Goal: Contribute content: Contribute content

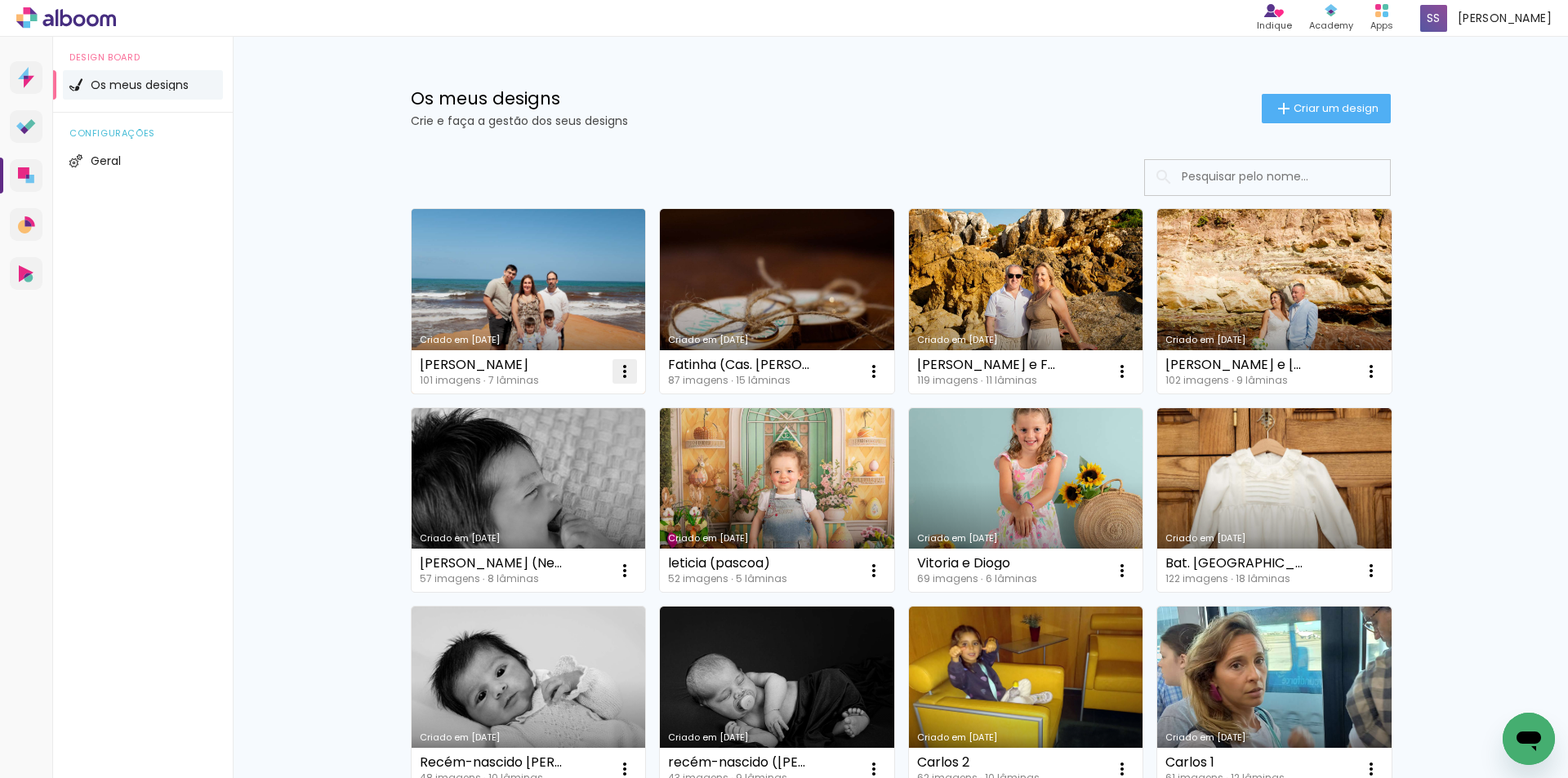
click at [615, 377] on iron-icon at bounding box center [624, 371] width 20 height 20
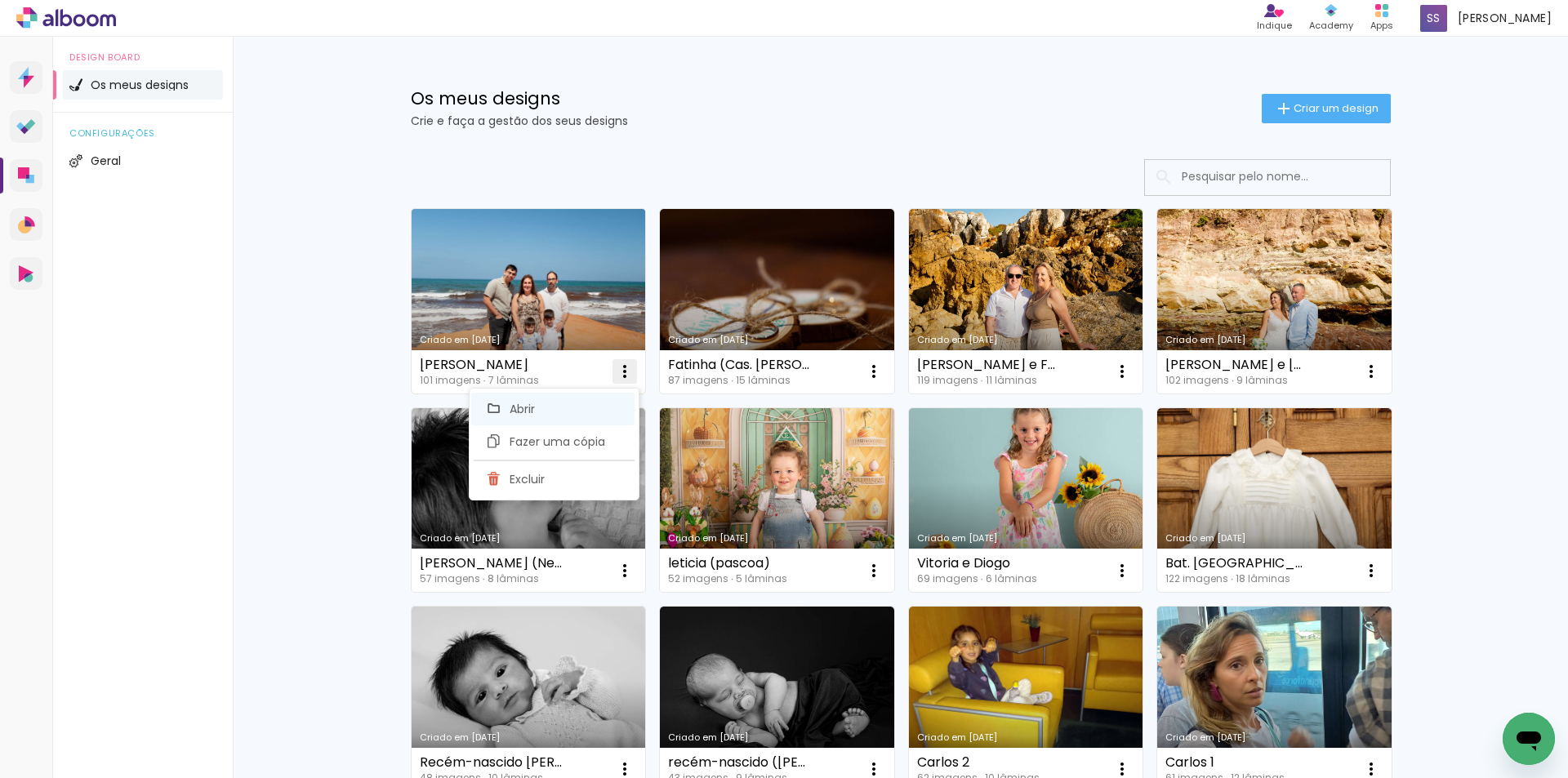
click at [536, 403] on paper-item "Abrir" at bounding box center [553, 409] width 163 height 33
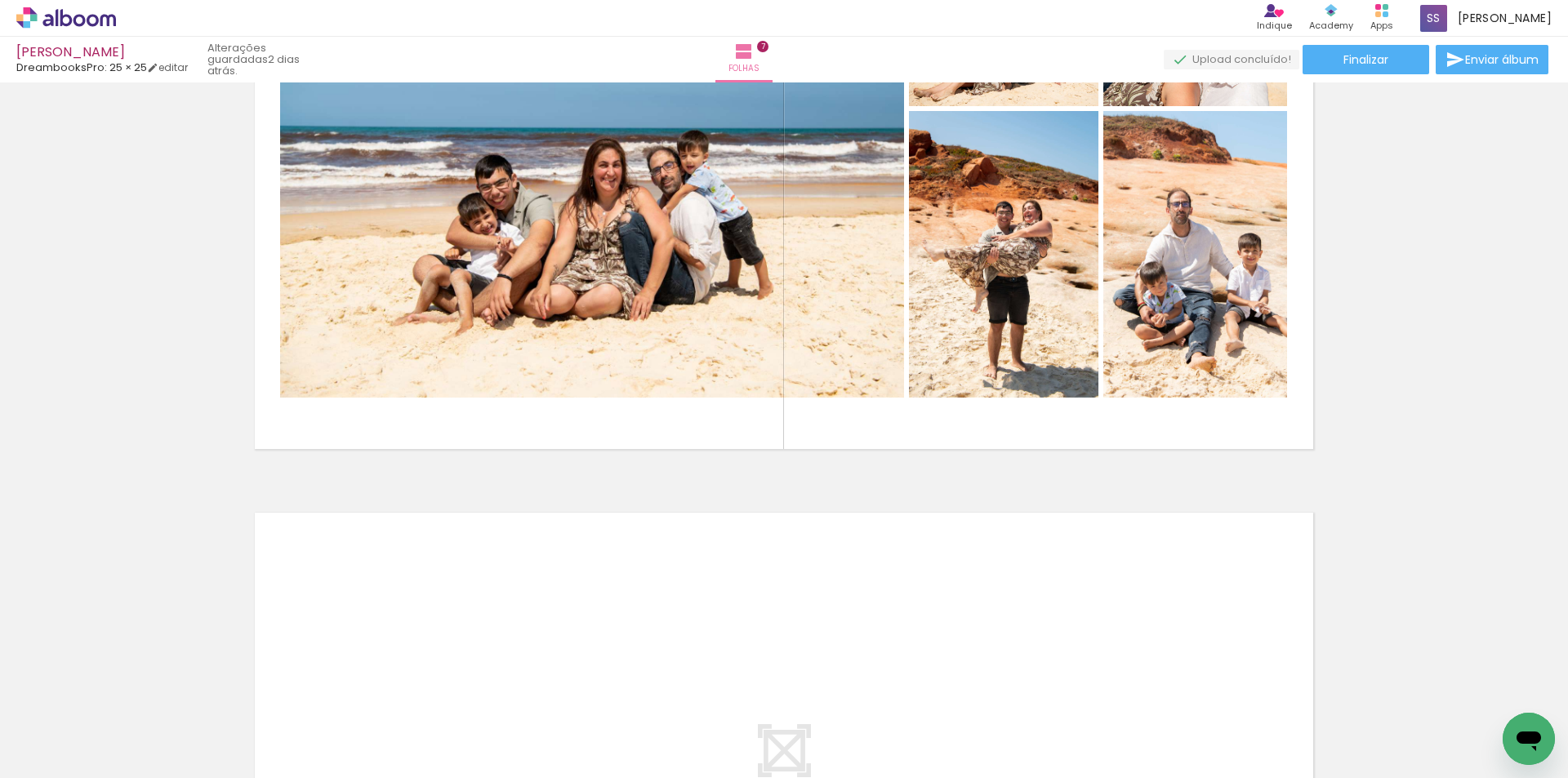
scroll to position [3549, 0]
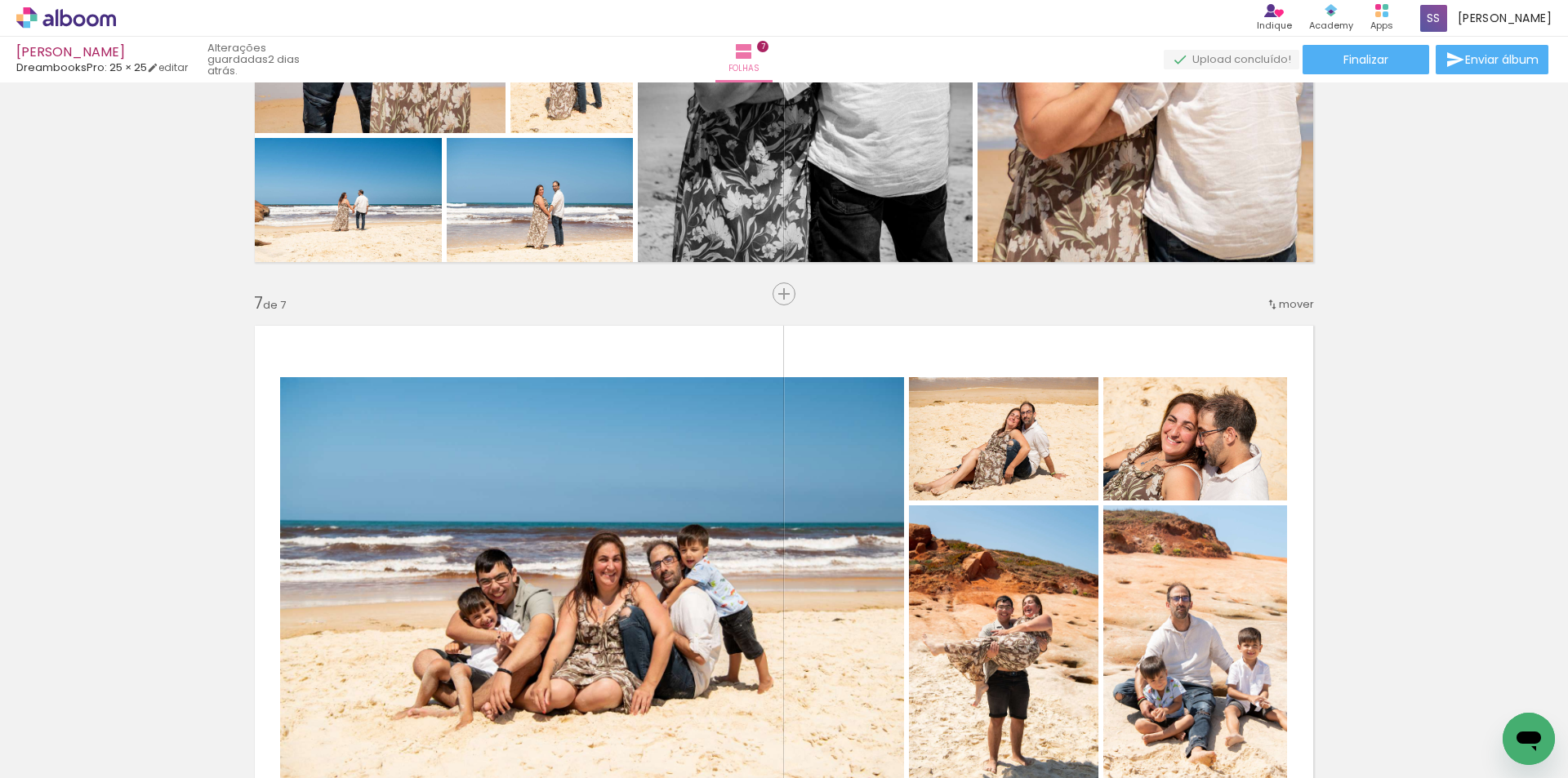
scroll to position [3304, 0]
click at [1297, 301] on span "mover" at bounding box center [1296, 303] width 35 height 16
click at [1263, 432] on paper-item "antes da 6" at bounding box center [1249, 435] width 125 height 27
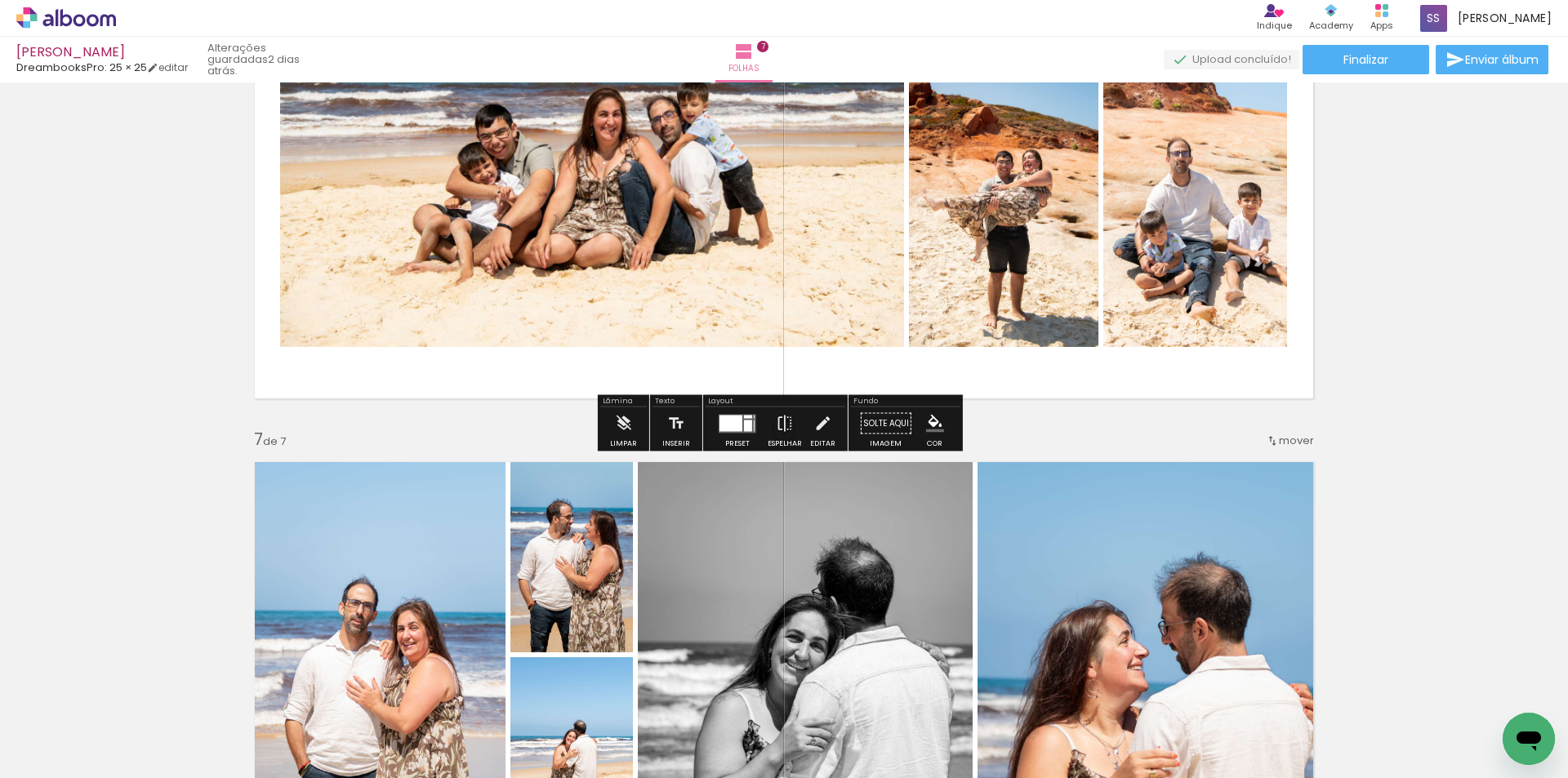
scroll to position [3184, 0]
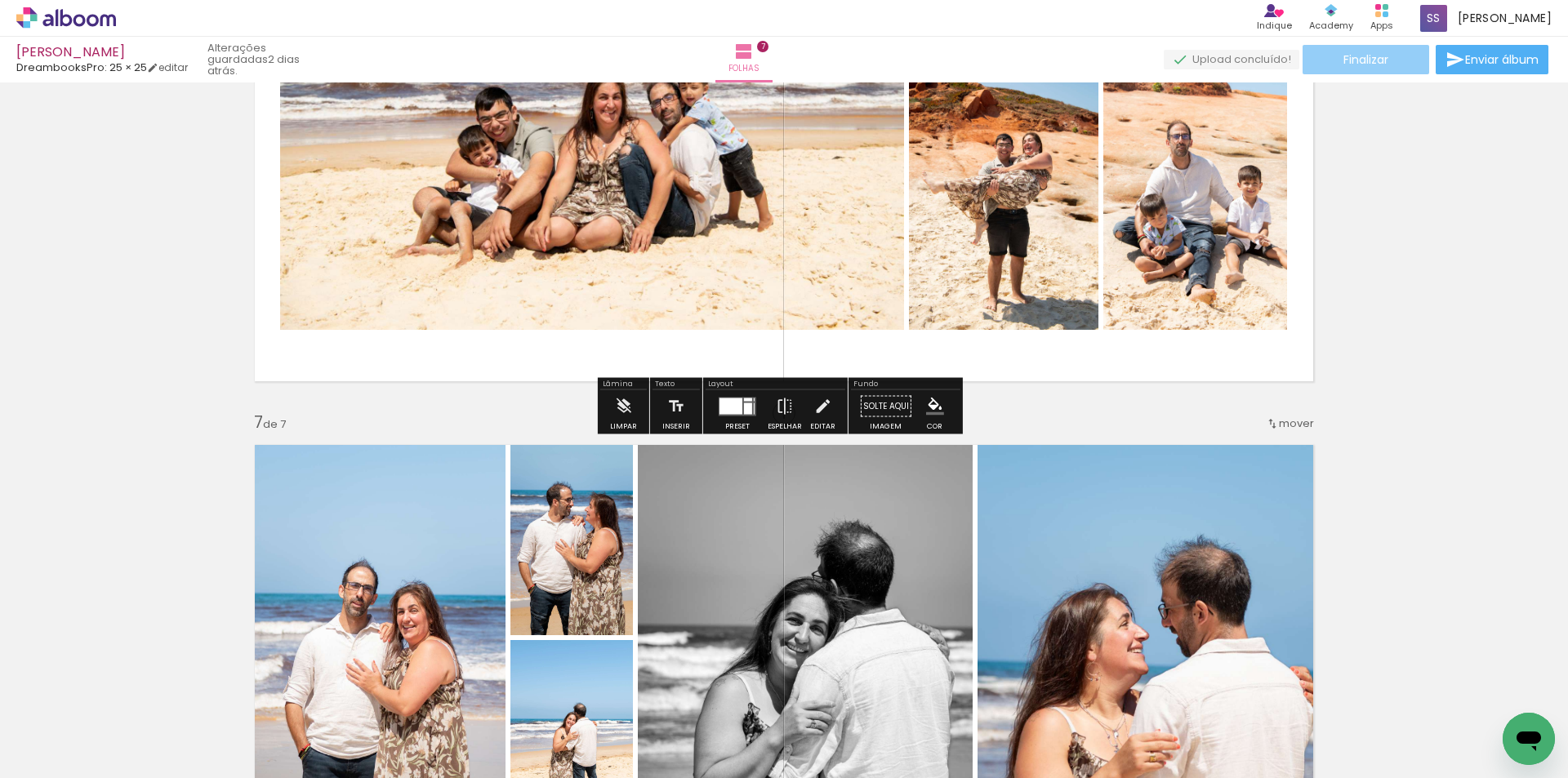
click at [1390, 54] on paper-button "Finalizar" at bounding box center [1366, 60] width 126 height 29
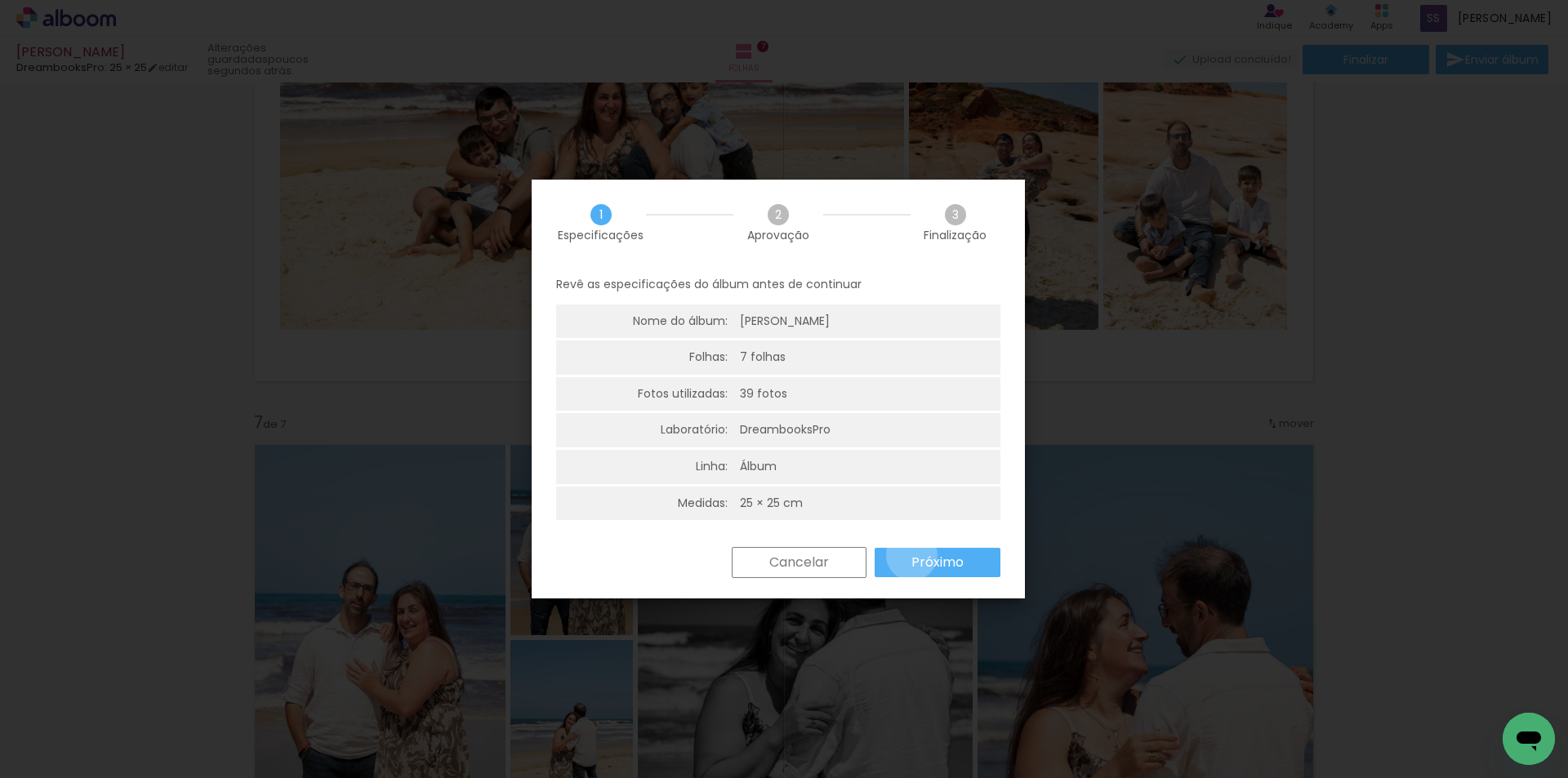
click at [0, 0] on slot "Próximo" at bounding box center [0, 0] width 0 height 0
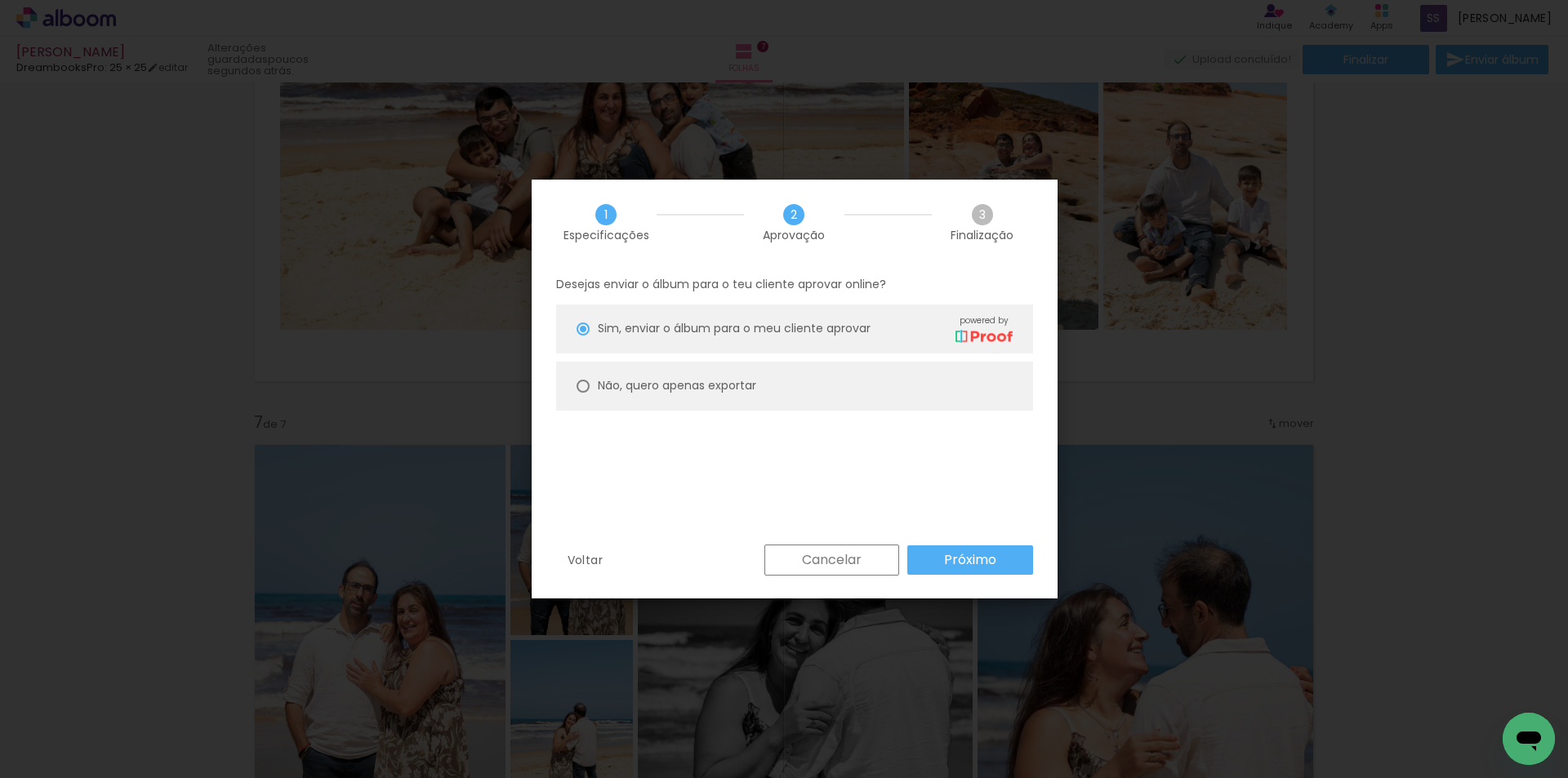
click at [0, 0] on slot "Não, quero apenas exportar" at bounding box center [0, 0] width 0 height 0
type paper-radio-button "on"
click at [0, 0] on slot "Próximo" at bounding box center [0, 0] width 0 height 0
type input "Alta, 300 DPI"
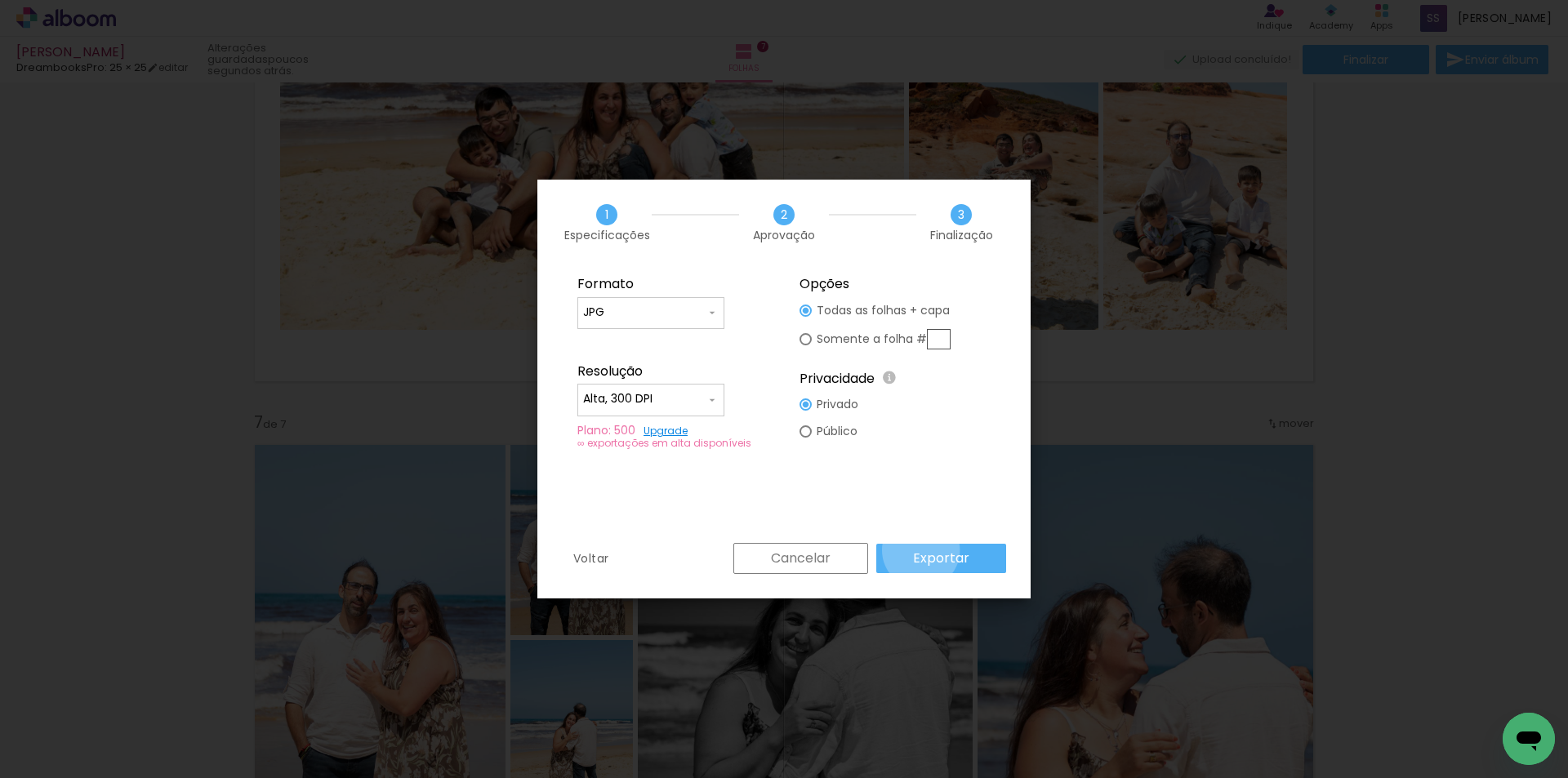
click at [0, 0] on slot "Exportar" at bounding box center [0, 0] width 0 height 0
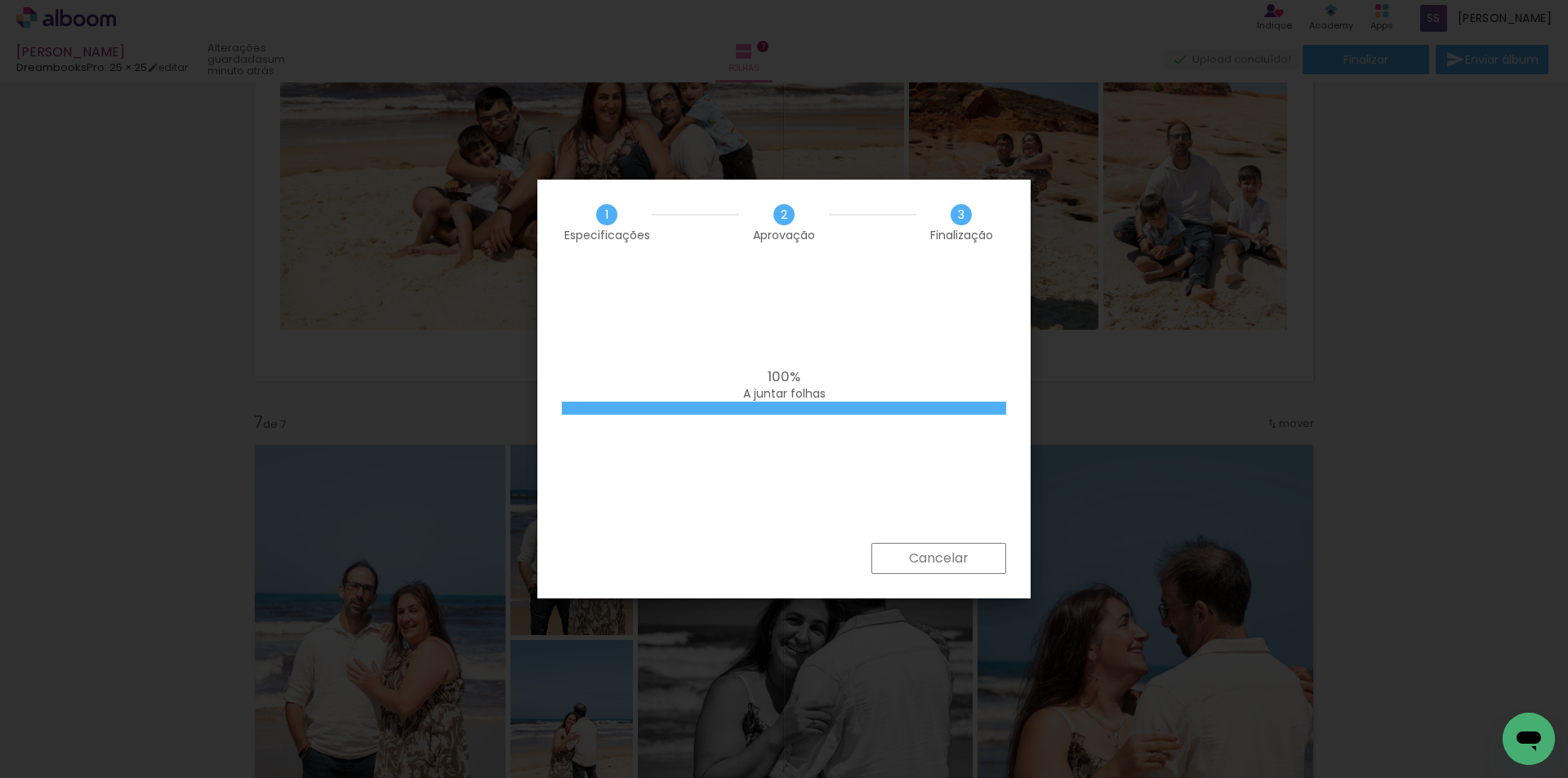
scroll to position [0, 7811]
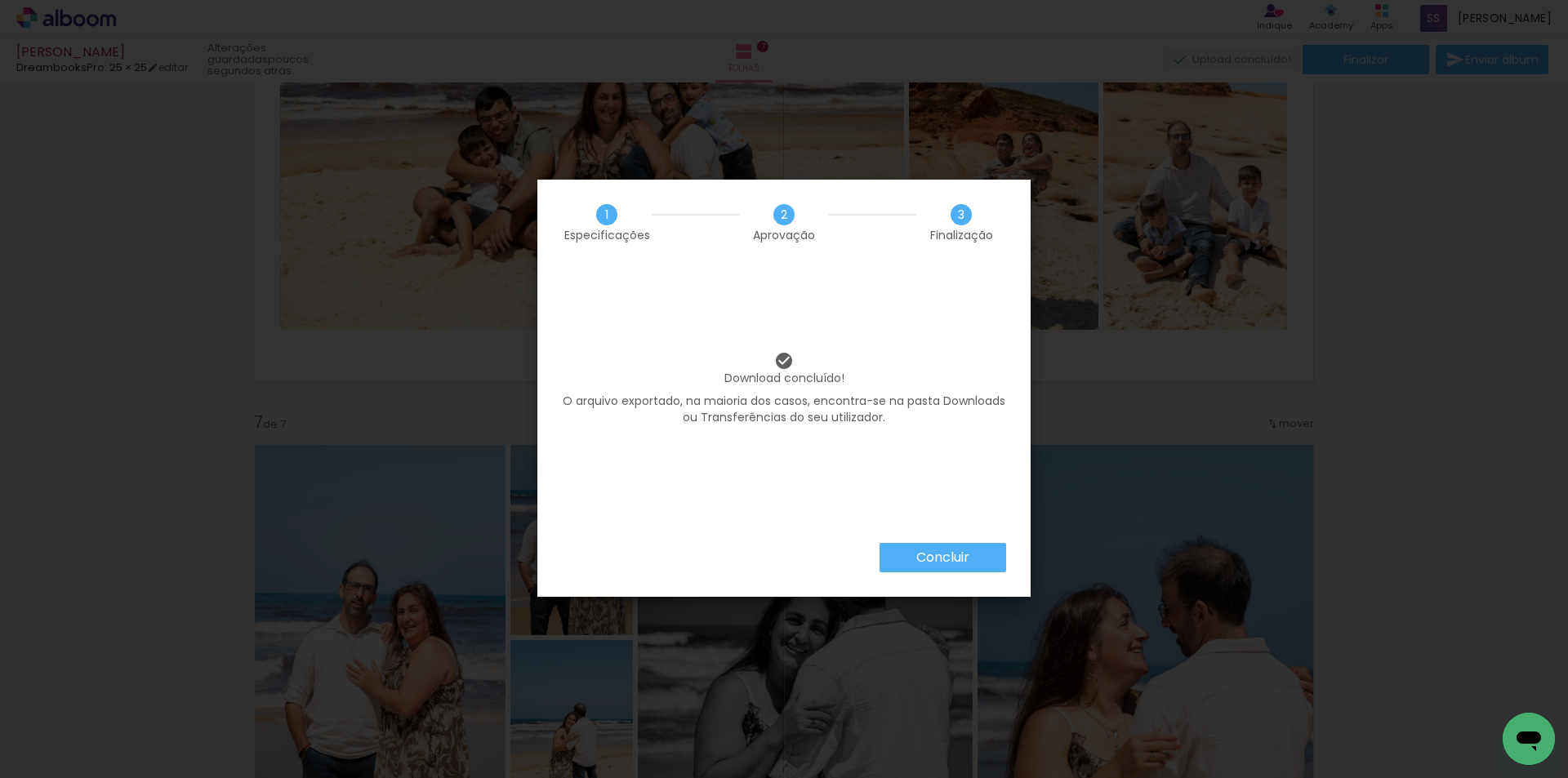
scroll to position [0, 7811]
click at [0, 0] on slot "Concluir" at bounding box center [0, 0] width 0 height 0
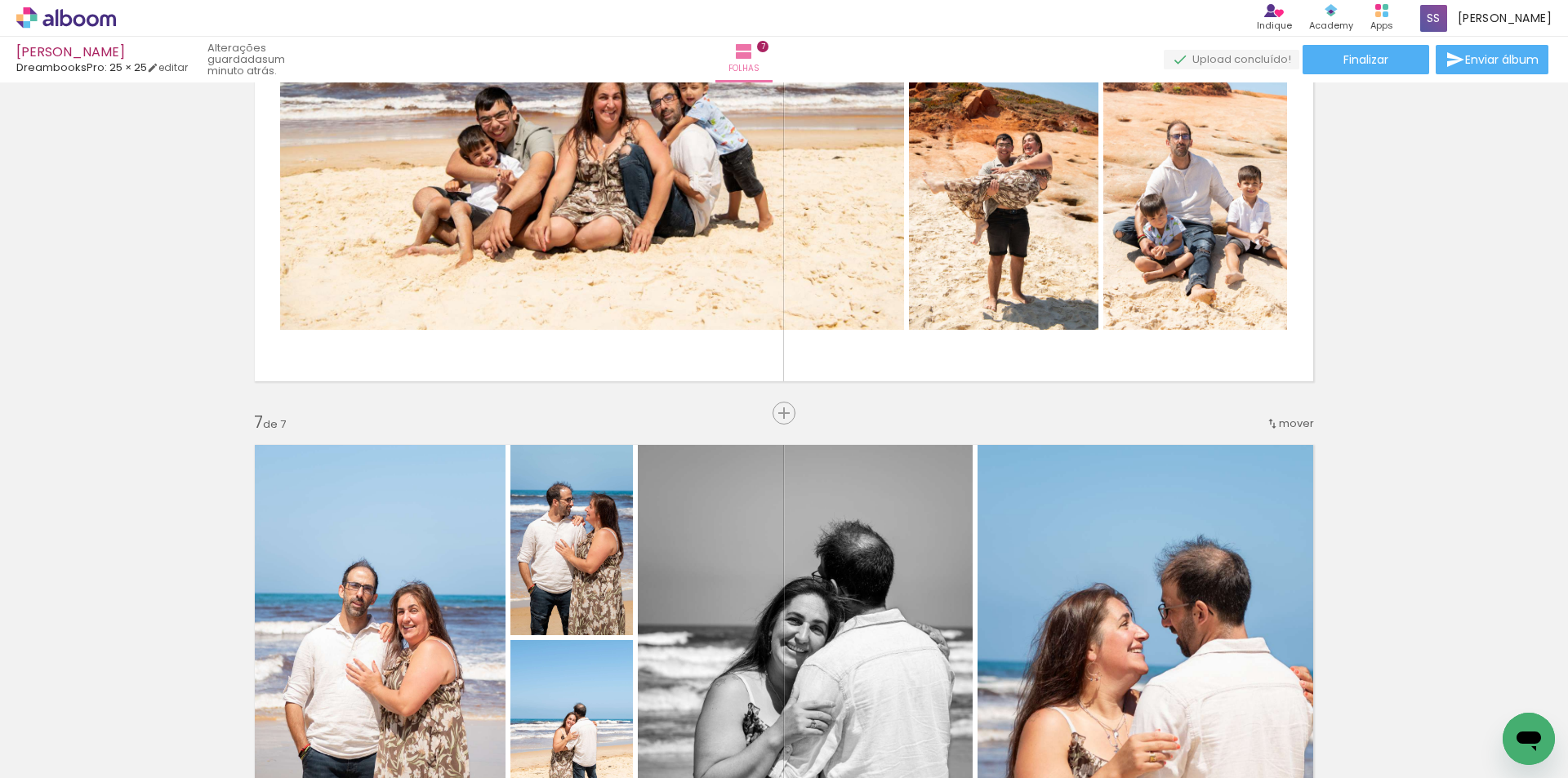
click at [75, 10] on icon at bounding box center [66, 17] width 99 height 22
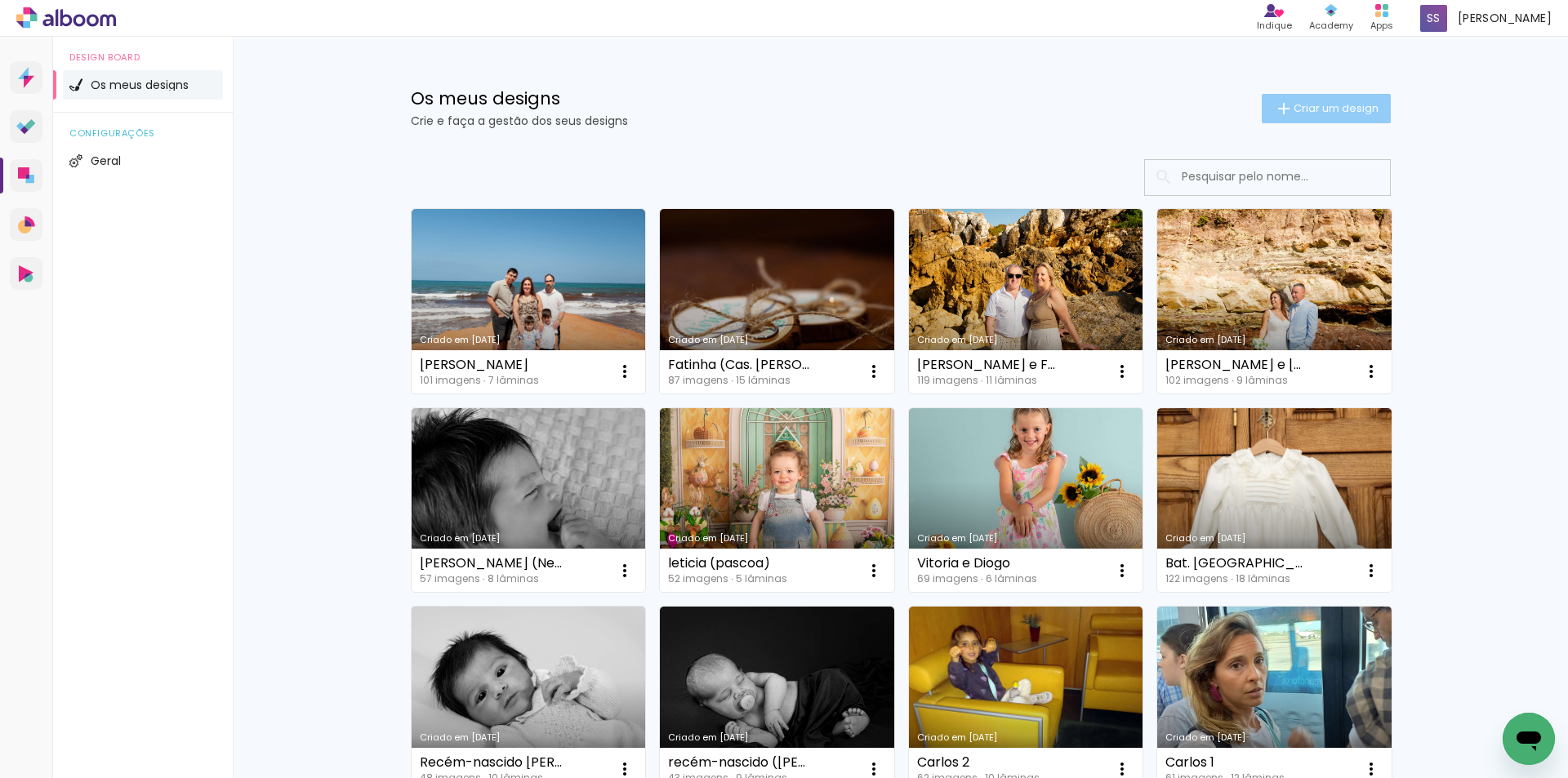
click at [1341, 105] on span "Criar um design" at bounding box center [1336, 108] width 85 height 10
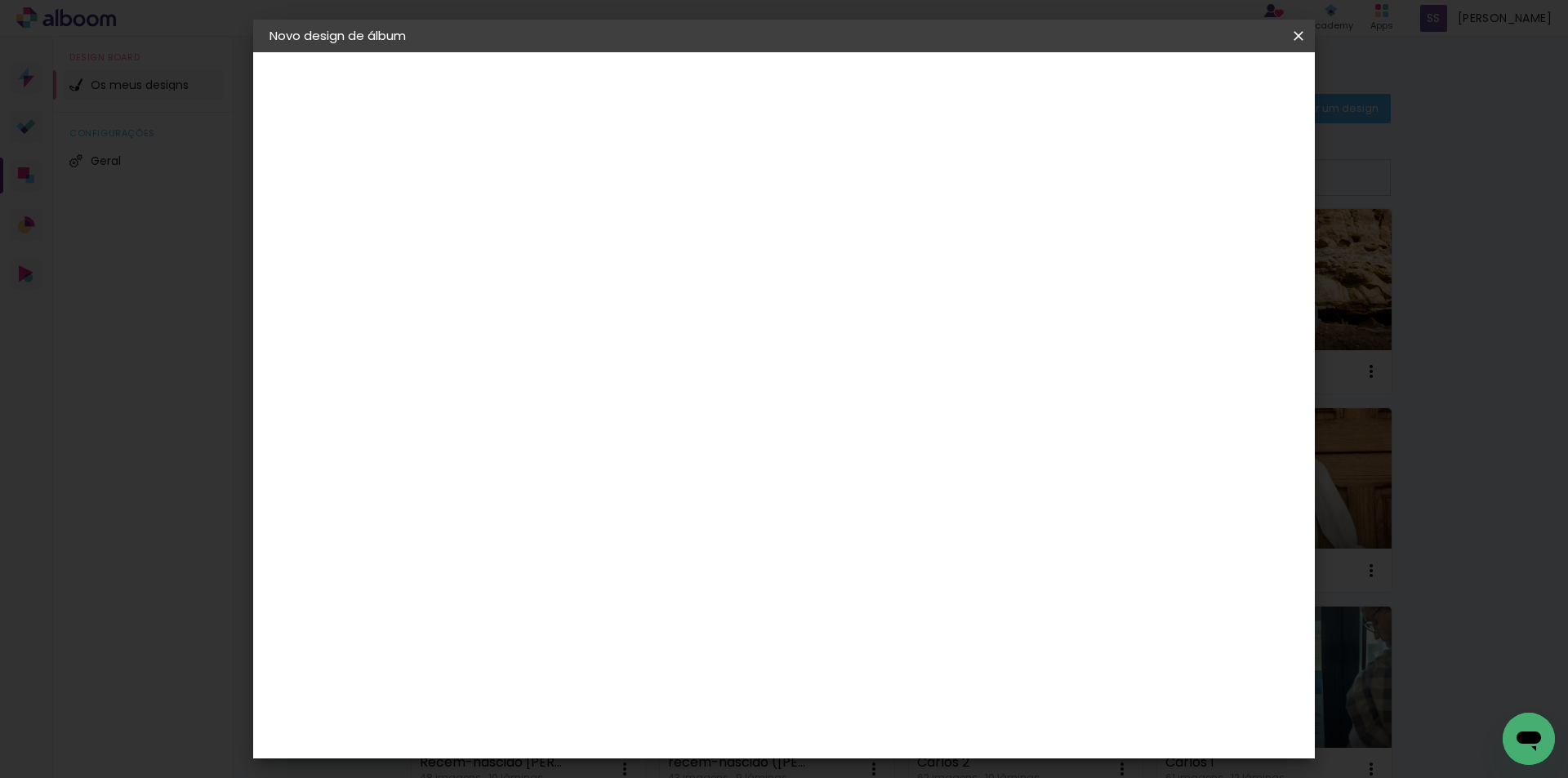
click at [536, 211] on input at bounding box center [536, 219] width 0 height 25
type input "Diogo 18º aniversário"
type paper-input "Diogo 18º aniversário"
click at [0, 0] on slot "Avançar" at bounding box center [0, 0] width 0 height 0
click at [632, 373] on div "DreambooksPro" at bounding box center [579, 368] width 106 height 13
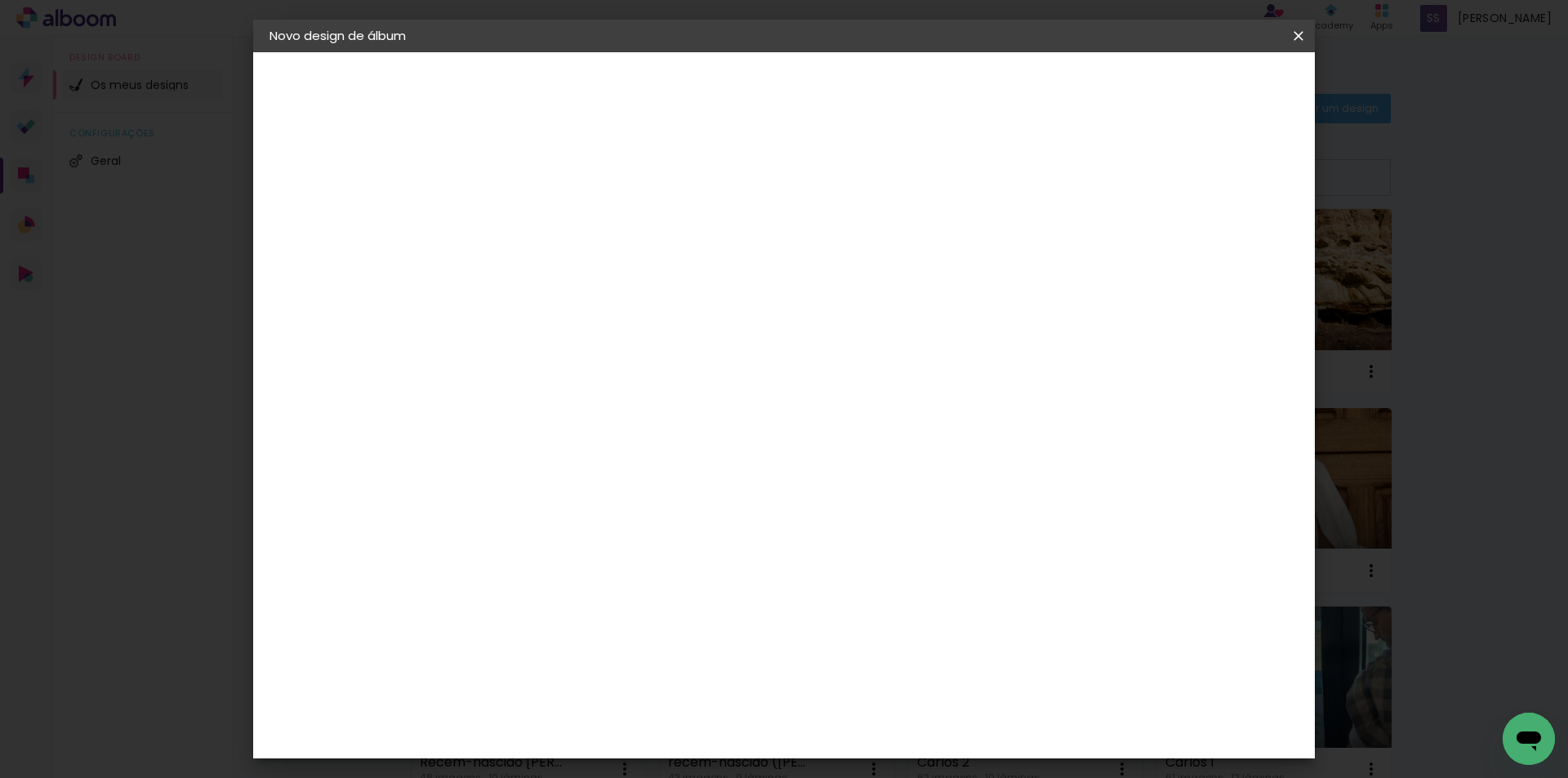
click at [776, 80] on paper-button "Avançar" at bounding box center [736, 86] width 80 height 28
click at [600, 278] on input "text" at bounding box center [568, 284] width 64 height 25
click at [850, 280] on paper-item "Álbum" at bounding box center [891, 271] width 327 height 33
type input "Álbum"
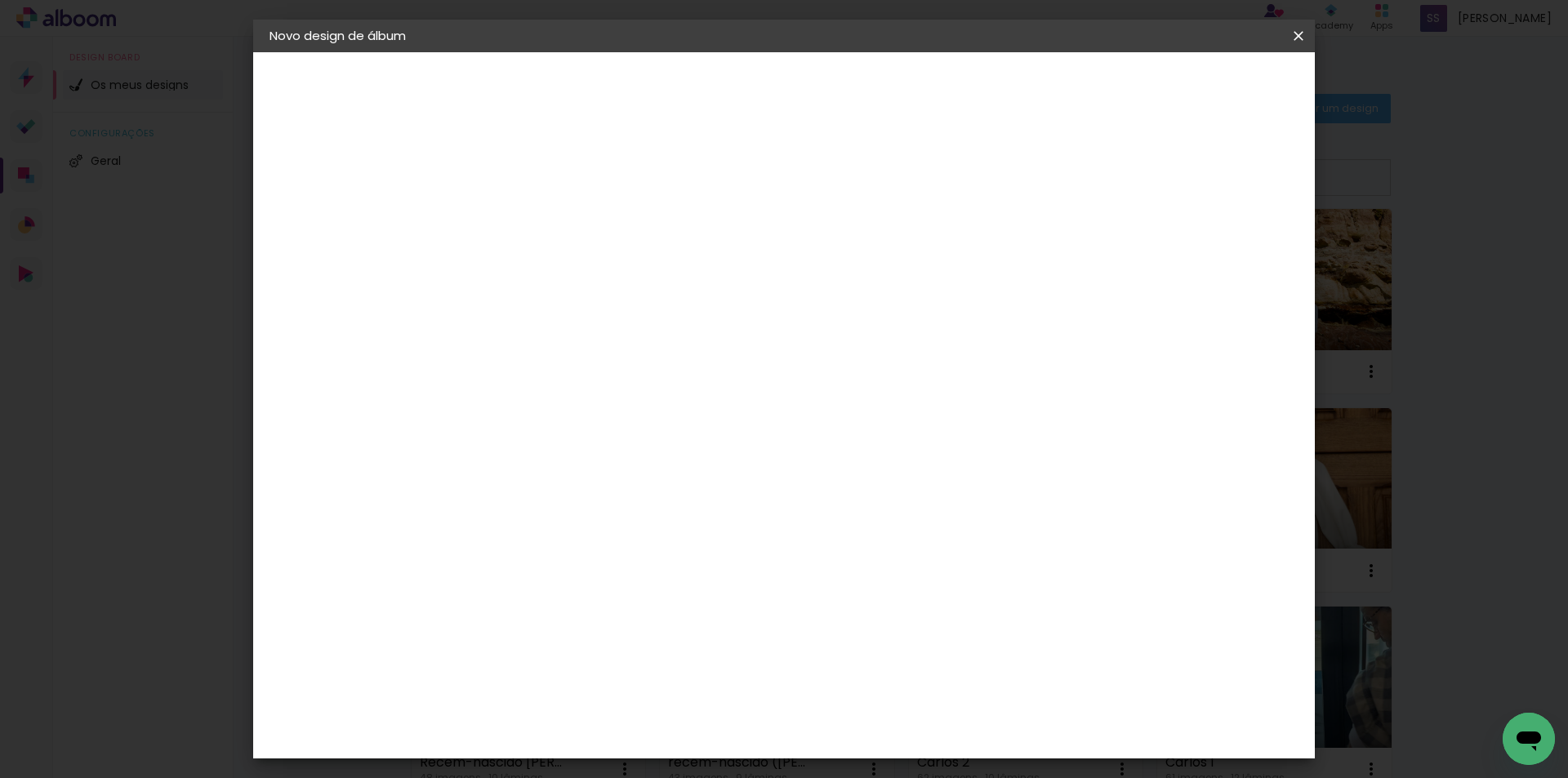
click at [647, 693] on span "25 × 25" at bounding box center [609, 710] width 76 height 34
click at [0, 0] on slot "Avançar" at bounding box center [0, 0] width 0 height 0
click at [1095, 175] on div at bounding box center [1087, 175] width 15 height 15
type paper-checkbox "on"
click at [1197, 92] on span "Iniciar design" at bounding box center [1160, 86] width 74 height 11
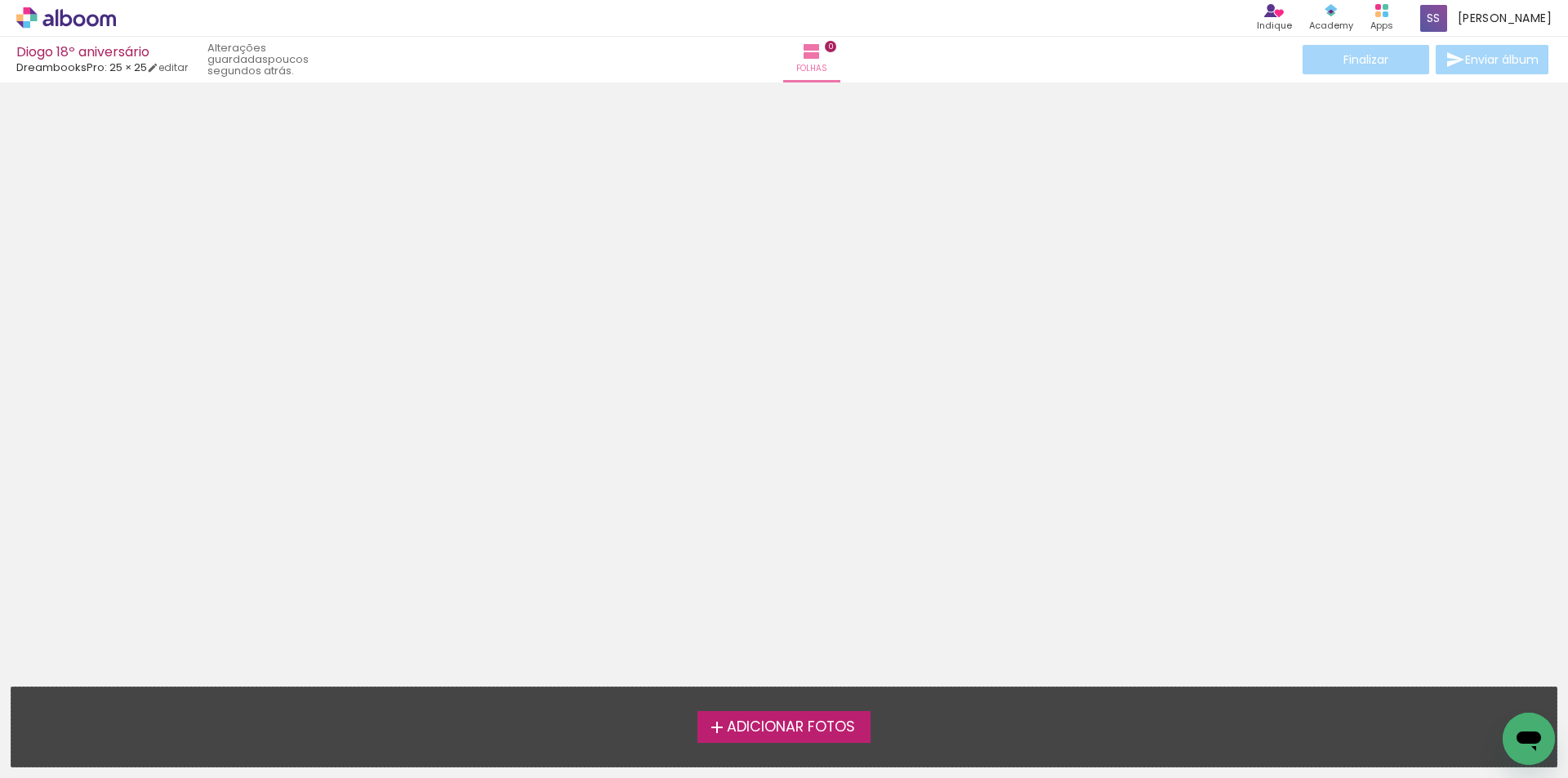
click at [797, 720] on span "Adicionar Fotos" at bounding box center [791, 727] width 128 height 15
click at [0, 0] on input "file" at bounding box center [0, 0] width 0 height 0
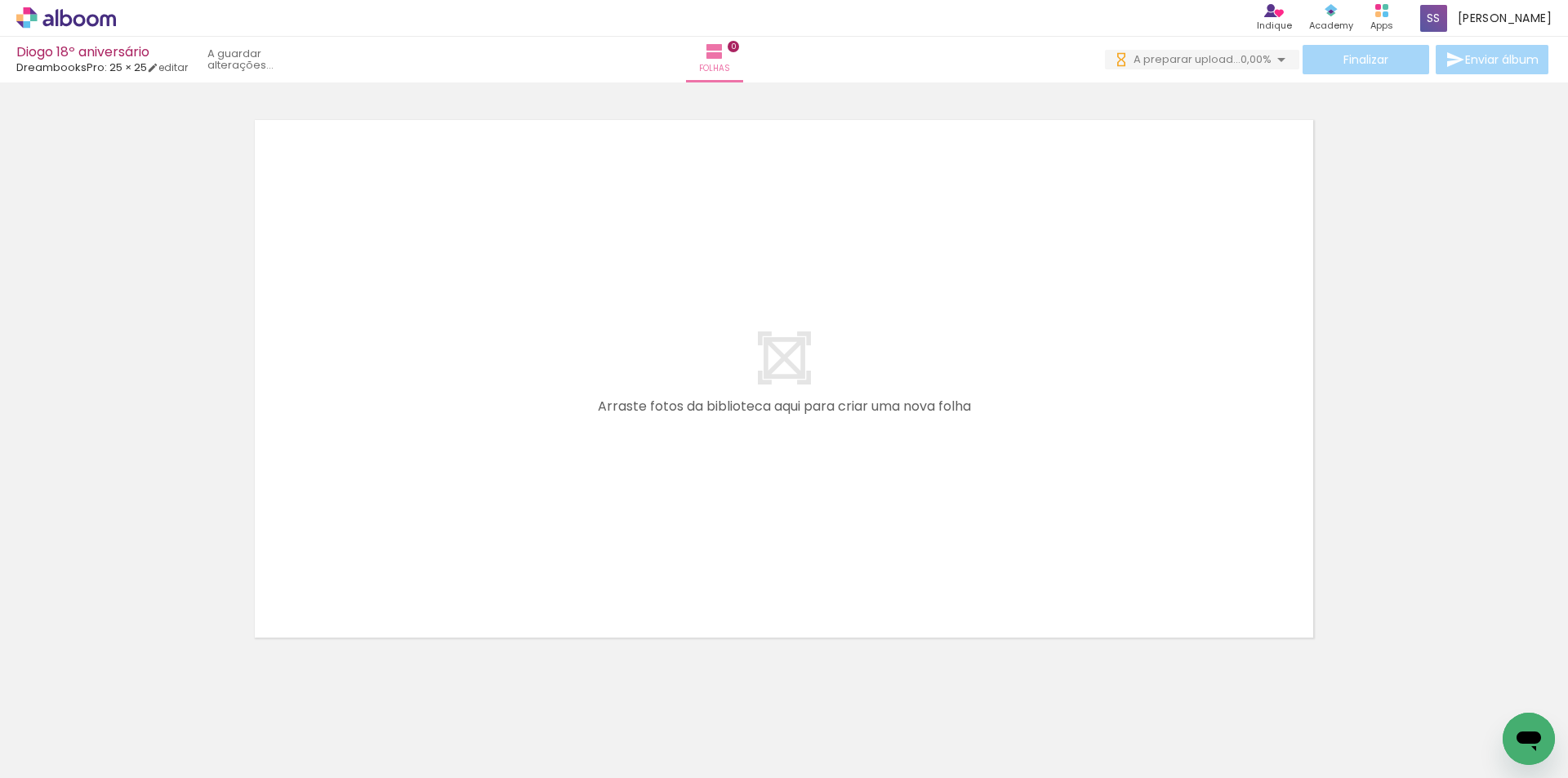
click at [75, 723] on input "Todas as fotos" at bounding box center [46, 729] width 62 height 14
click at [236, 683] on quentale-thumb at bounding box center [255, 723] width 92 height 94
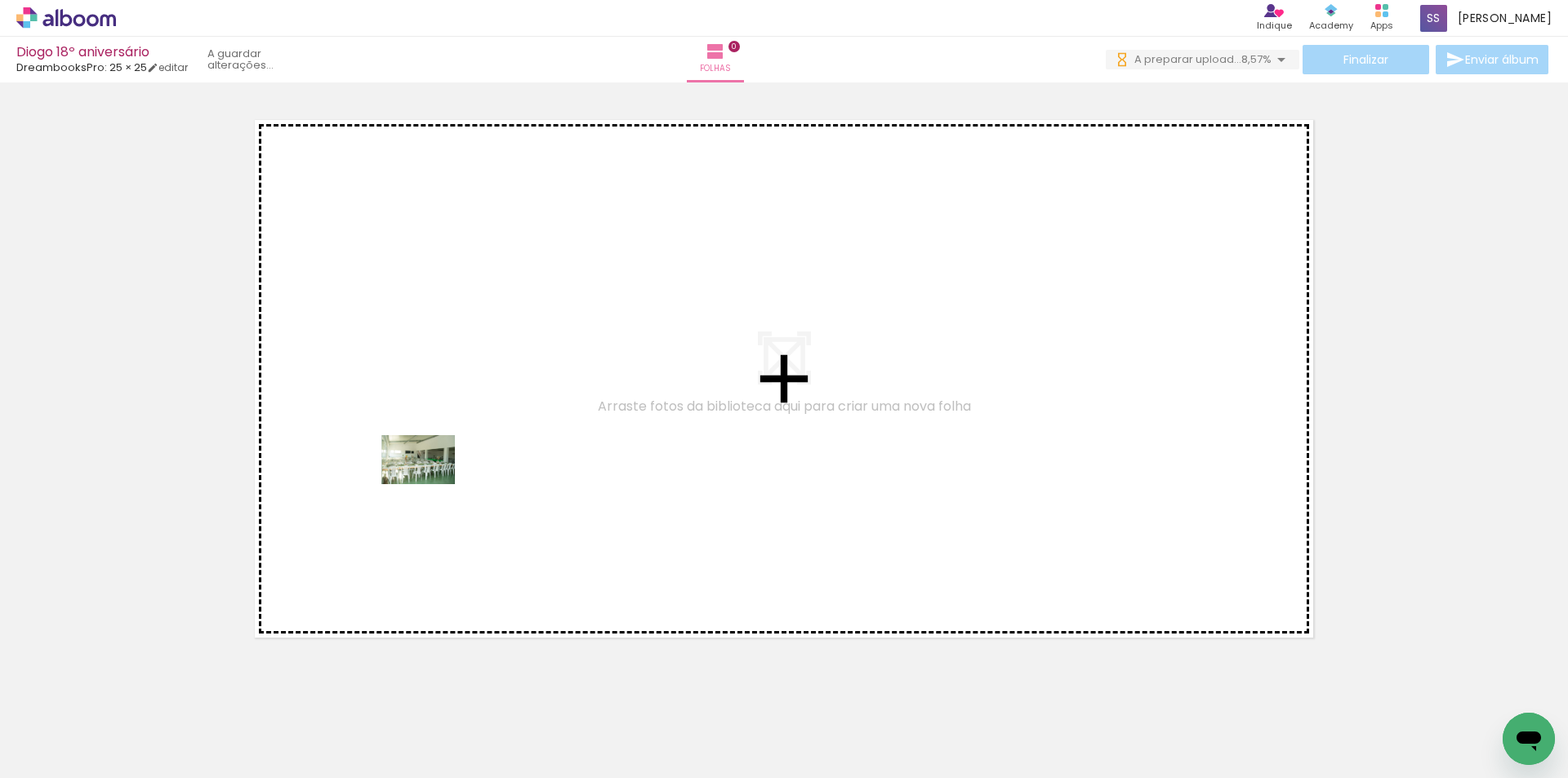
drag, startPoint x: 402, startPoint y: 507, endPoint x: 431, endPoint y: 484, distance: 37.0
click at [431, 484] on quentale-workspace at bounding box center [784, 389] width 1568 height 778
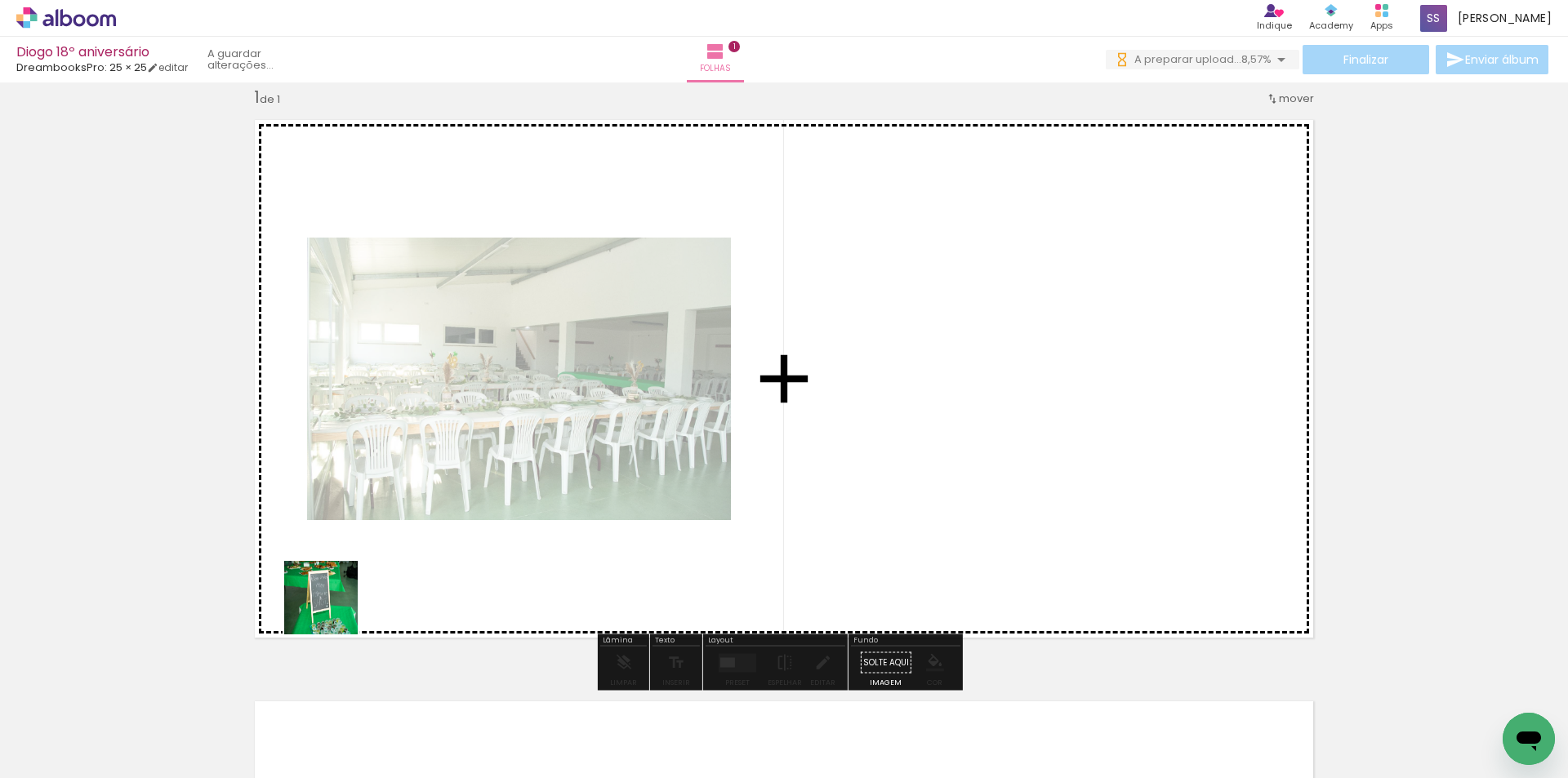
drag, startPoint x: 276, startPoint y: 731, endPoint x: 360, endPoint y: 727, distance: 84.1
click at [362, 544] on quentale-workspace at bounding box center [784, 389] width 1568 height 778
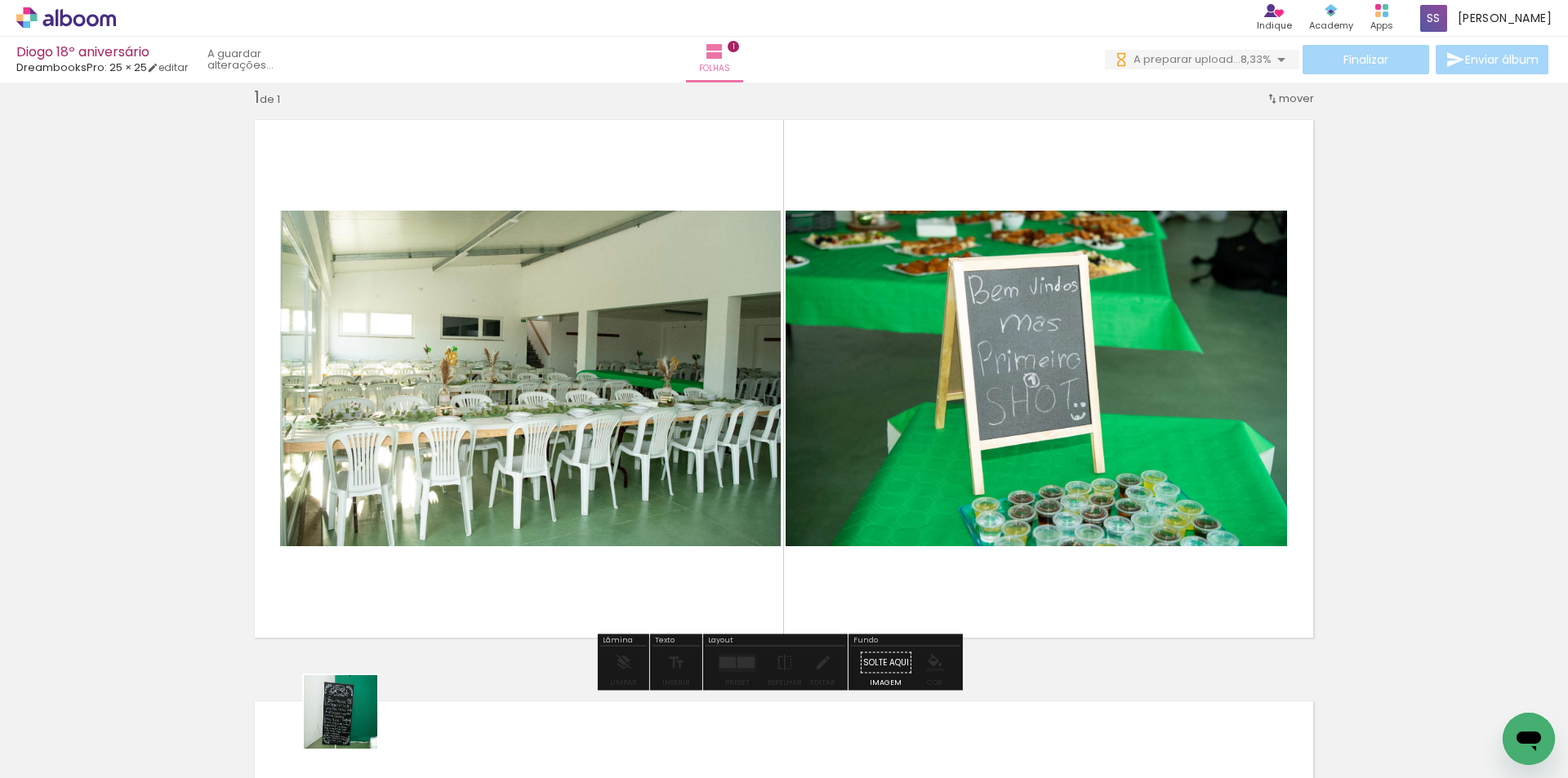
drag, startPoint x: 353, startPoint y: 724, endPoint x: 479, endPoint y: 699, distance: 128.5
click at [362, 539] on quentale-workspace at bounding box center [784, 389] width 1568 height 778
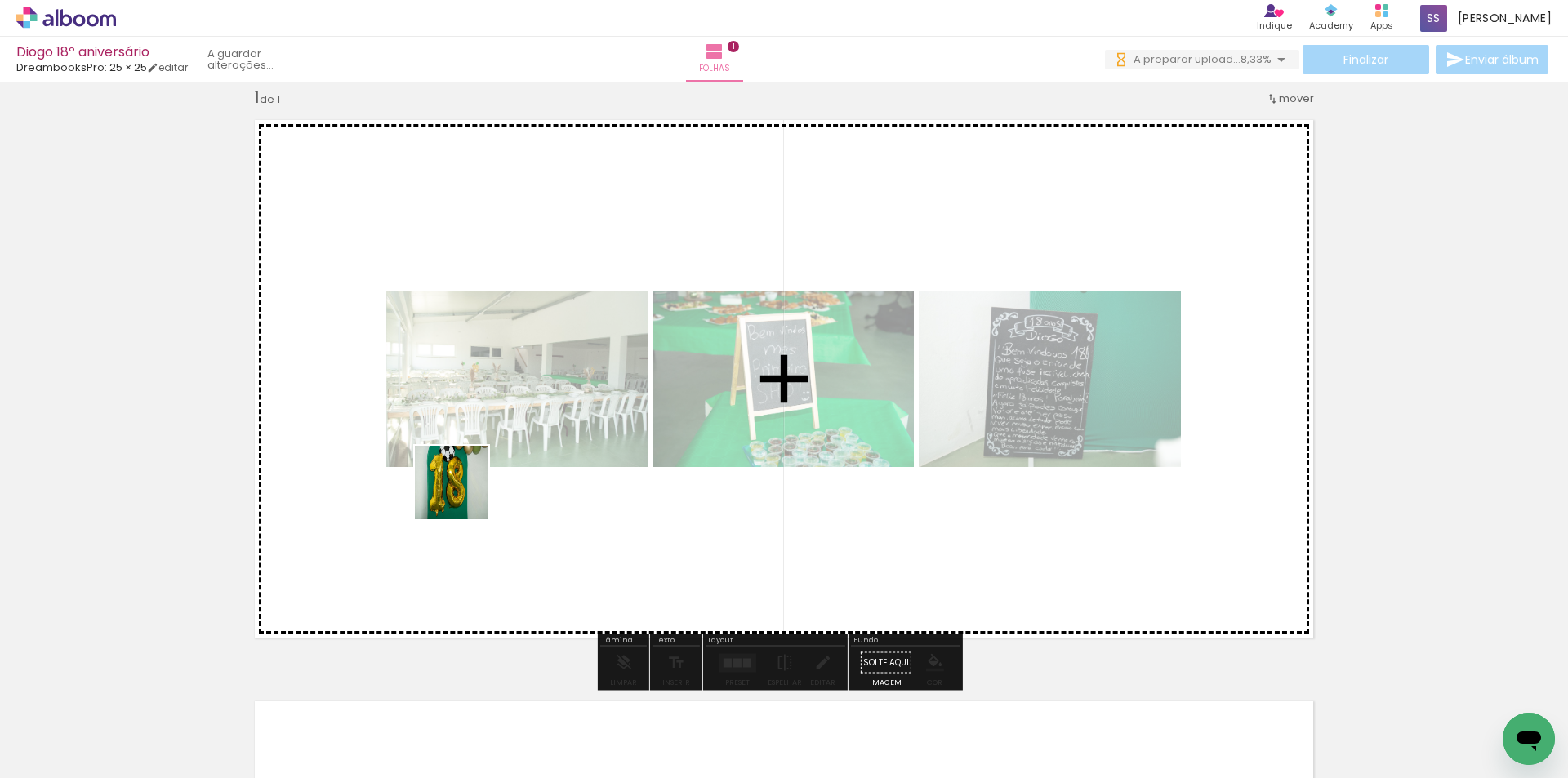
drag, startPoint x: 464, startPoint y: 554, endPoint x: 464, endPoint y: 494, distance: 60.0
click at [464, 494] on quentale-workspace at bounding box center [784, 389] width 1568 height 778
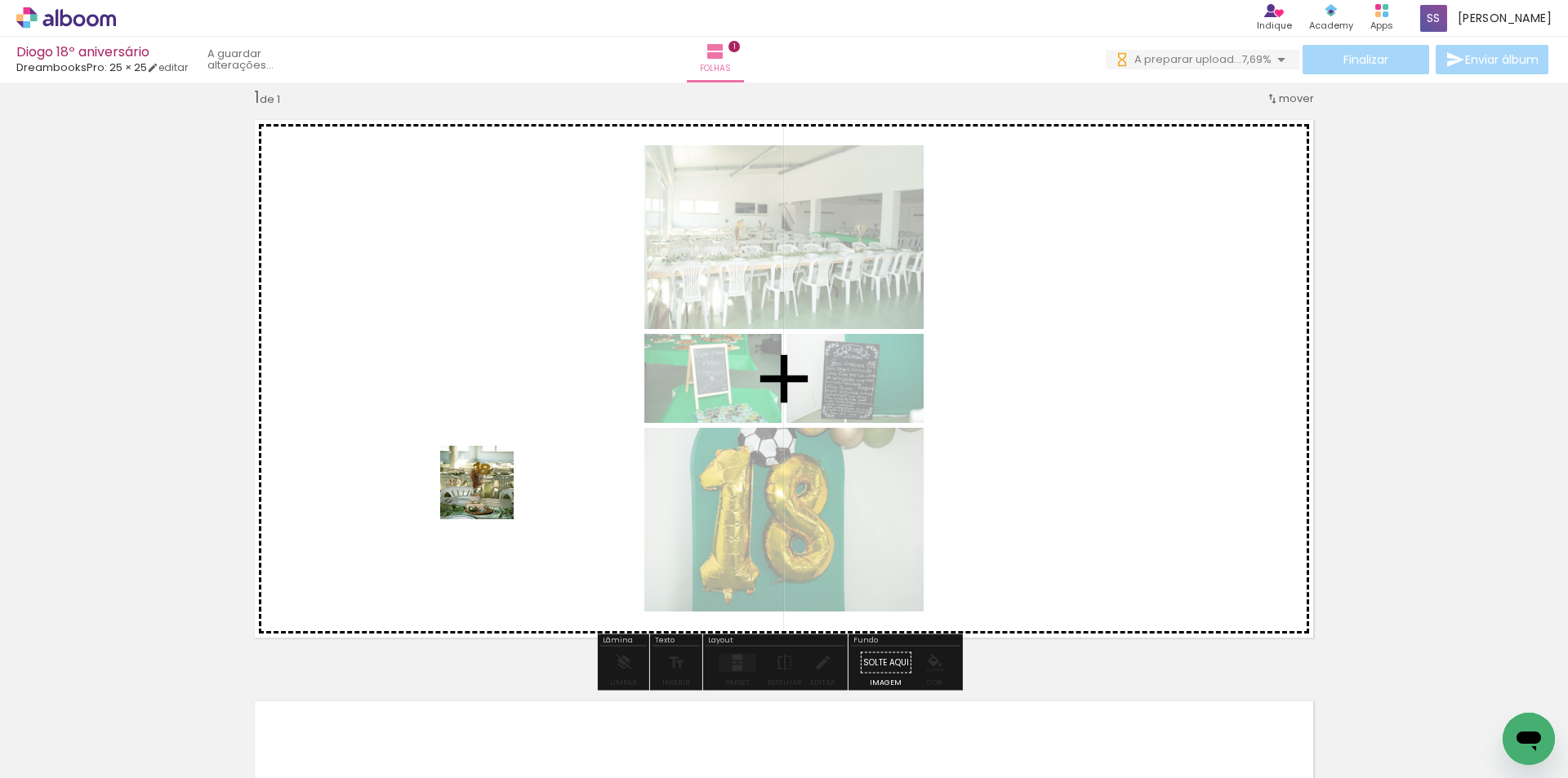
drag, startPoint x: 554, startPoint y: 740, endPoint x: 630, endPoint y: 755, distance: 77.5
click at [490, 494] on quentale-workspace at bounding box center [784, 389] width 1568 height 778
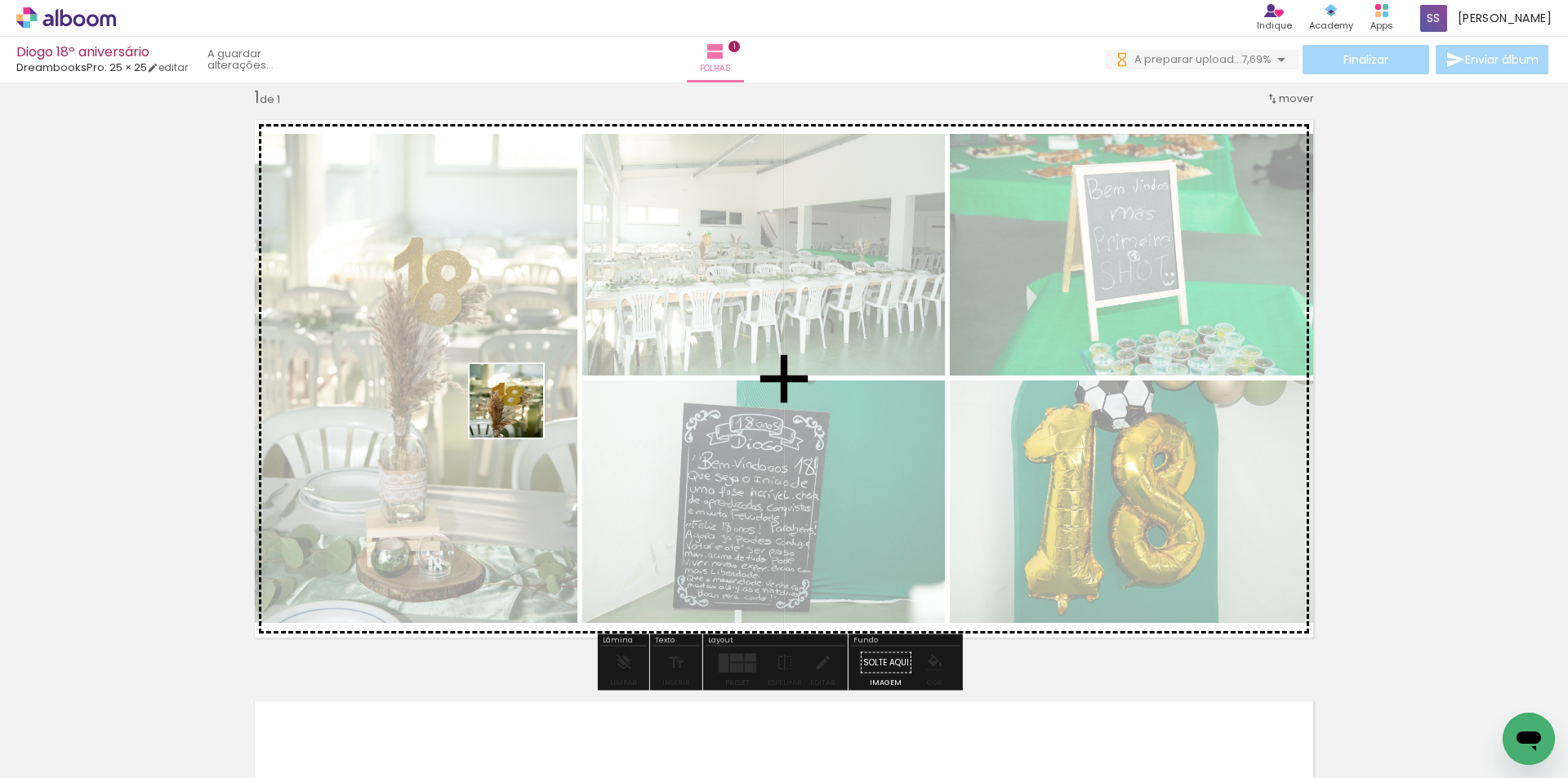
drag, startPoint x: 636, startPoint y: 750, endPoint x: 519, endPoint y: 413, distance: 356.7
click at [519, 413] on quentale-workspace at bounding box center [784, 389] width 1568 height 778
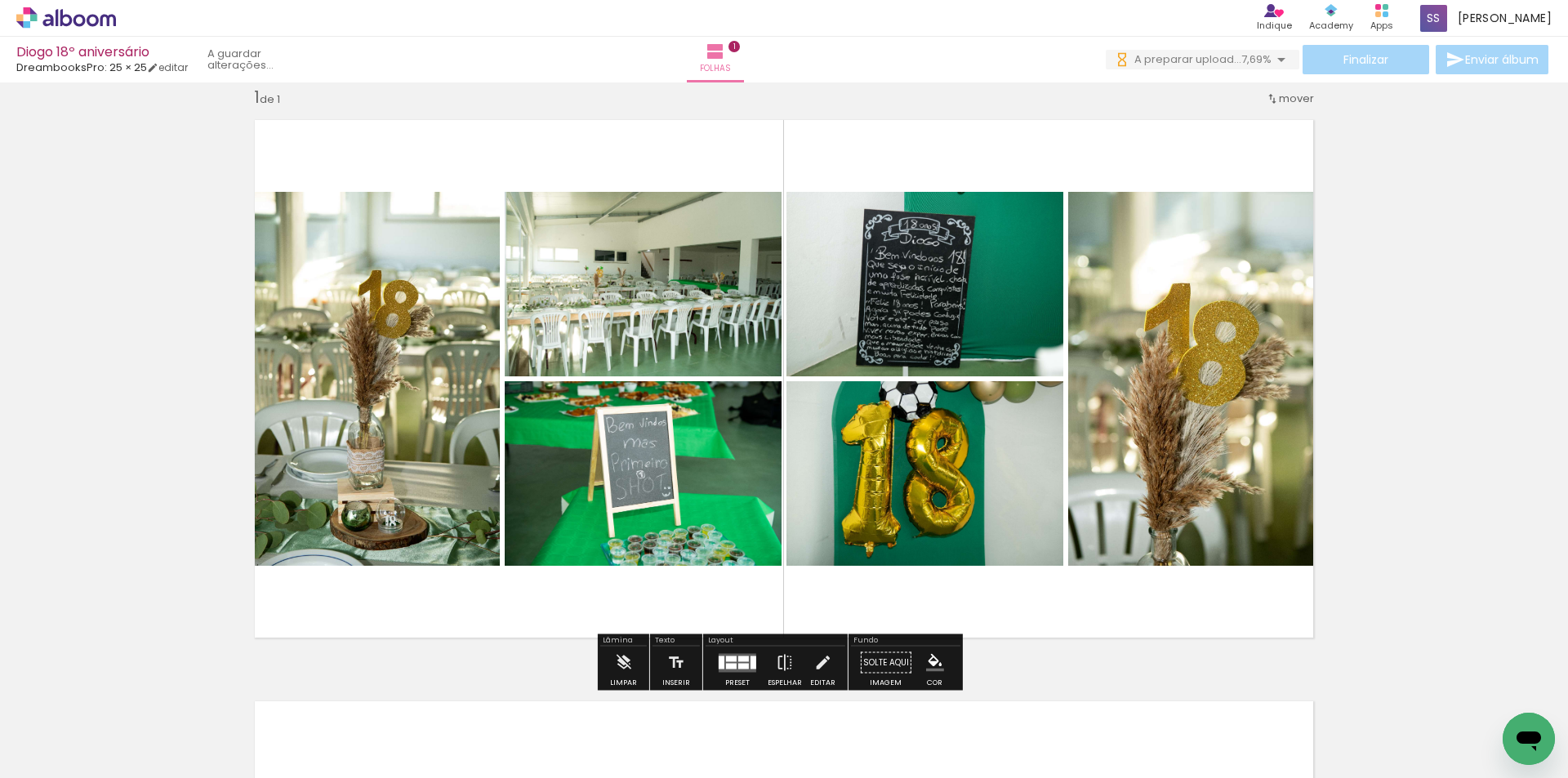
click at [599, 491] on quentale-workspace at bounding box center [784, 389] width 1568 height 778
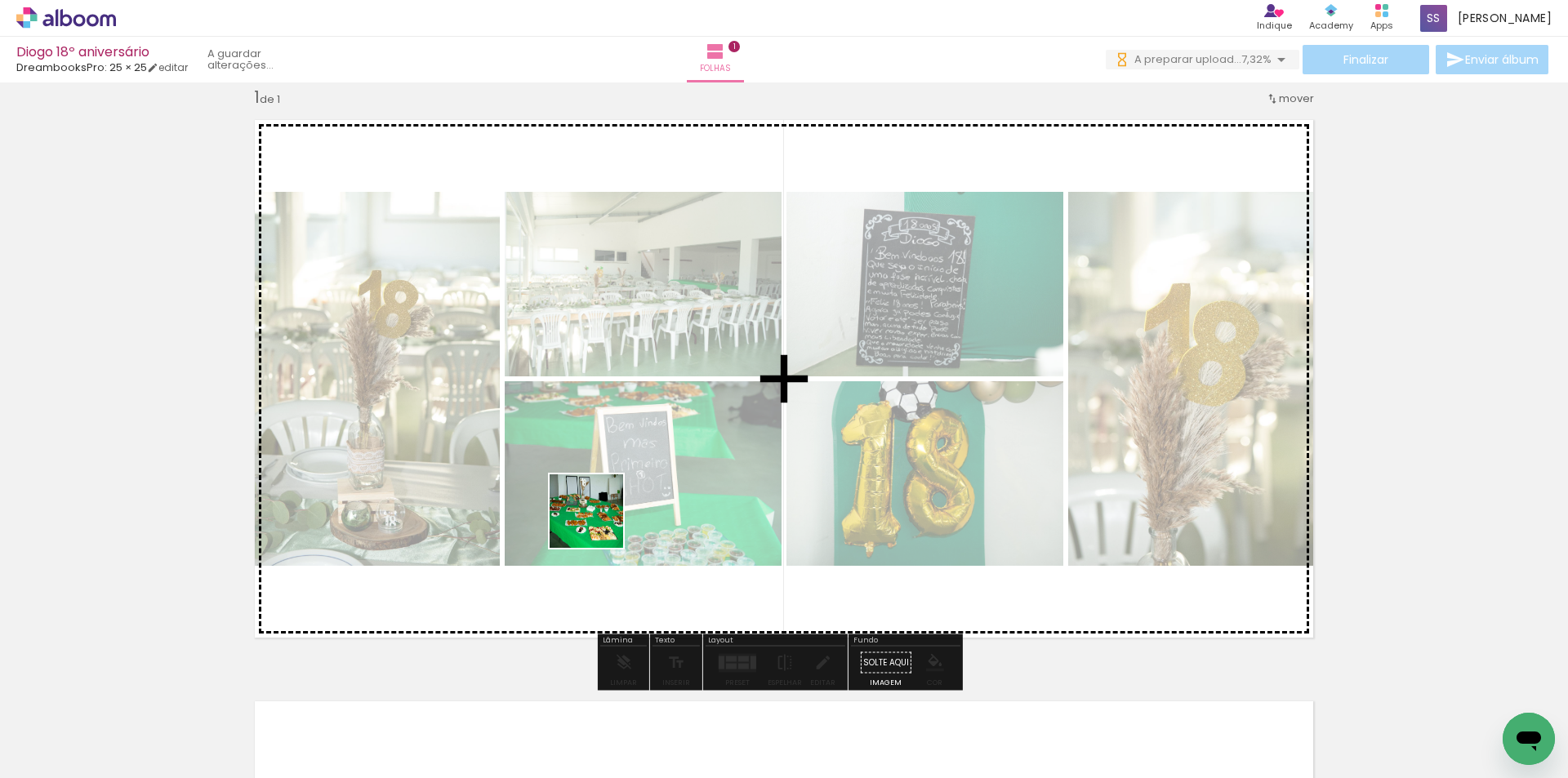
drag, startPoint x: 663, startPoint y: 647, endPoint x: 597, endPoint y: 521, distance: 142.2
click at [597, 521] on quentale-workspace at bounding box center [784, 389] width 1568 height 778
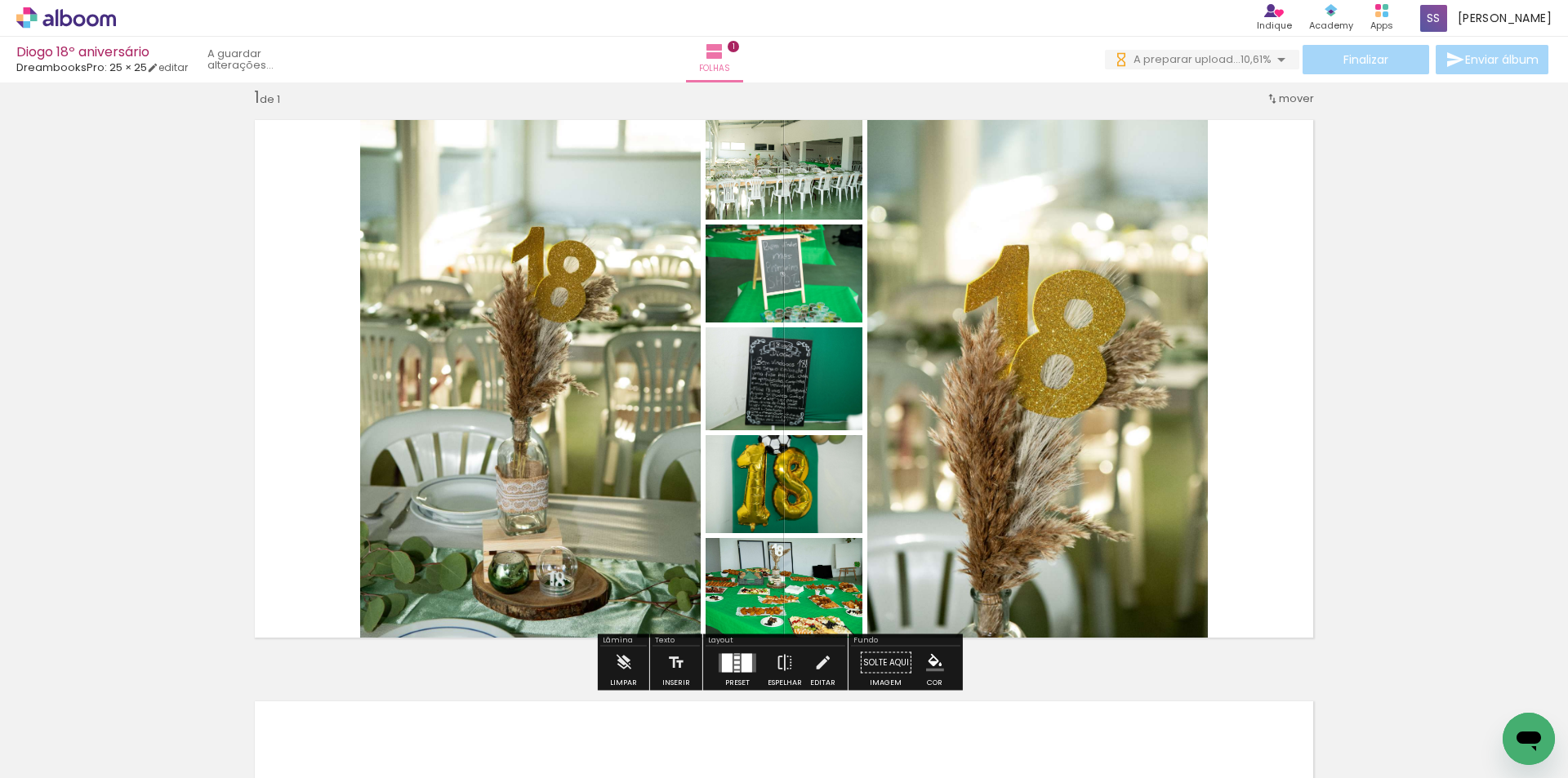
click at [1272, 57] on iron-icon at bounding box center [1281, 60] width 20 height 20
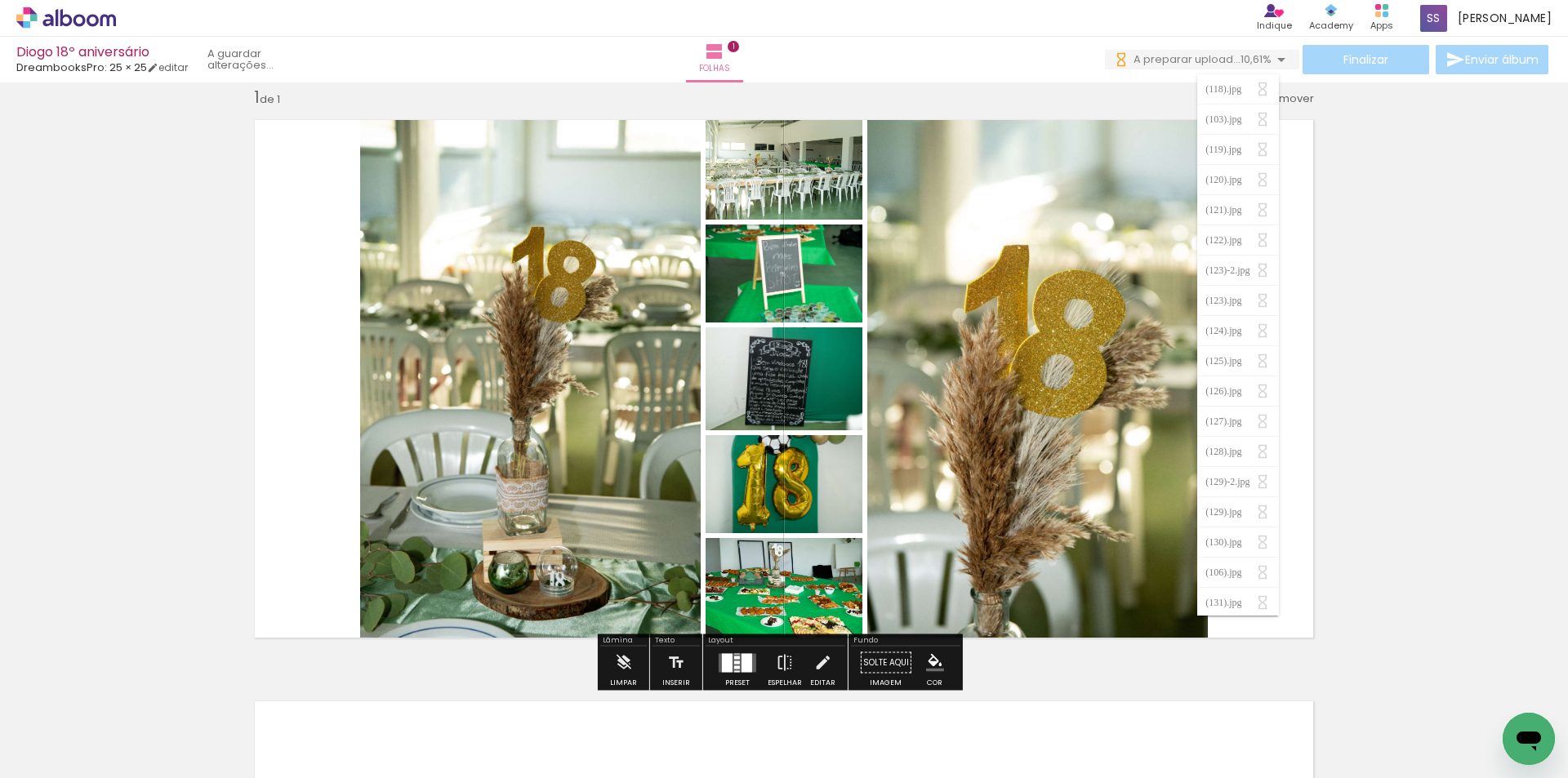
click at [1272, 57] on iron-icon at bounding box center [1281, 60] width 20 height 20
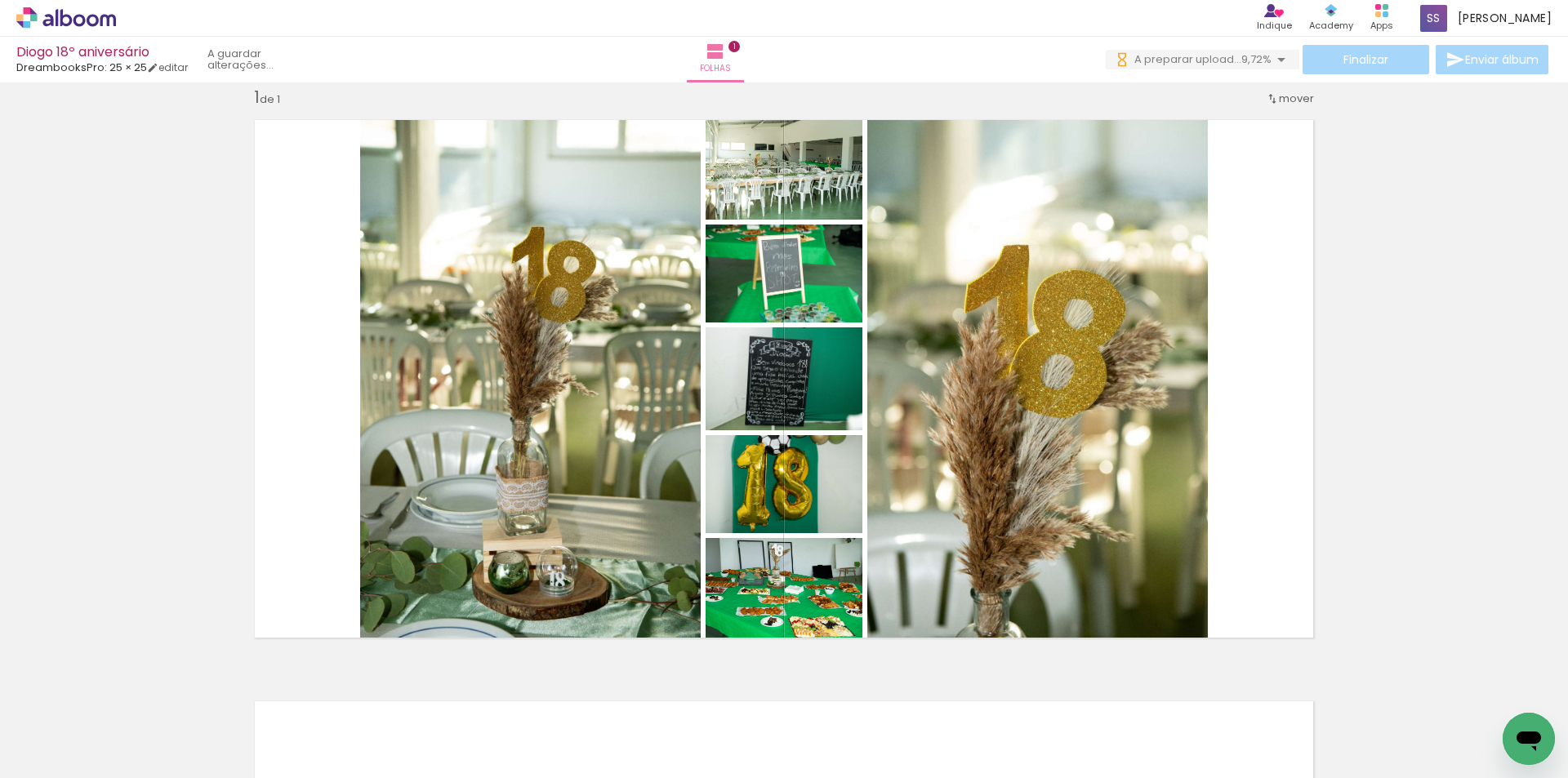
click at [161, 730] on div at bounding box center [163, 724] width 80 height 54
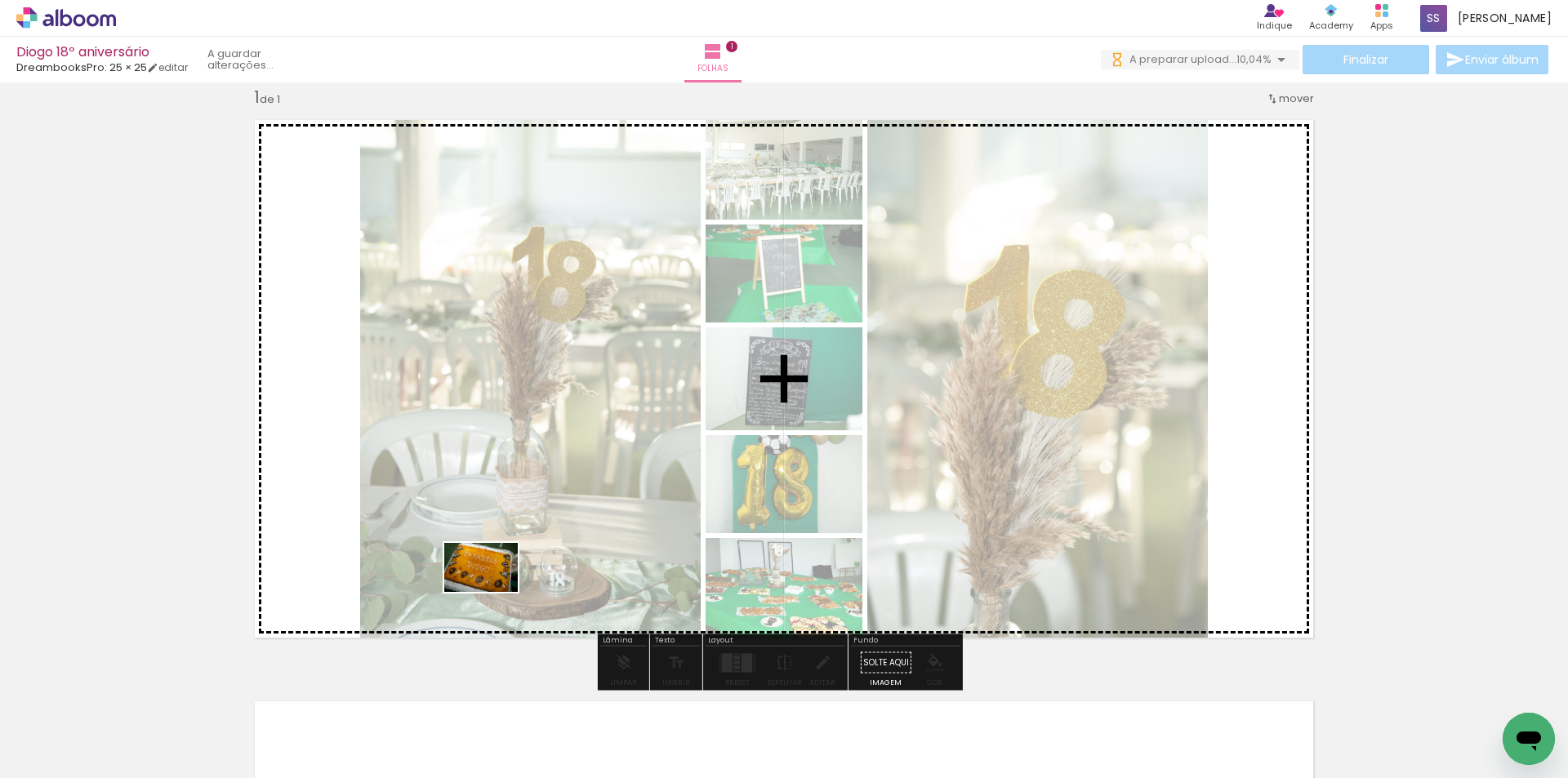
drag, startPoint x: 507, startPoint y: 738, endPoint x: 586, endPoint y: 697, distance: 89.0
click at [493, 589] on quentale-workspace at bounding box center [784, 389] width 1568 height 778
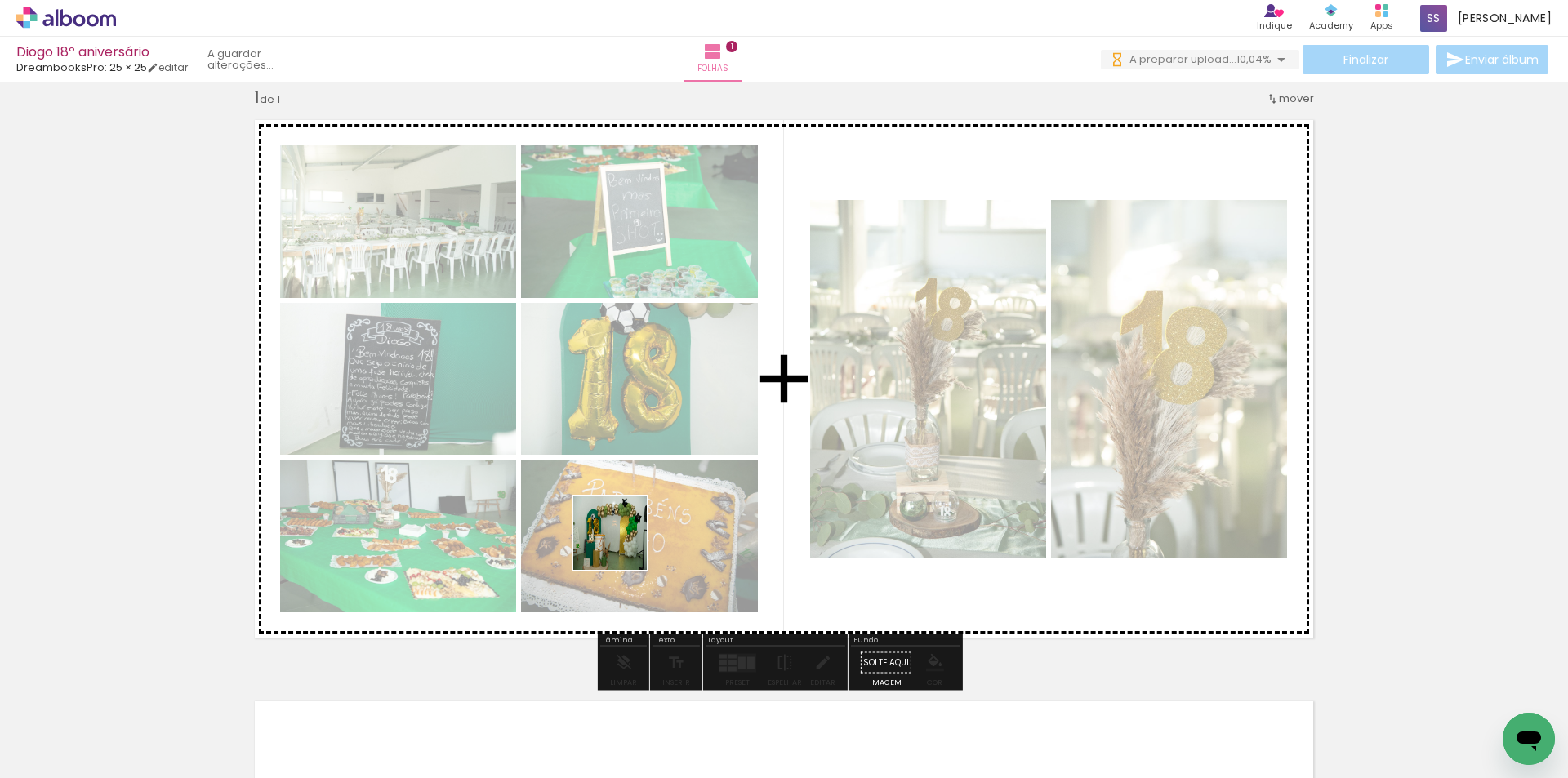
drag, startPoint x: 604, startPoint y: 727, endPoint x: 624, endPoint y: 536, distance: 192.0
click at [624, 536] on quentale-workspace at bounding box center [784, 389] width 1568 height 778
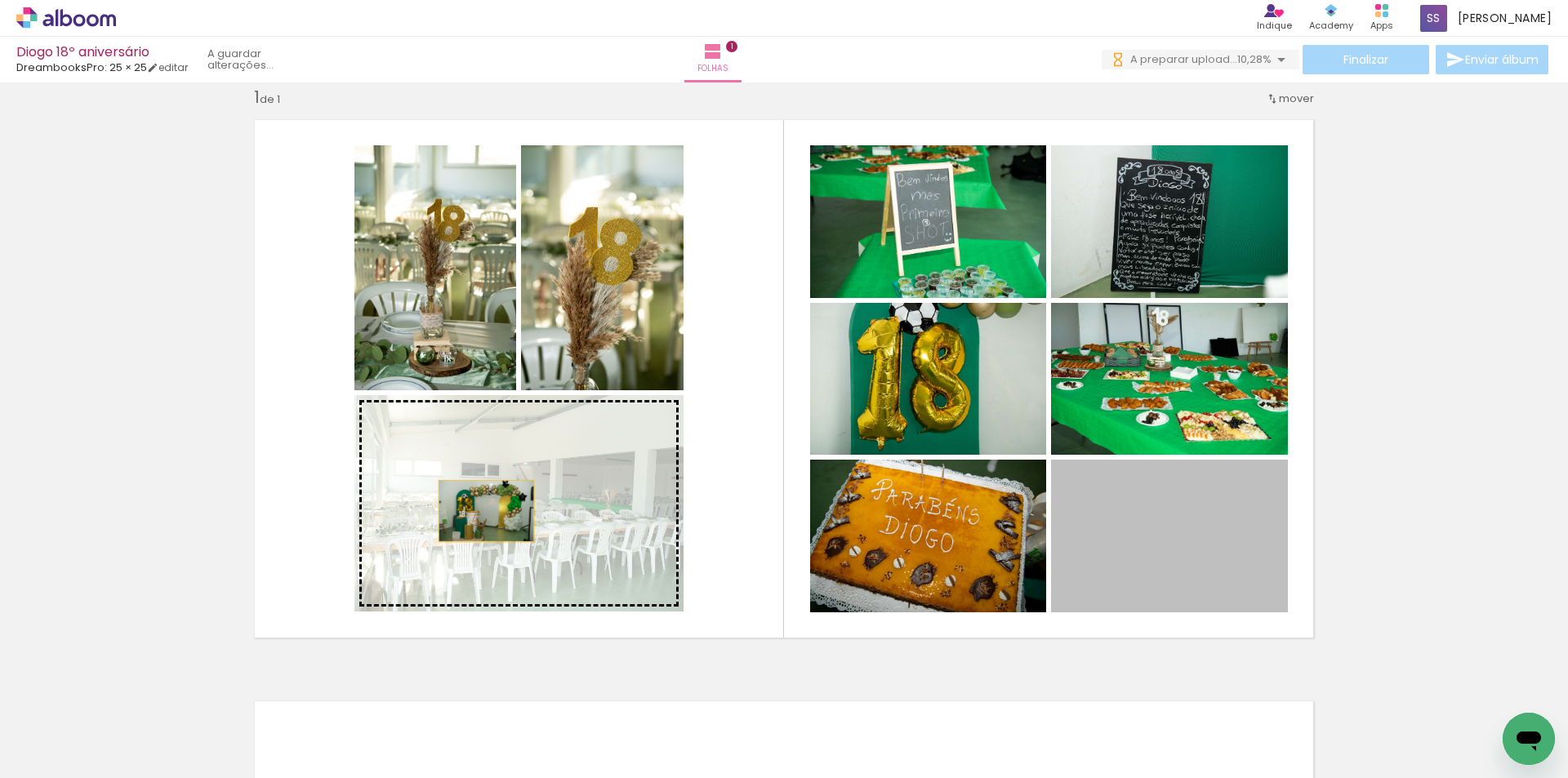
drag, startPoint x: 1200, startPoint y: 548, endPoint x: 477, endPoint y: 509, distance: 724.1
click at [0, 0] on slot at bounding box center [0, 0] width 0 height 0
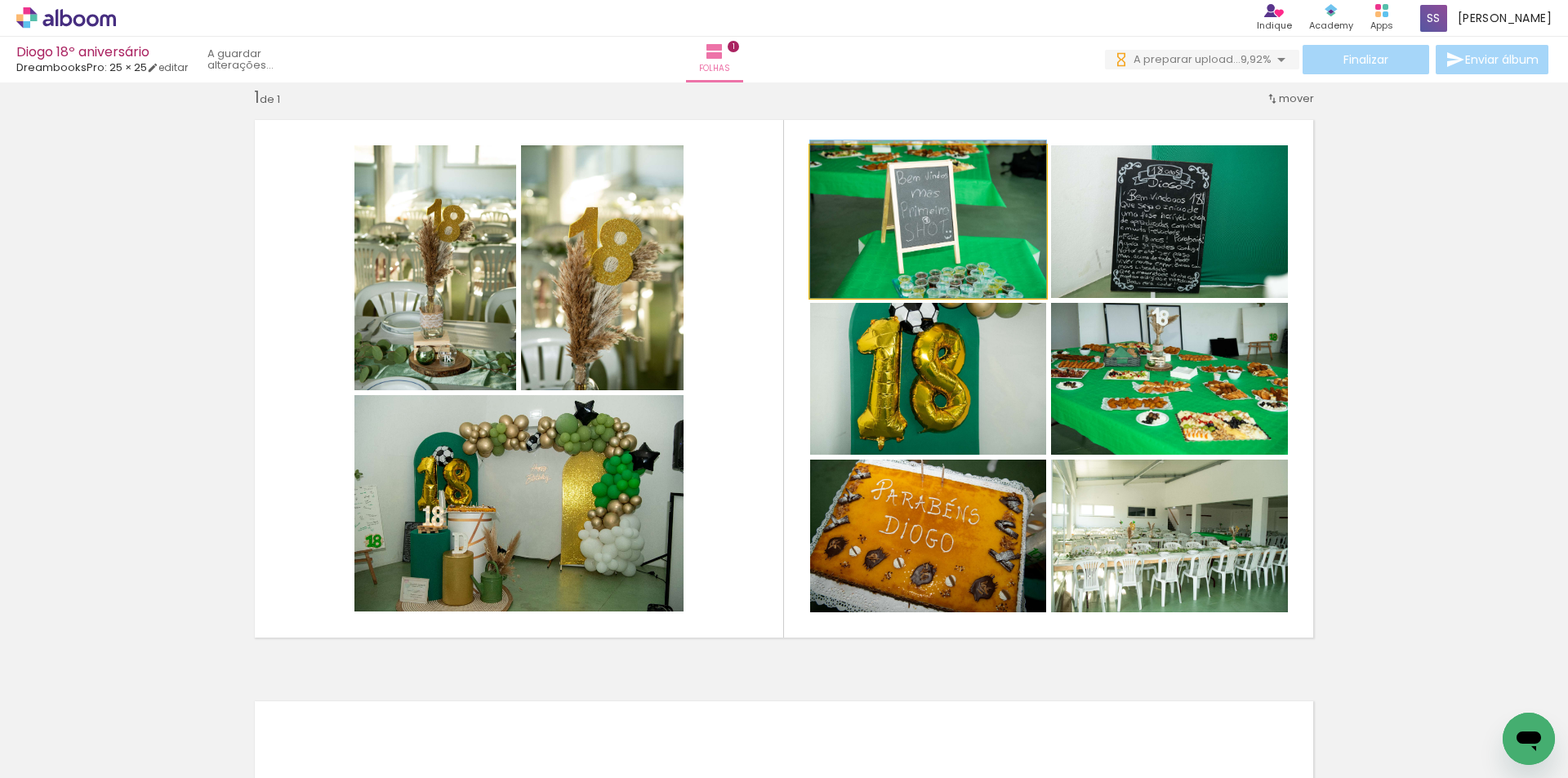
drag, startPoint x: 902, startPoint y: 250, endPoint x: 903, endPoint y: 239, distance: 11.0
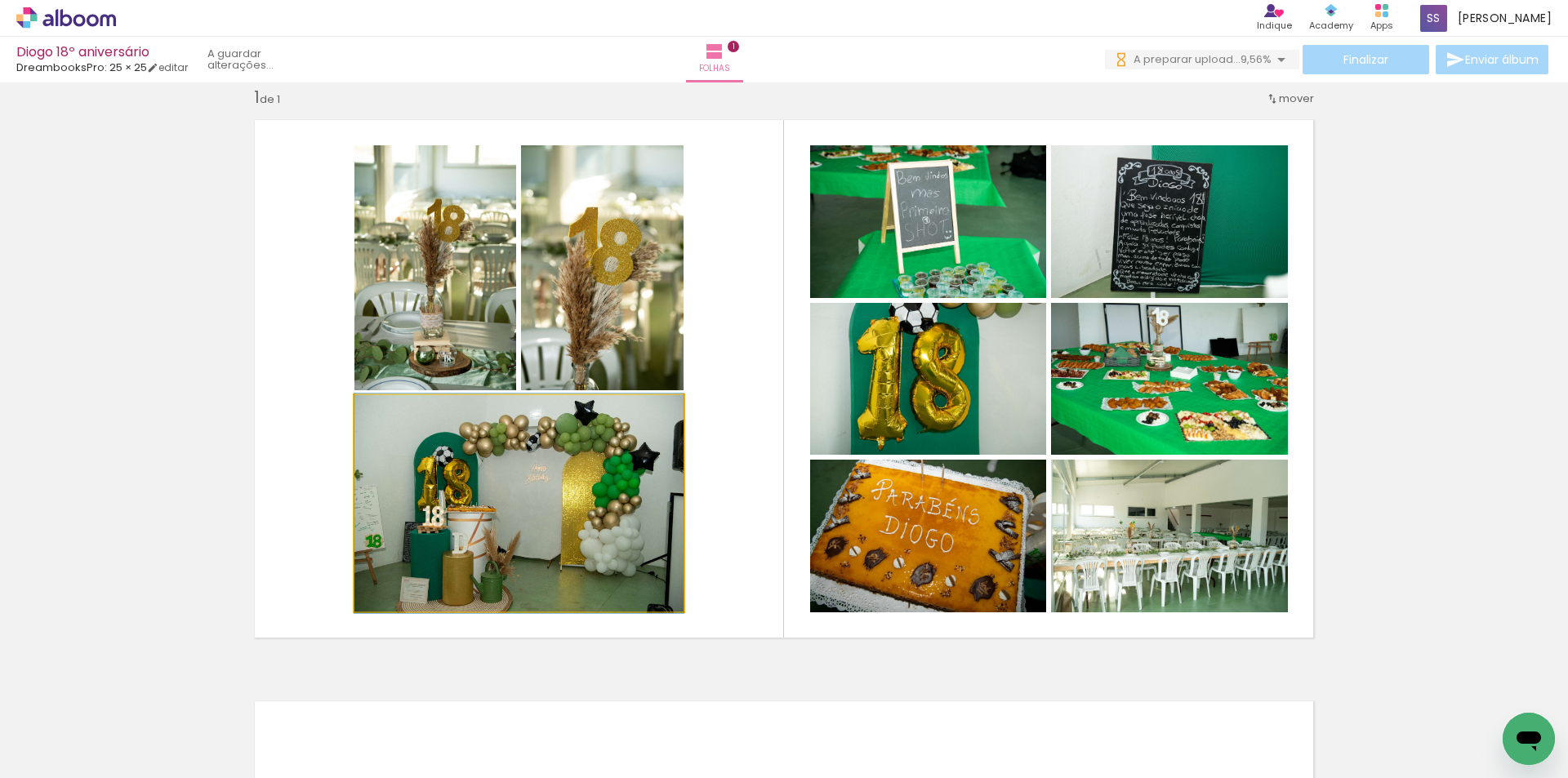
drag, startPoint x: 628, startPoint y: 558, endPoint x: 611, endPoint y: 557, distance: 17.0
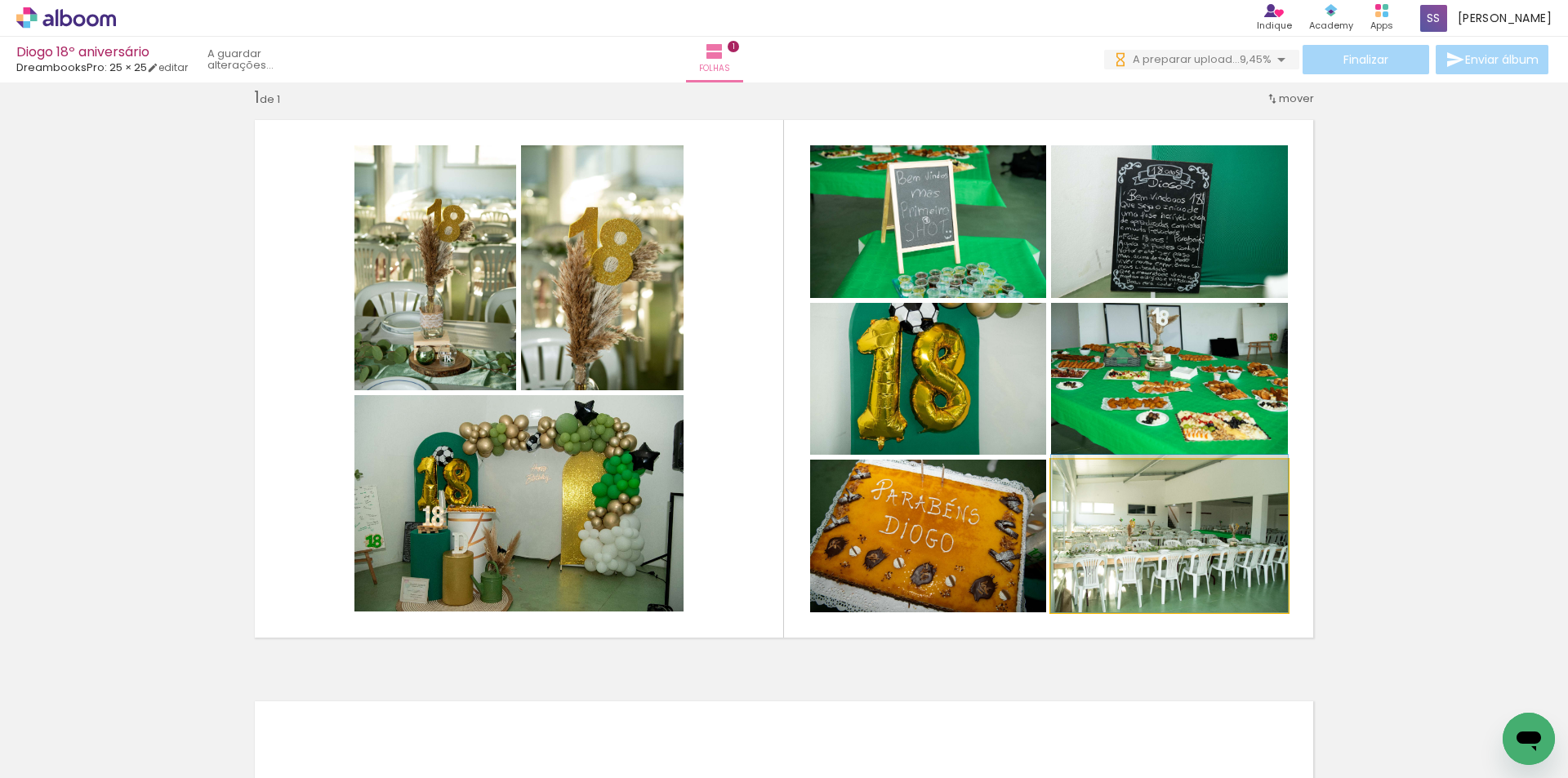
drag, startPoint x: 1145, startPoint y: 575, endPoint x: 1145, endPoint y: 560, distance: 15.0
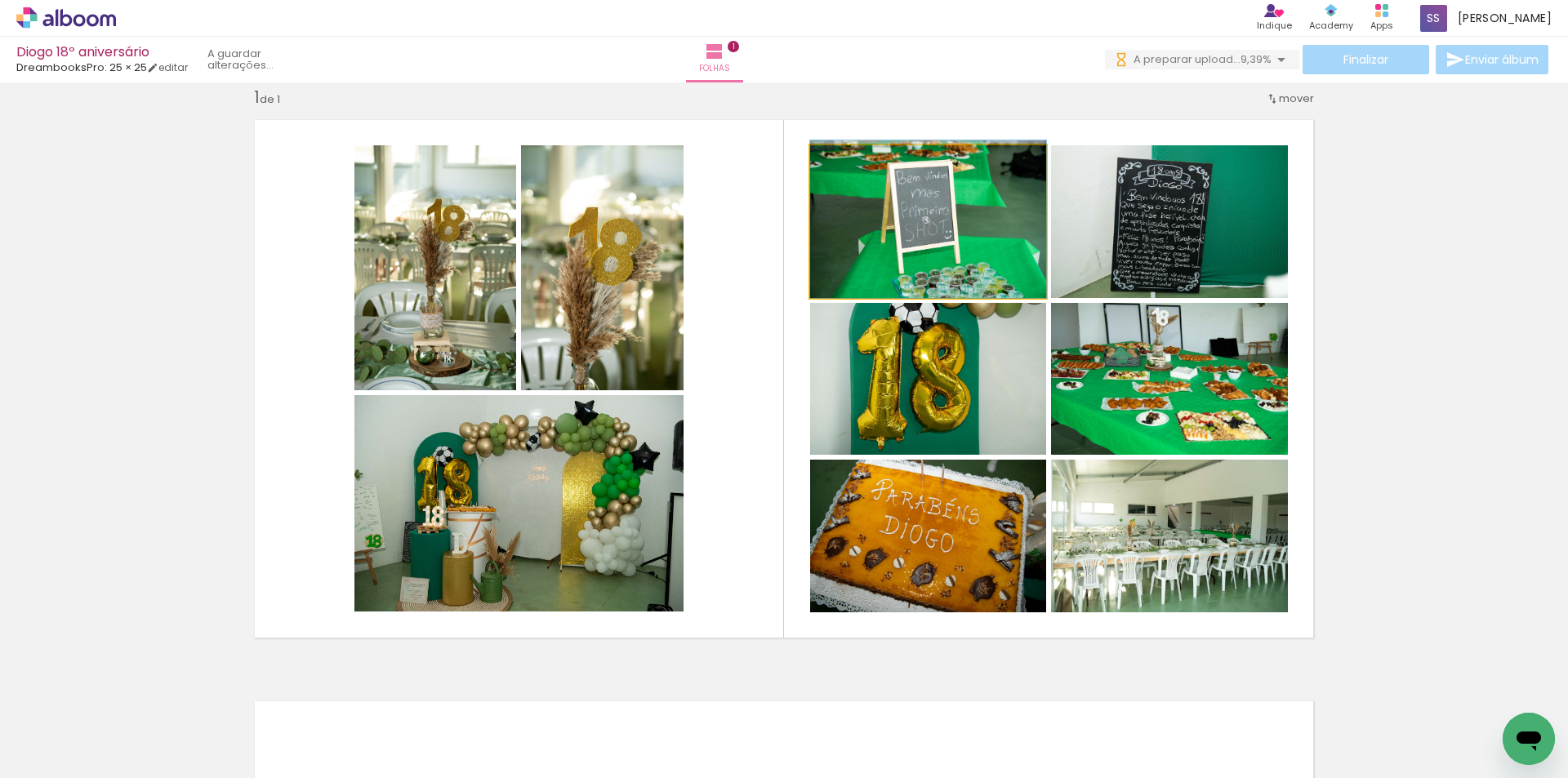
drag, startPoint x: 948, startPoint y: 267, endPoint x: 950, endPoint y: 250, distance: 17.1
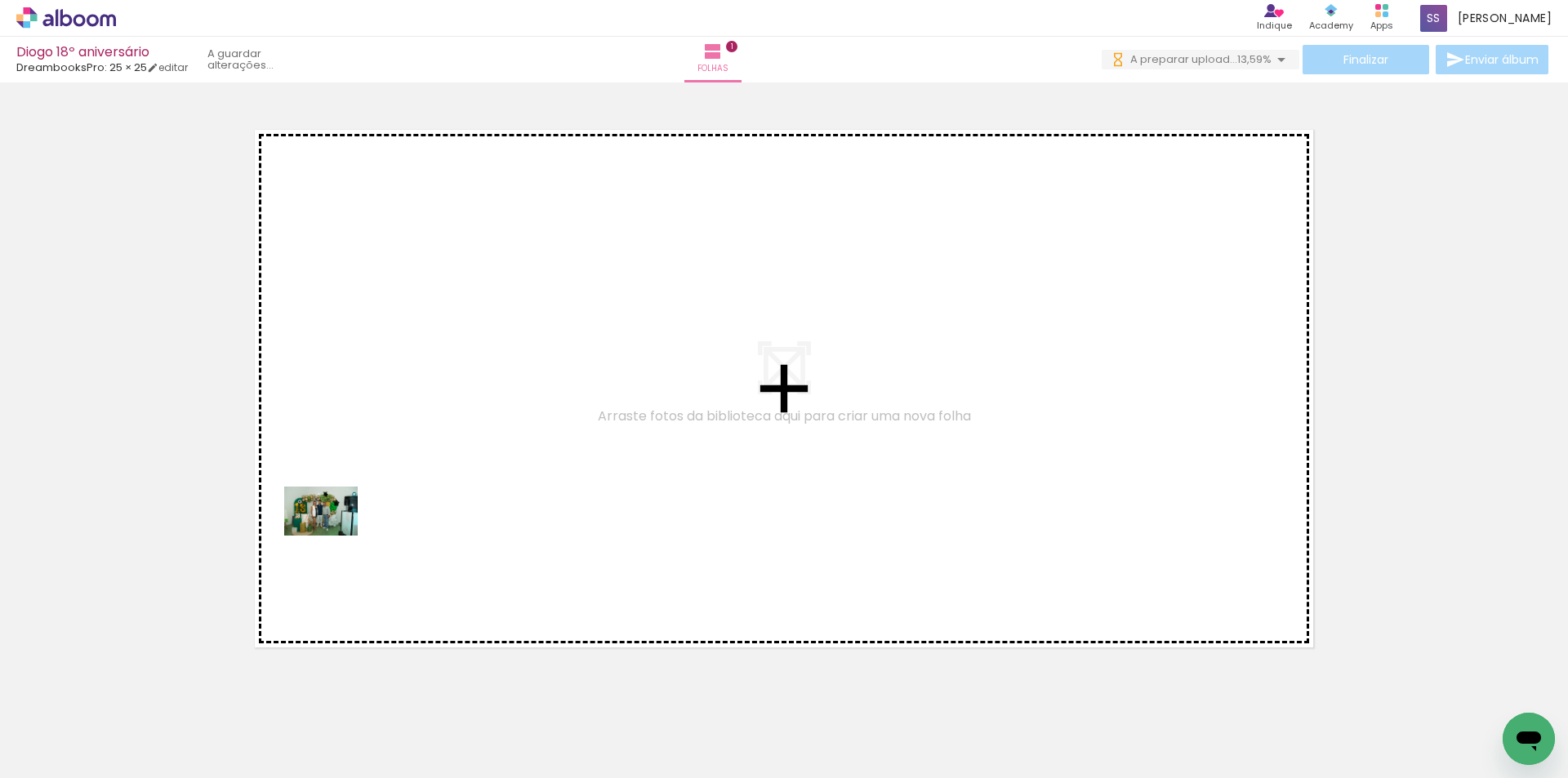
drag, startPoint x: 215, startPoint y: 727, endPoint x: 390, endPoint y: 659, distance: 187.7
click at [334, 536] on quentale-workspace at bounding box center [784, 389] width 1568 height 778
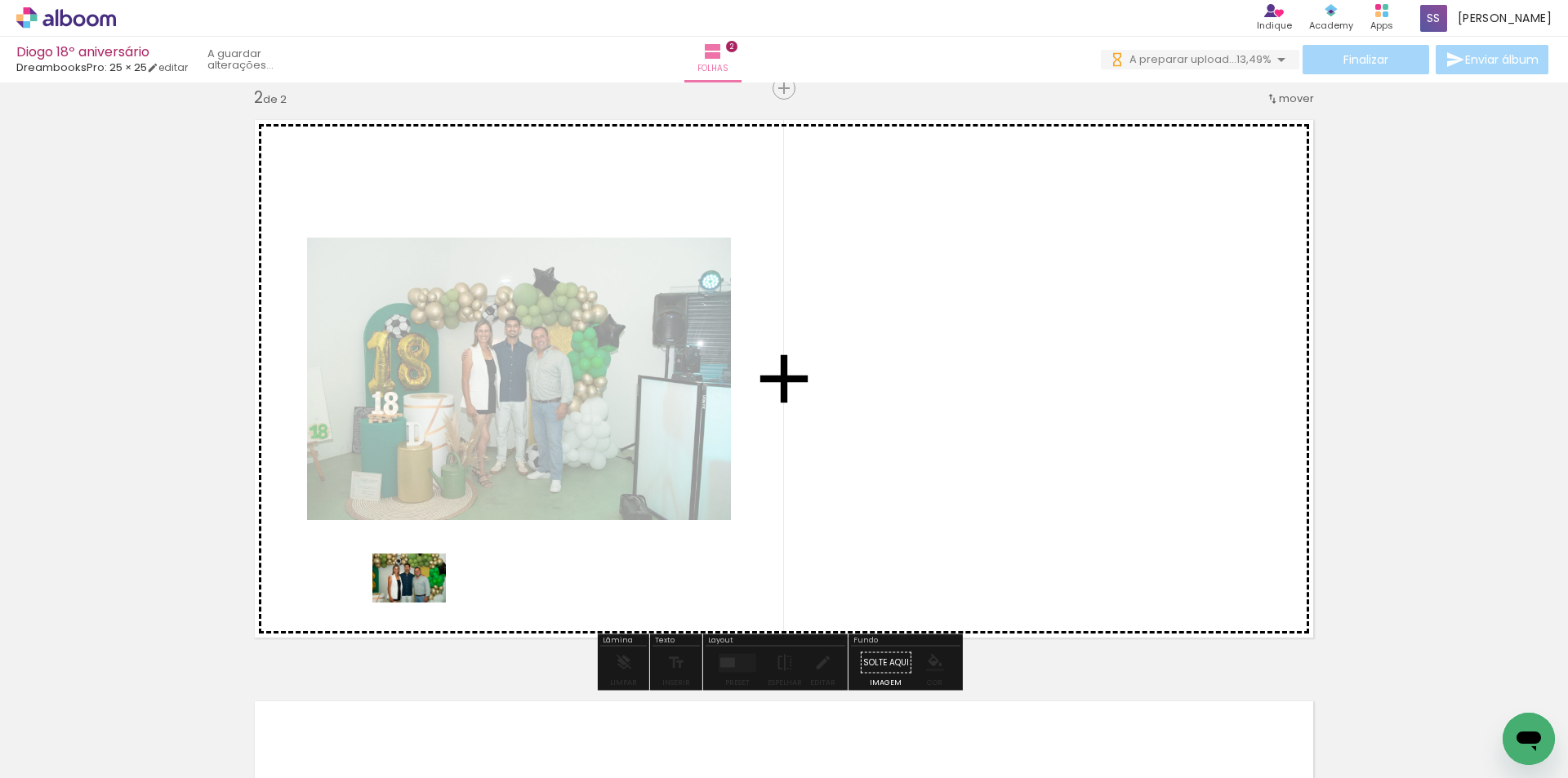
drag, startPoint x: 429, startPoint y: 729, endPoint x: 421, endPoint y: 603, distance: 126.3
click at [421, 603] on quentale-workspace at bounding box center [784, 389] width 1568 height 778
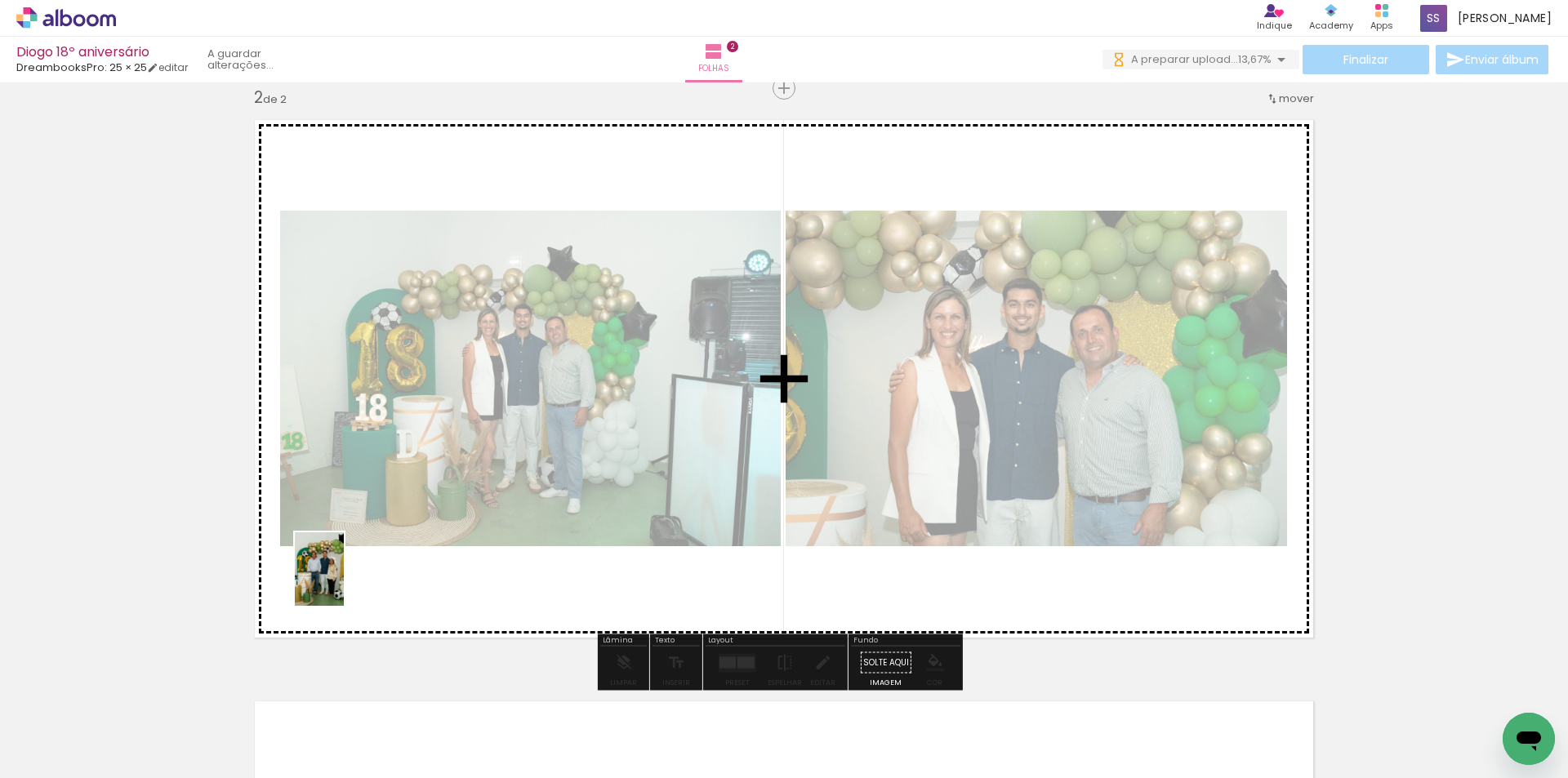
drag, startPoint x: 316, startPoint y: 679, endPoint x: 344, endPoint y: 580, distance: 102.9
click at [344, 580] on quentale-workspace at bounding box center [784, 389] width 1568 height 778
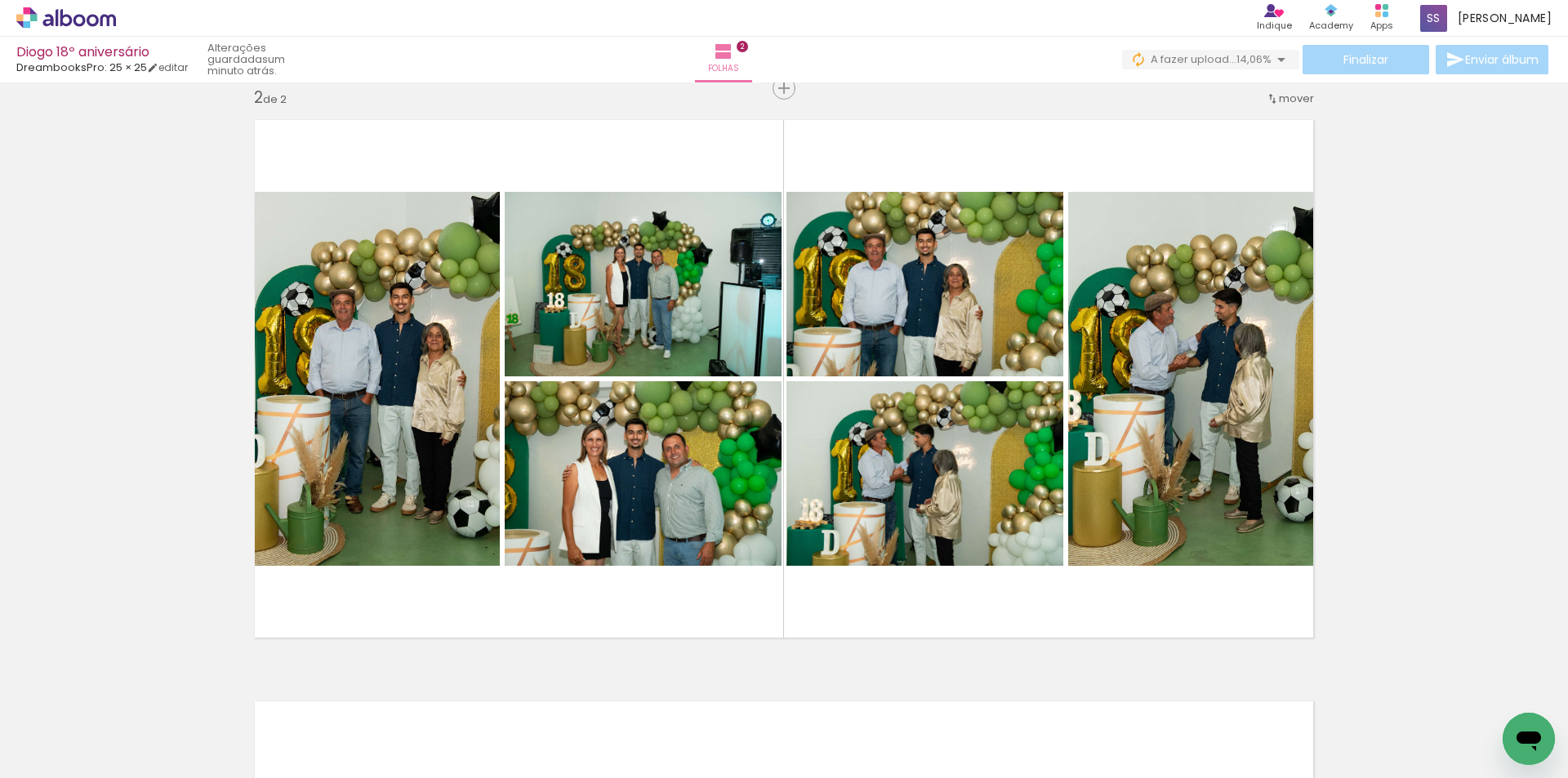
scroll to position [0, 434]
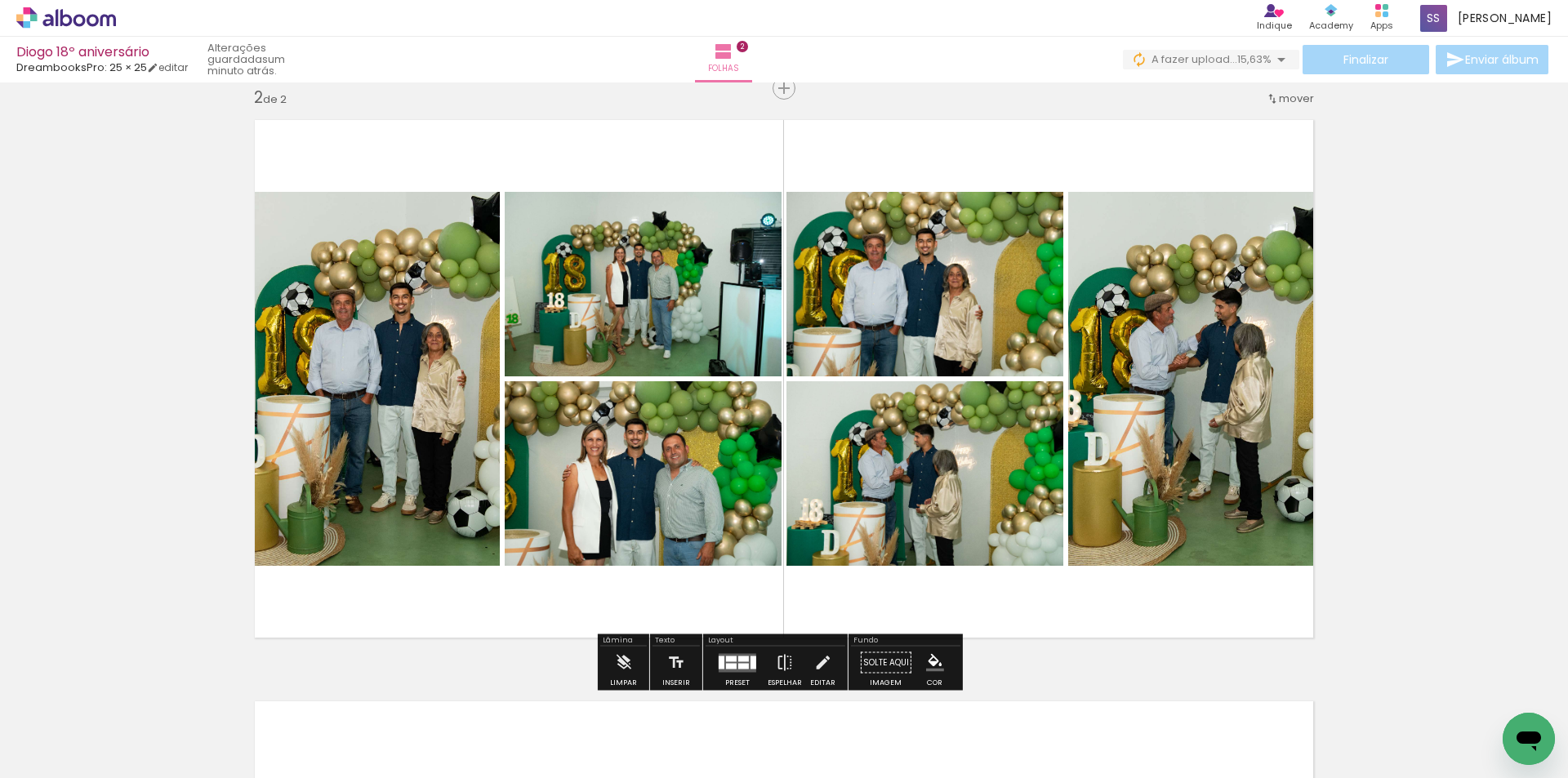
click at [190, 765] on quentale-thumb at bounding box center [186, 723] width 92 height 94
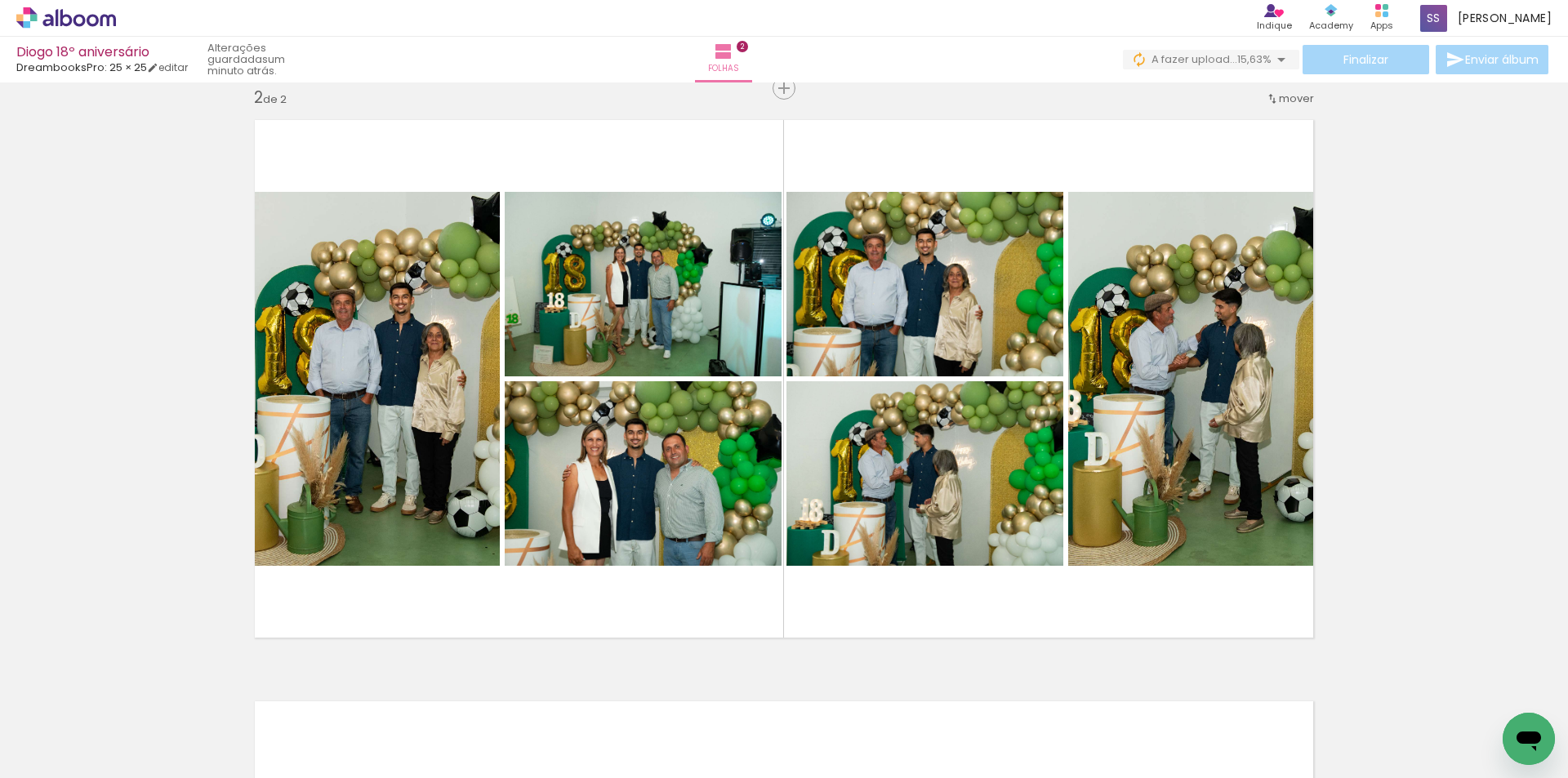
scroll to position [0, 1254]
click at [680, 743] on div at bounding box center [680, 724] width 80 height 54
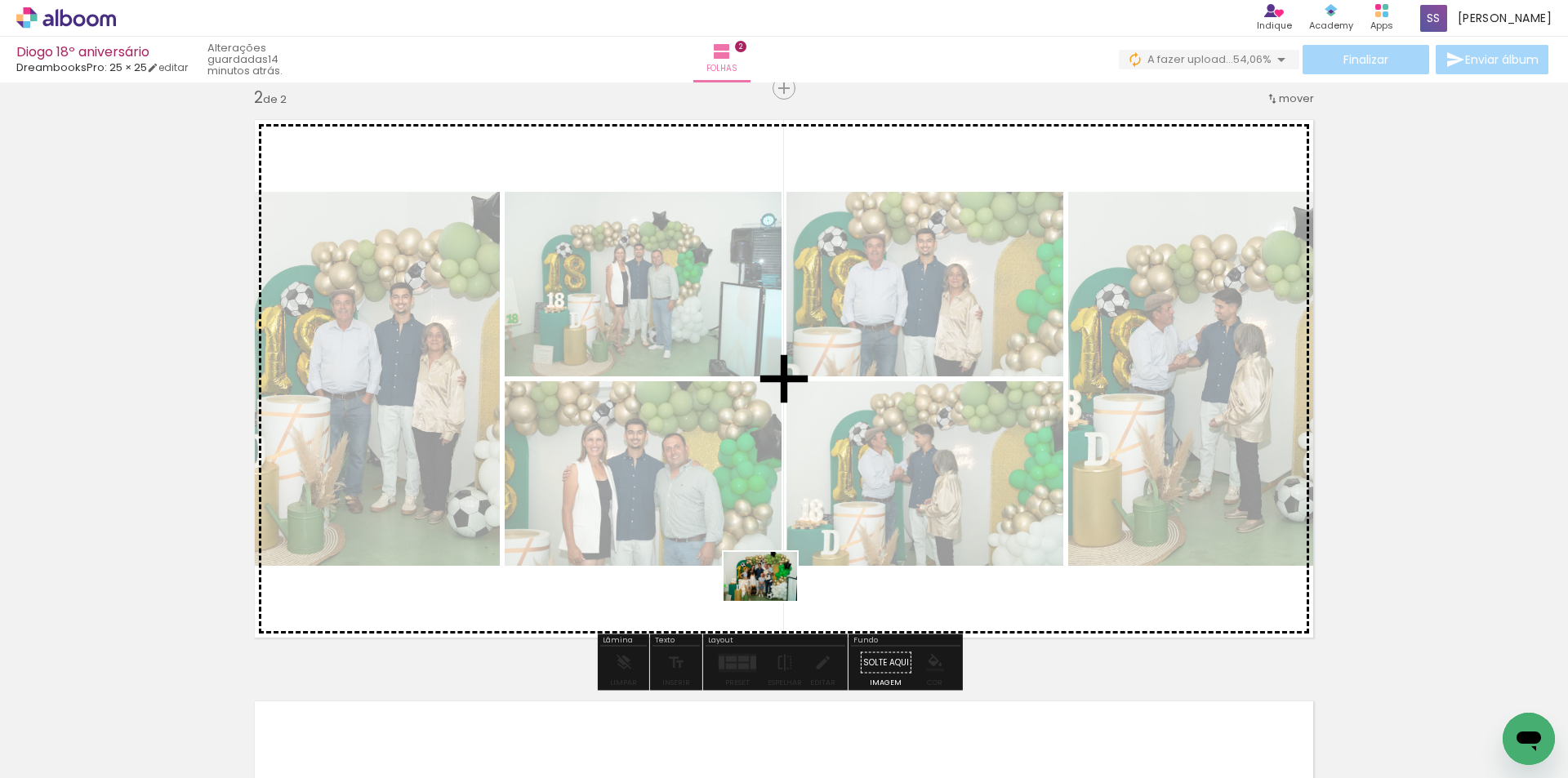
drag, startPoint x: 765, startPoint y: 742, endPoint x: 773, endPoint y: 601, distance: 141.2
click at [773, 601] on quentale-workspace at bounding box center [784, 389] width 1568 height 778
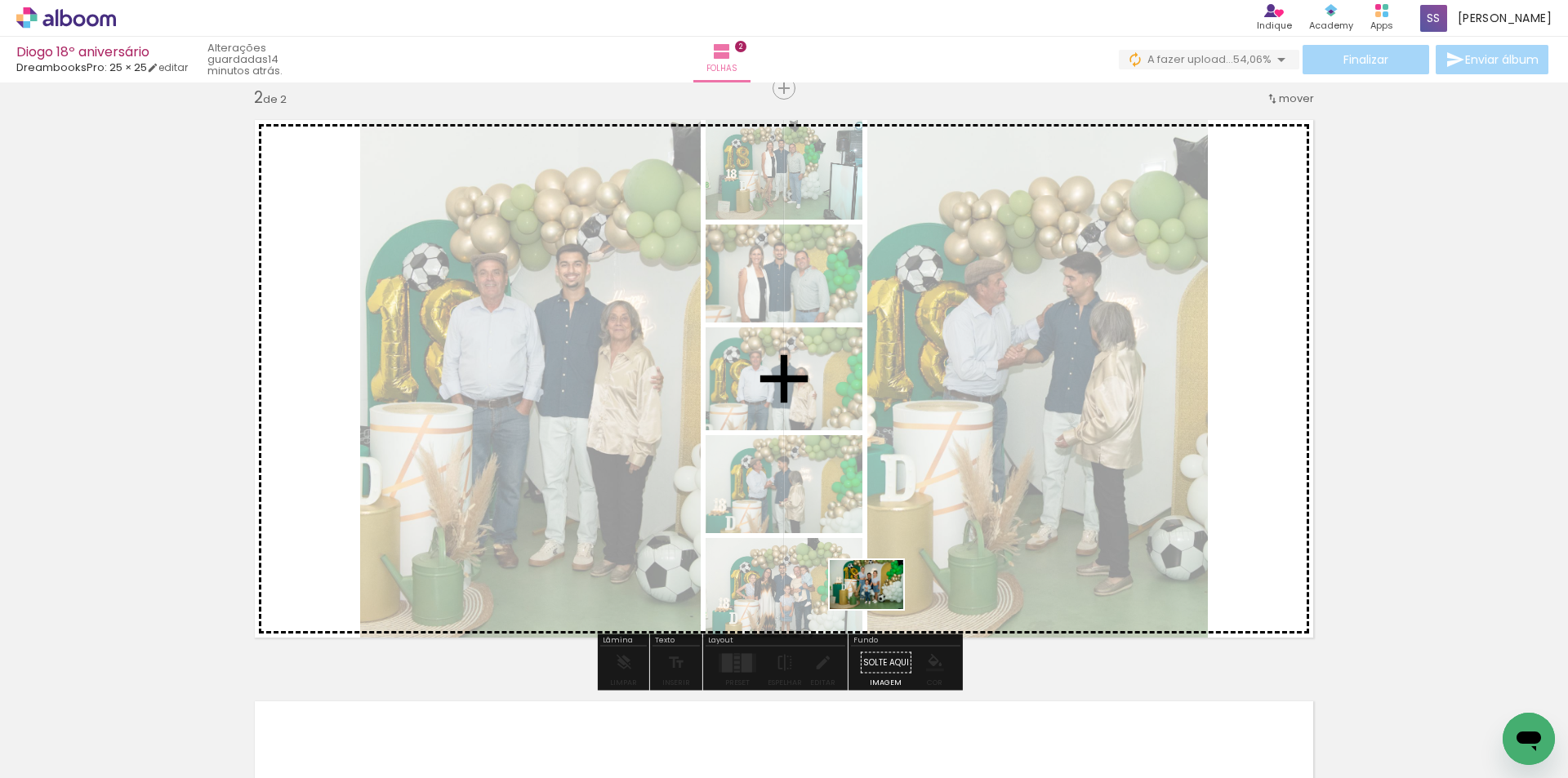
drag, startPoint x: 875, startPoint y: 746, endPoint x: 879, endPoint y: 609, distance: 137.1
click at [879, 609] on quentale-workspace at bounding box center [784, 389] width 1568 height 778
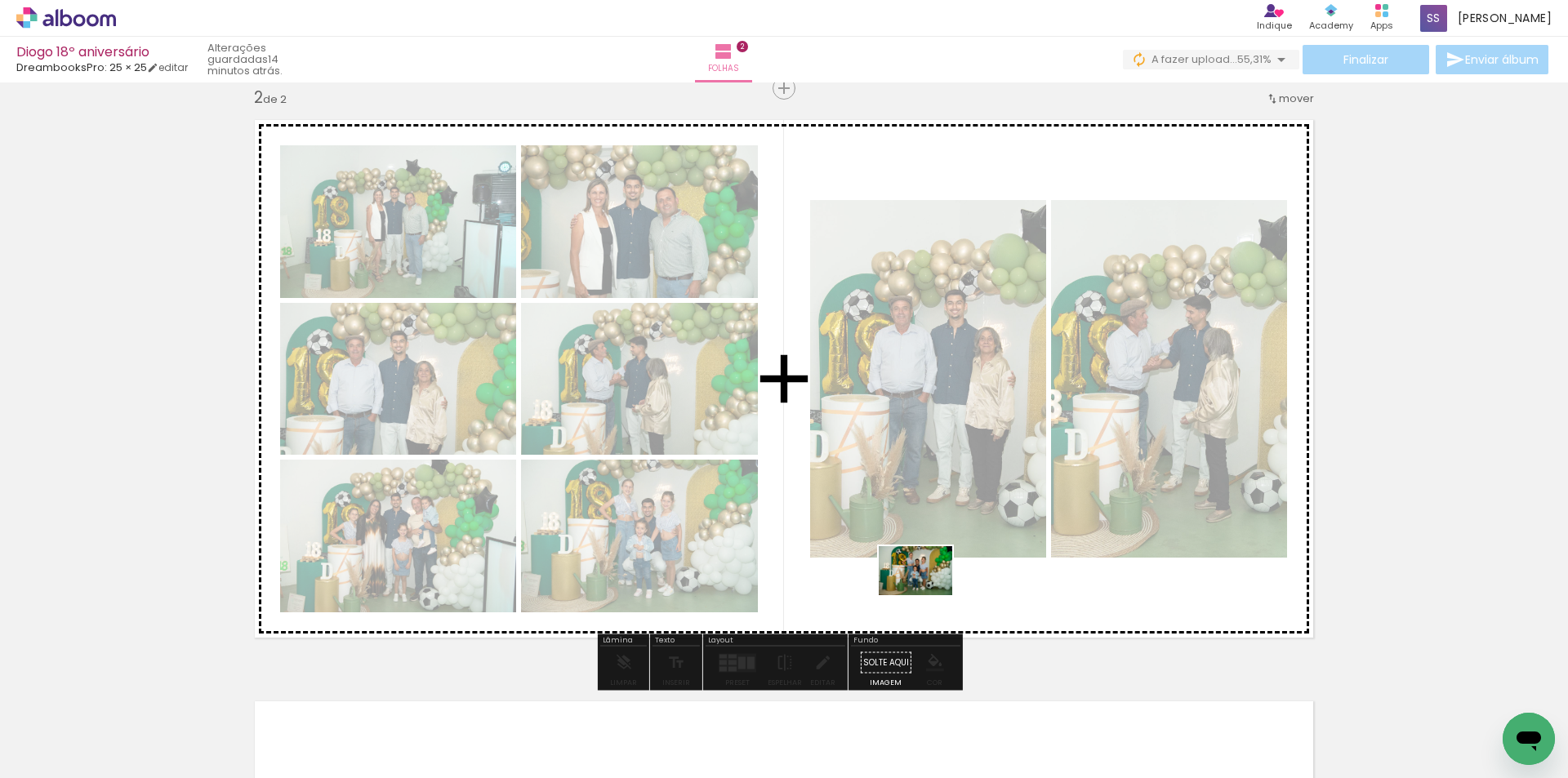
drag, startPoint x: 963, startPoint y: 727, endPoint x: 928, endPoint y: 595, distance: 136.6
click at [928, 595] on quentale-workspace at bounding box center [784, 389] width 1568 height 778
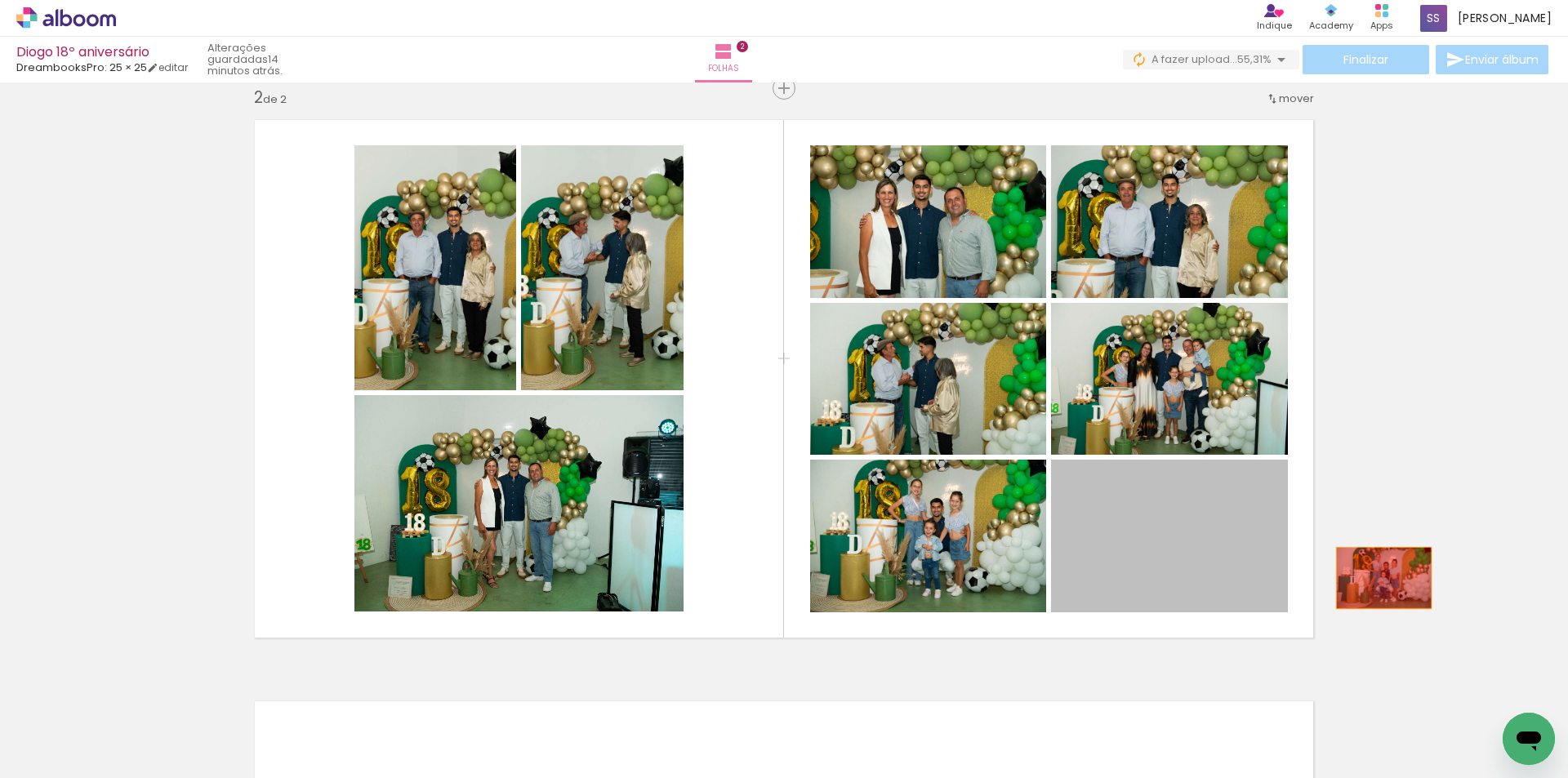
drag, startPoint x: 1167, startPoint y: 590, endPoint x: 1392, endPoint y: 577, distance: 225.4
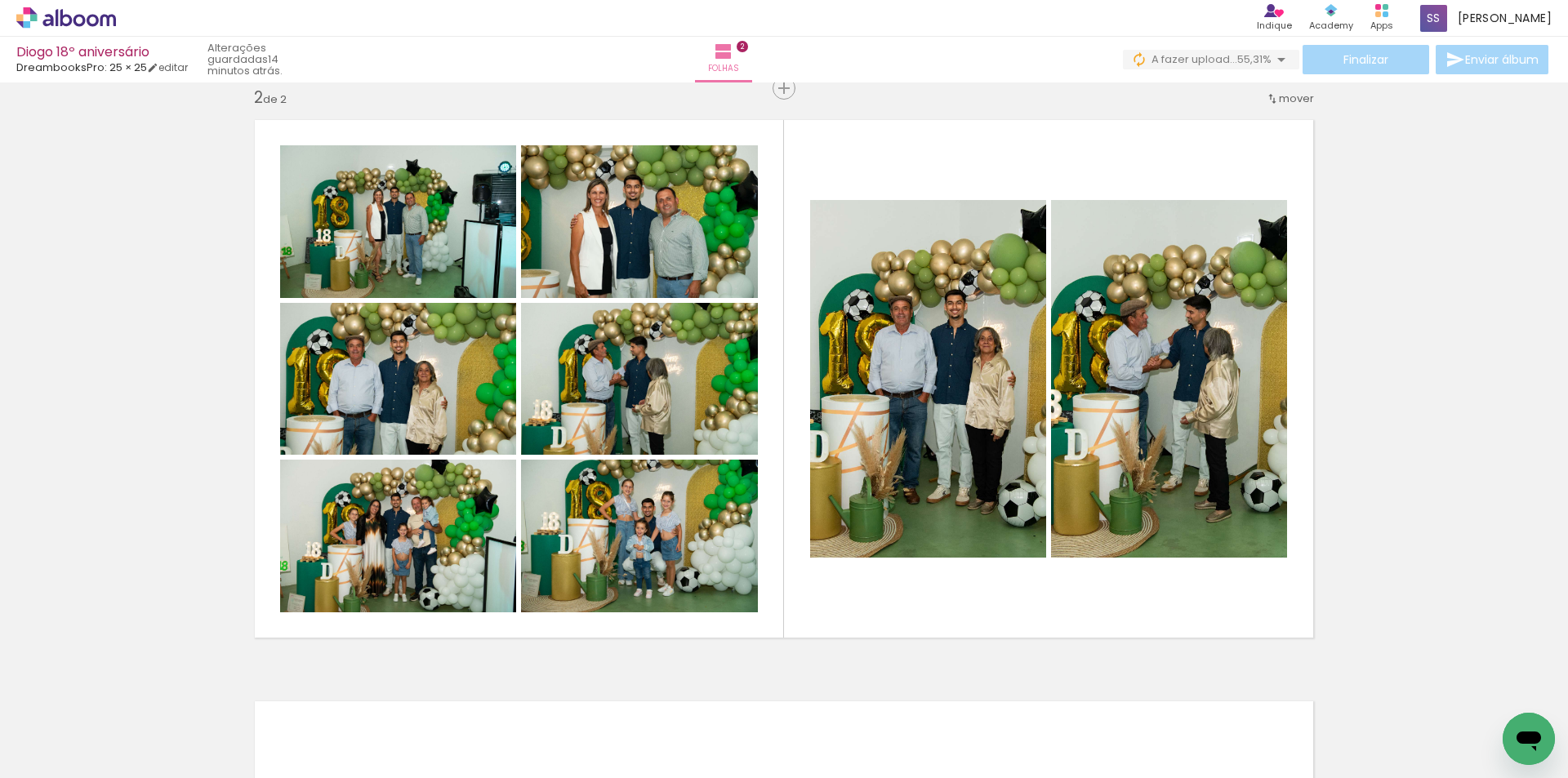
scroll to position [0, 3994]
click at [830, 755] on div at bounding box center [835, 723] width 54 height 80
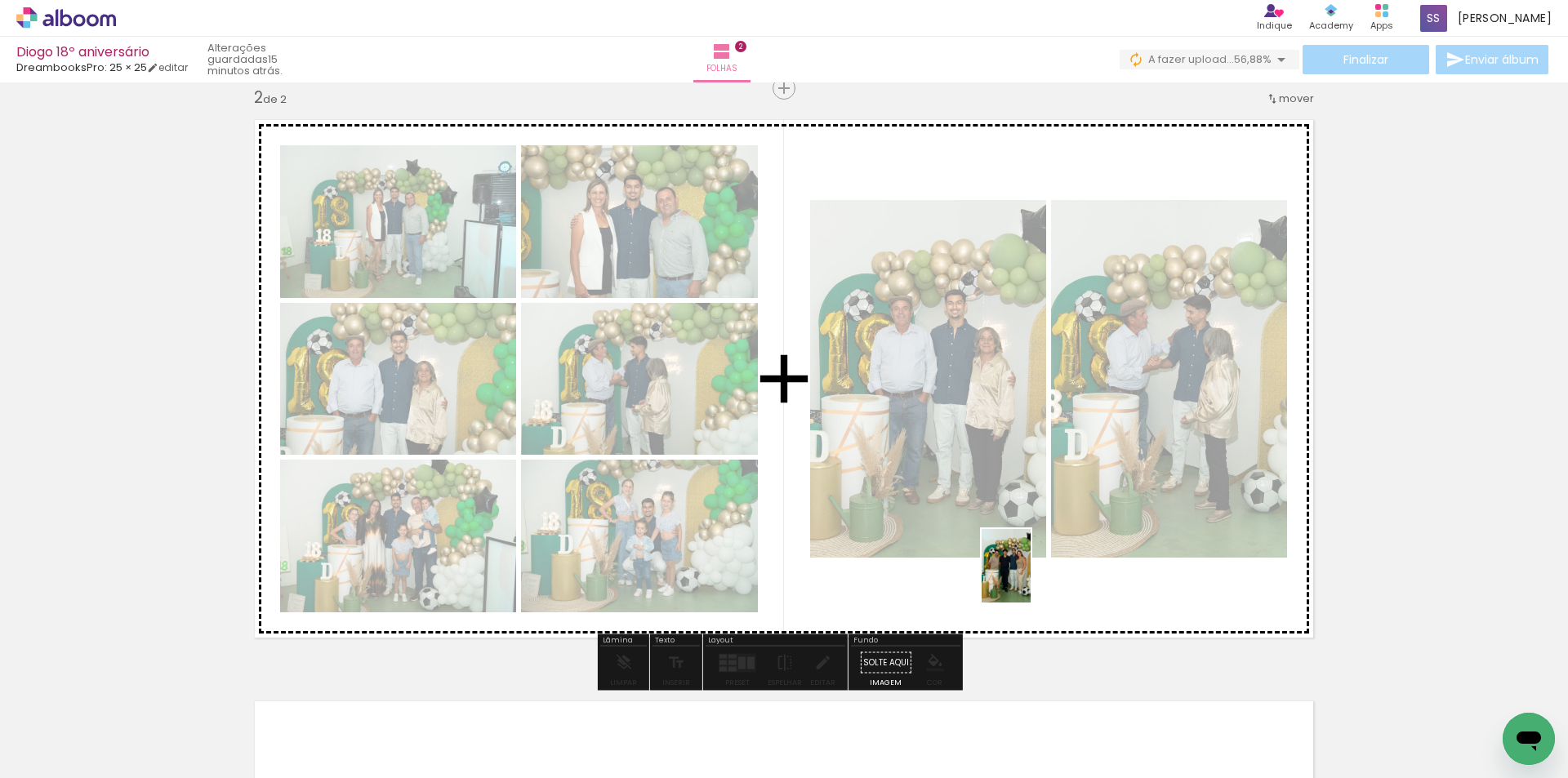
drag, startPoint x: 1028, startPoint y: 736, endPoint x: 1031, endPoint y: 578, distance: 158.0
click at [1031, 577] on quentale-workspace at bounding box center [784, 389] width 1568 height 778
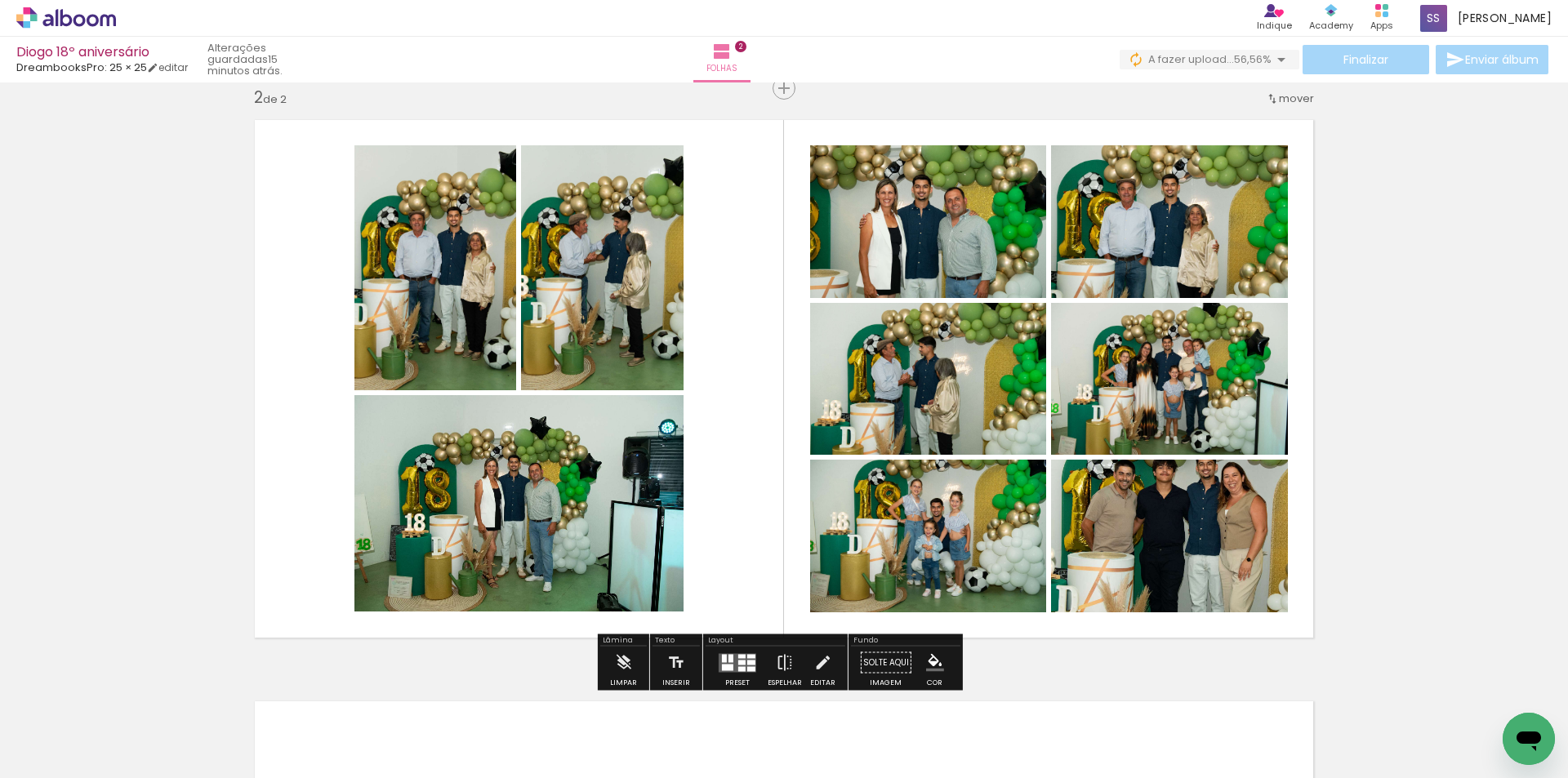
click at [724, 667] on div at bounding box center [727, 667] width 11 height 7
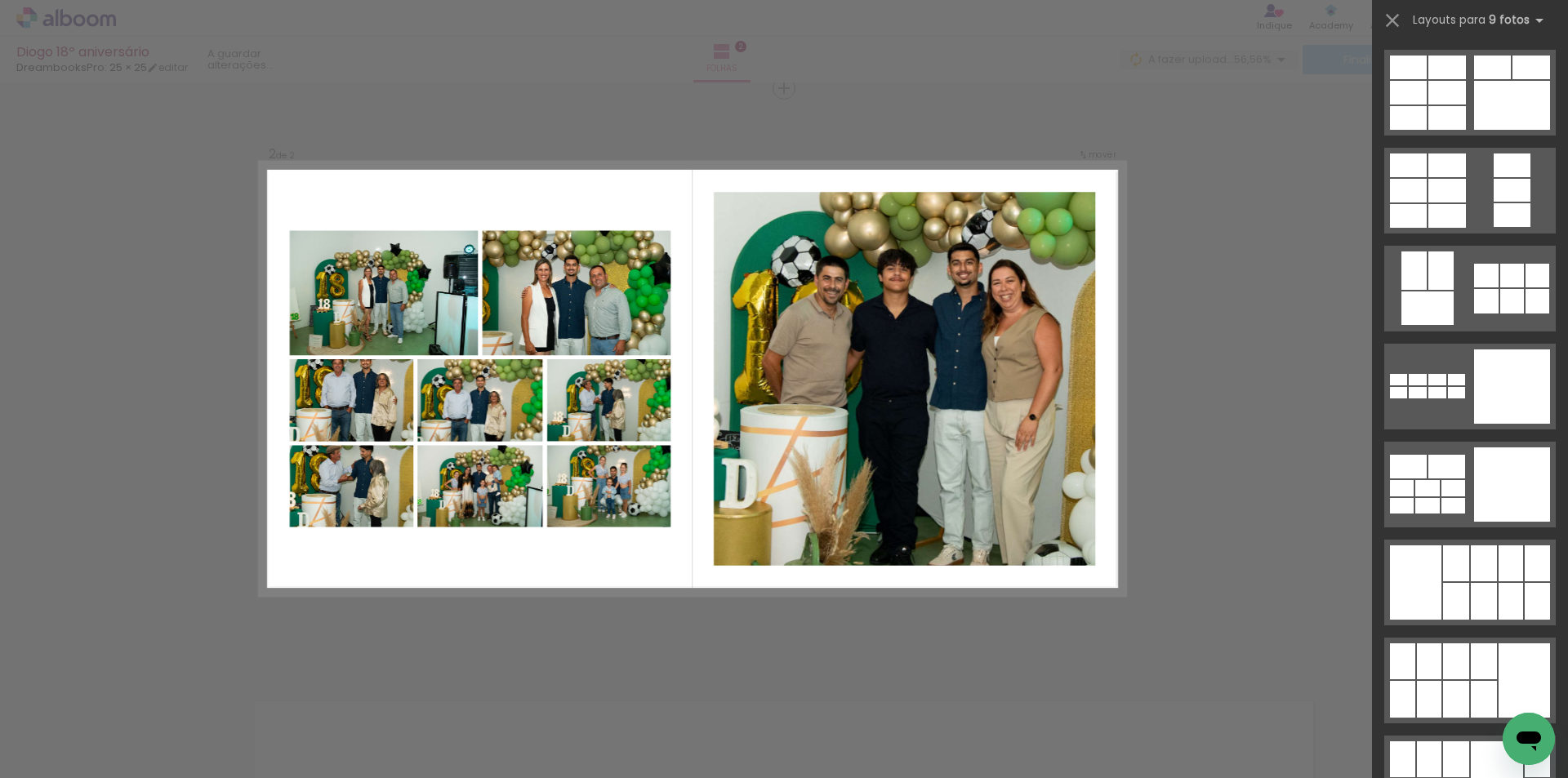
scroll to position [1960, 0]
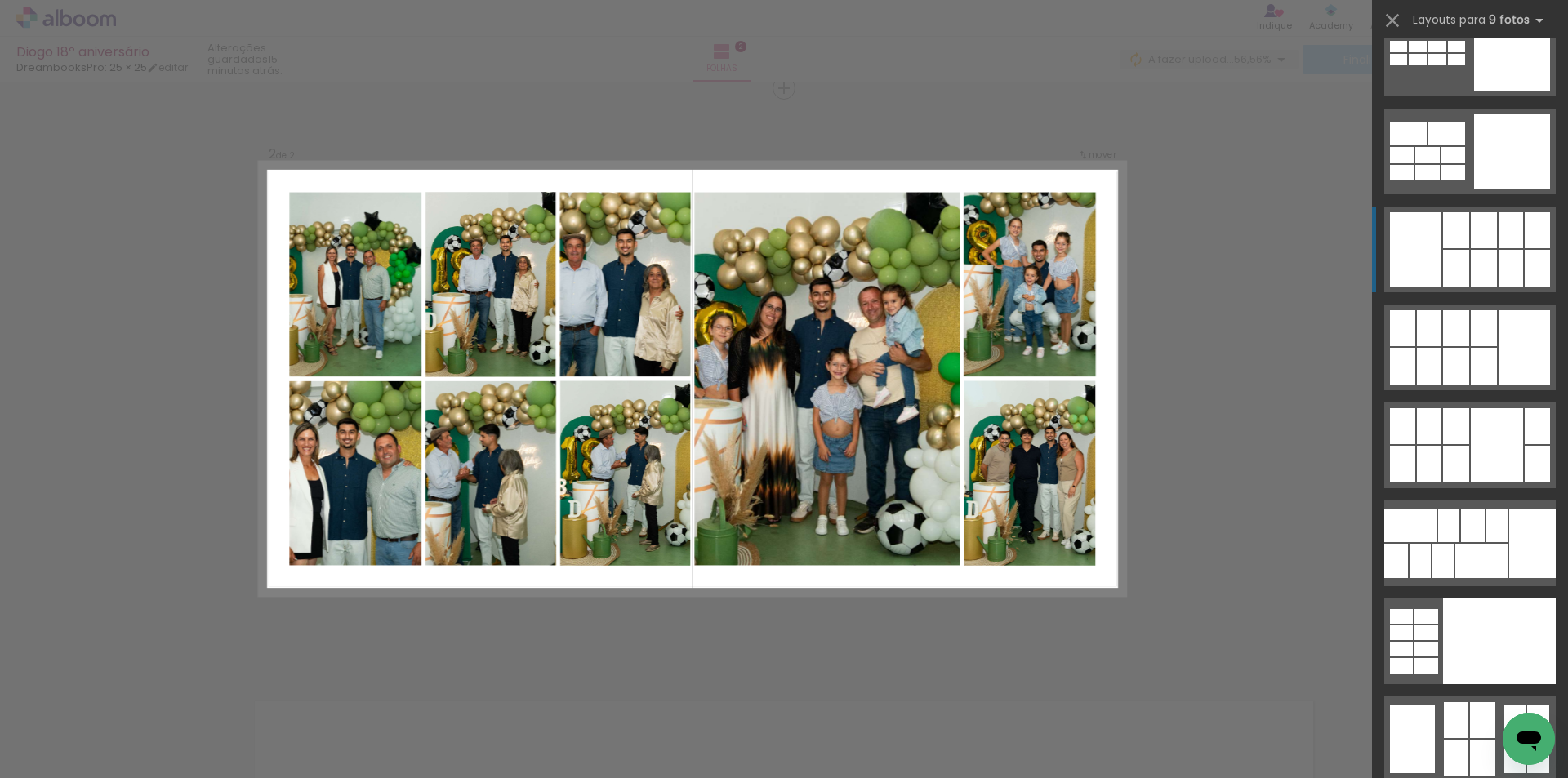
scroll to position [2204, 0]
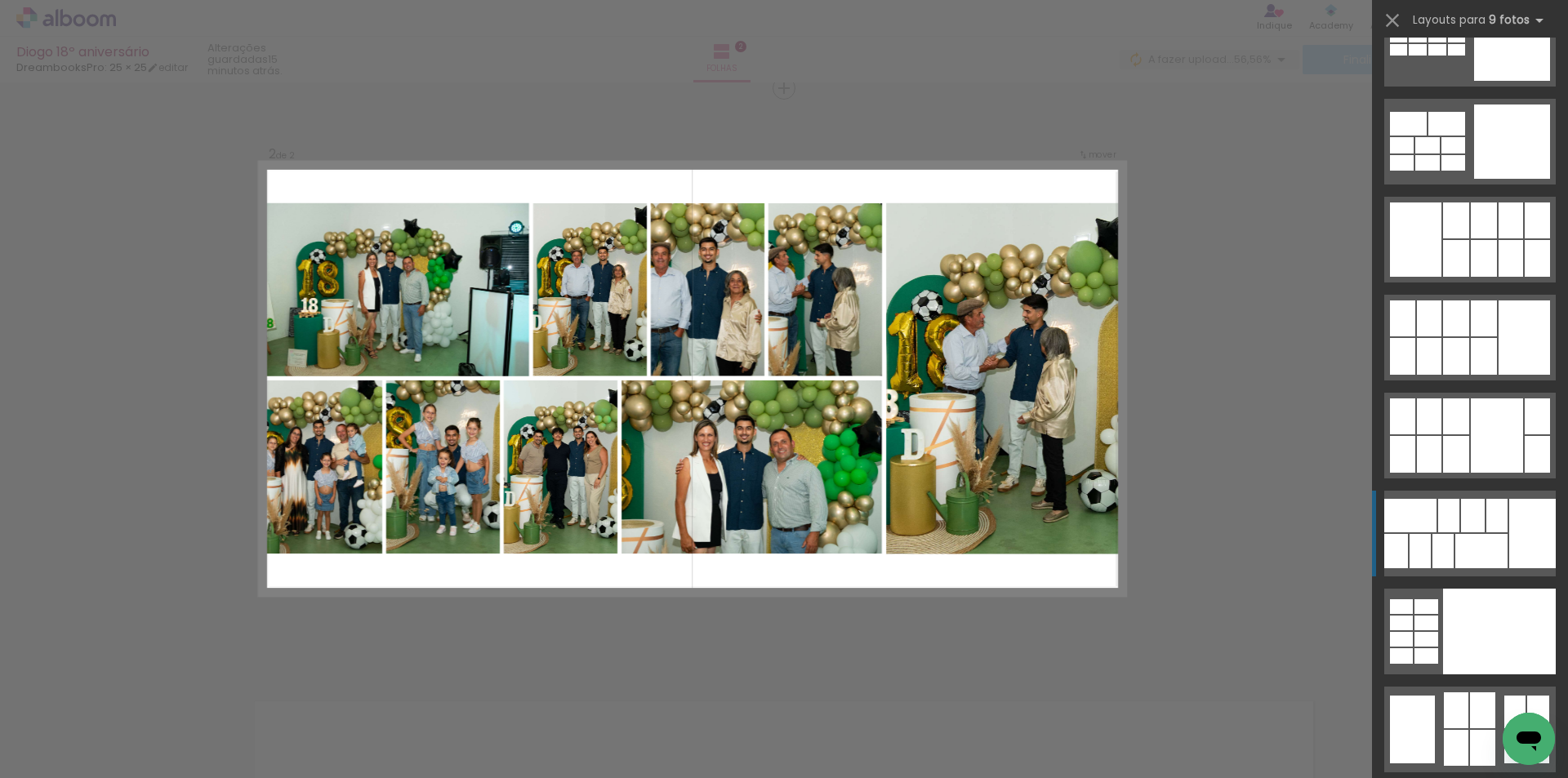
click at [1462, 532] on div at bounding box center [1473, 515] width 23 height 34
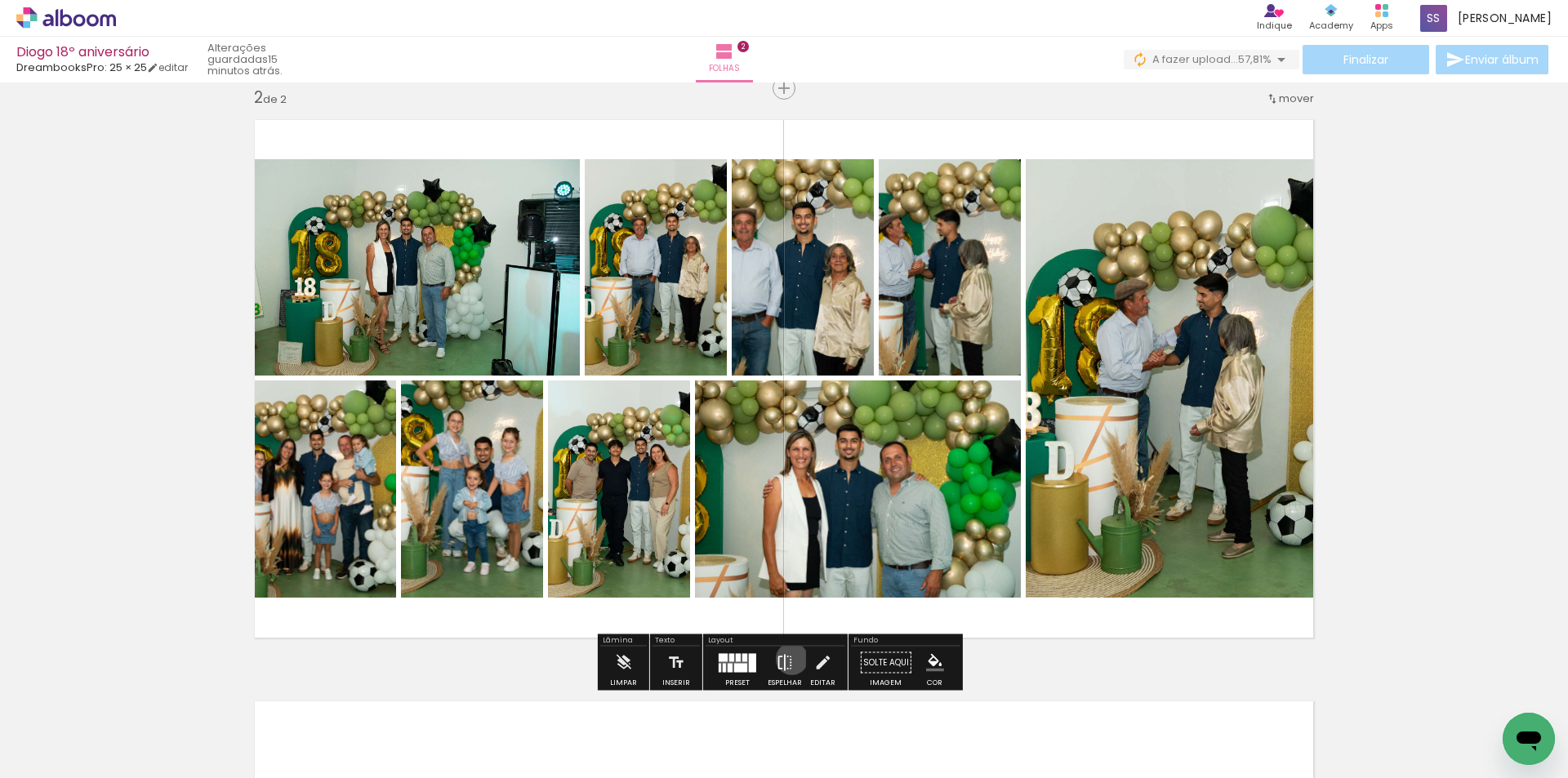
click at [788, 659] on iron-icon at bounding box center [784, 663] width 18 height 33
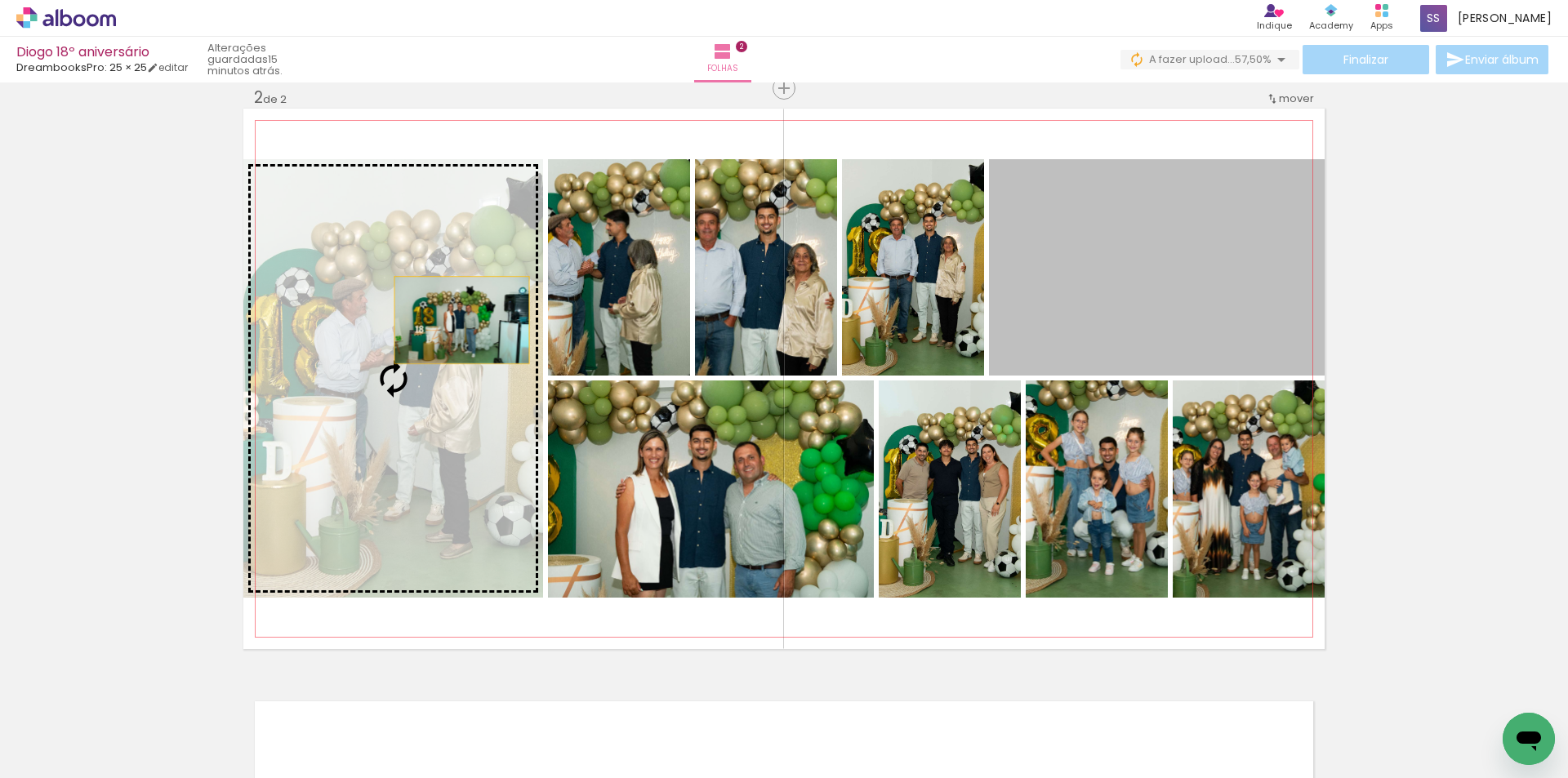
drag, startPoint x: 1183, startPoint y: 335, endPoint x: 455, endPoint y: 320, distance: 728.2
click at [0, 0] on slot at bounding box center [0, 0] width 0 height 0
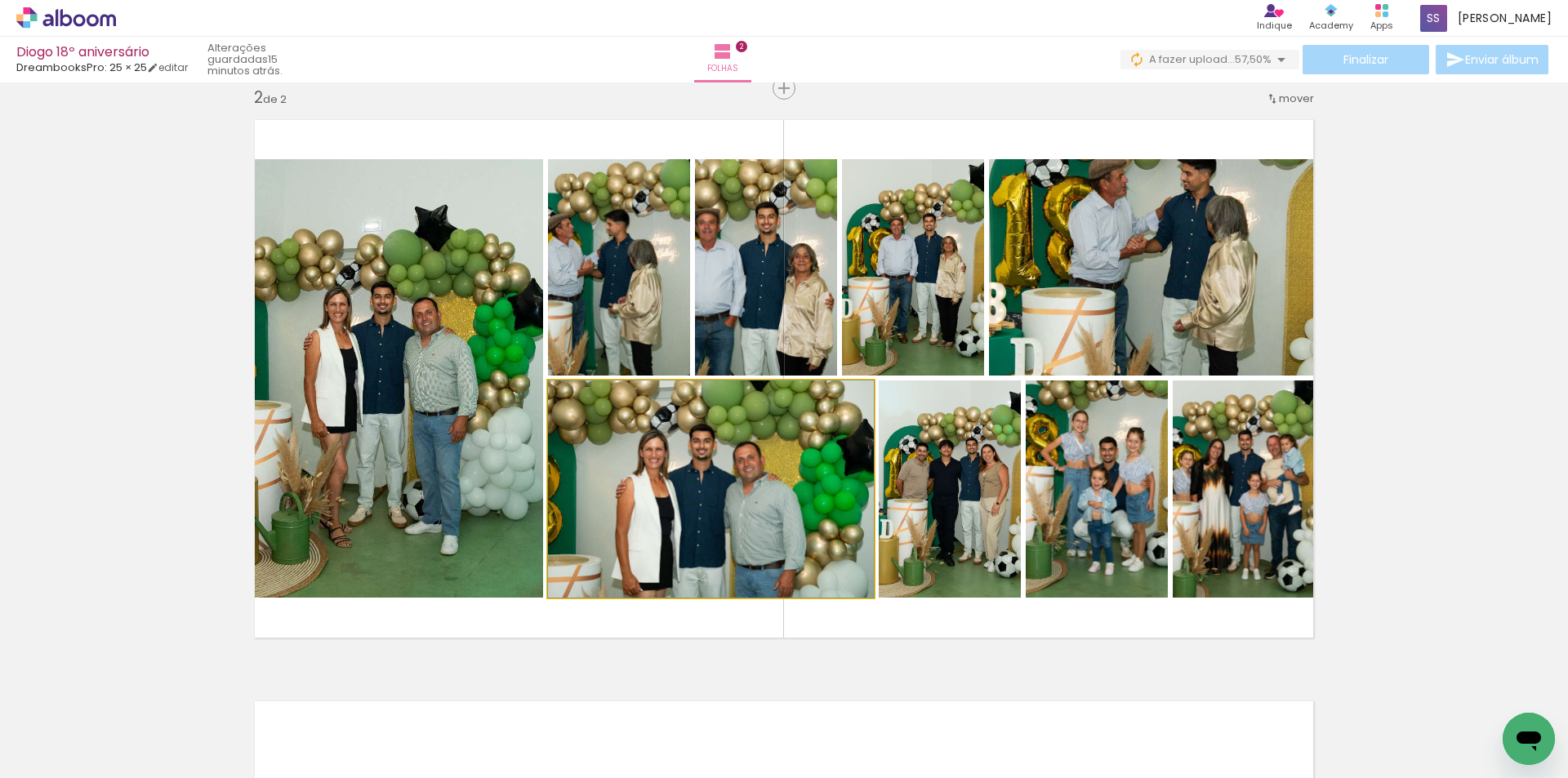
drag, startPoint x: 747, startPoint y: 524, endPoint x: 758, endPoint y: 511, distance: 17.0
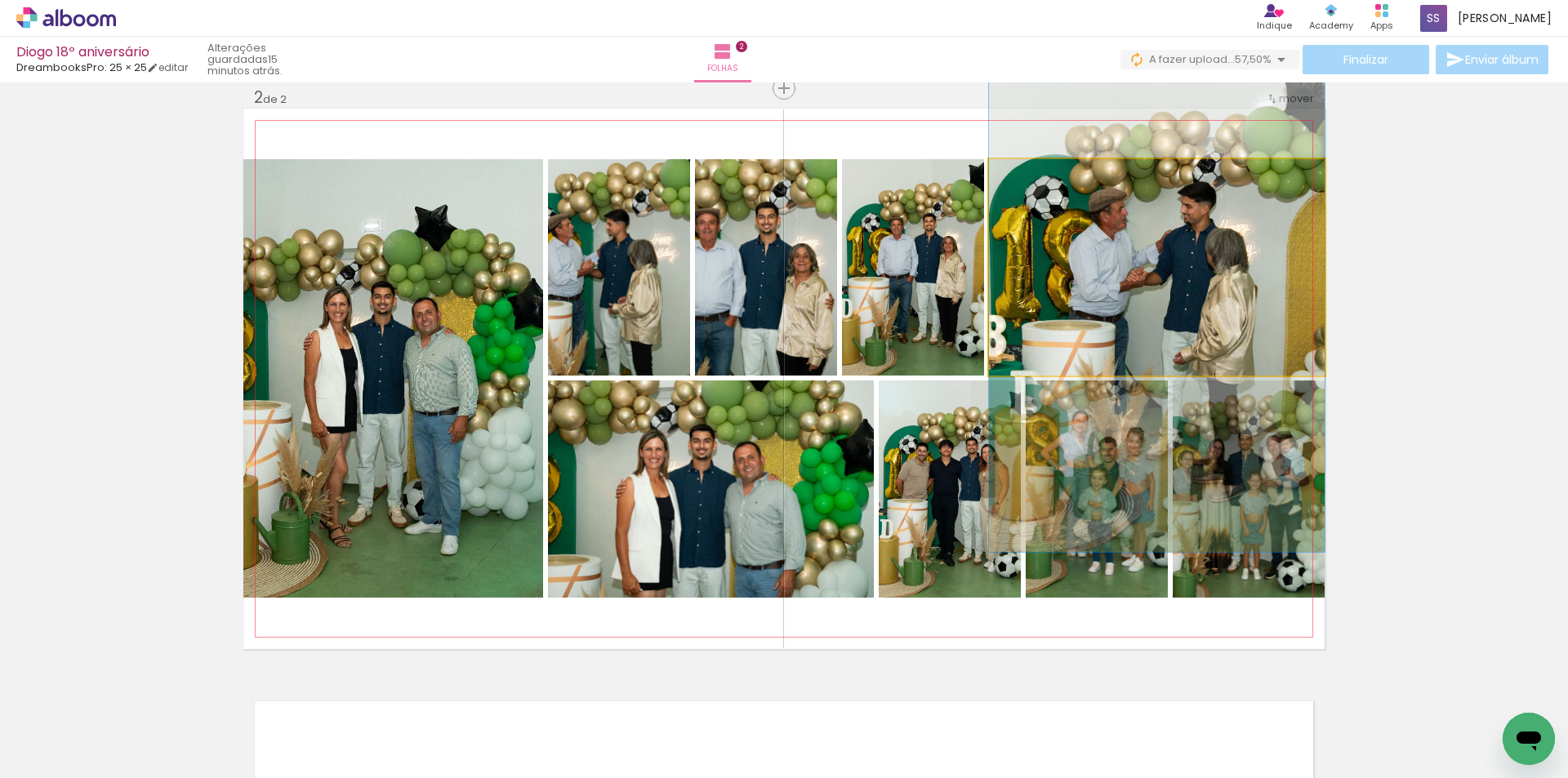
drag, startPoint x: 1122, startPoint y: 288, endPoint x: 1118, endPoint y: 322, distance: 34.2
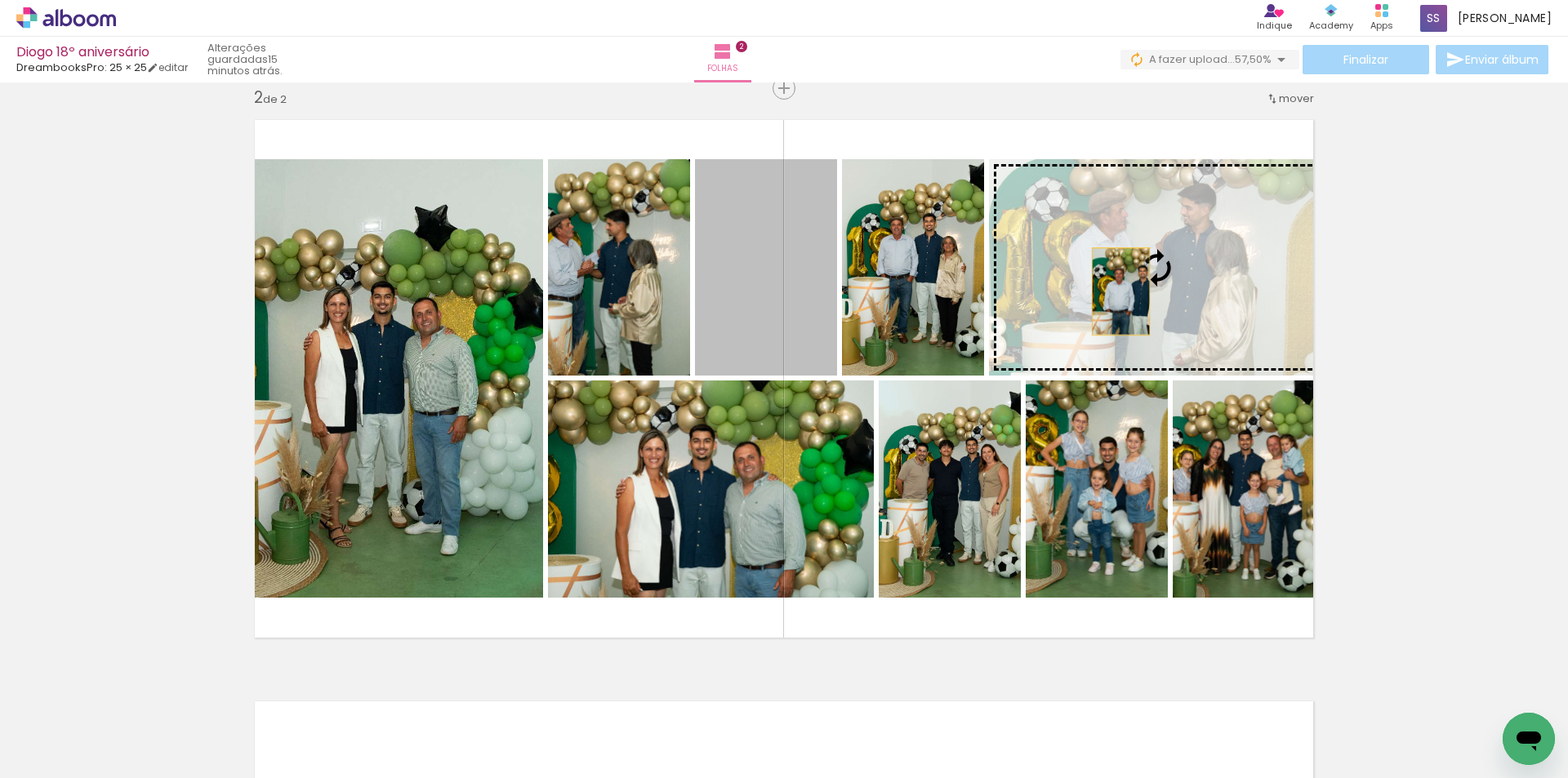
drag, startPoint x: 760, startPoint y: 316, endPoint x: 1115, endPoint y: 291, distance: 355.9
click at [0, 0] on slot at bounding box center [0, 0] width 0 height 0
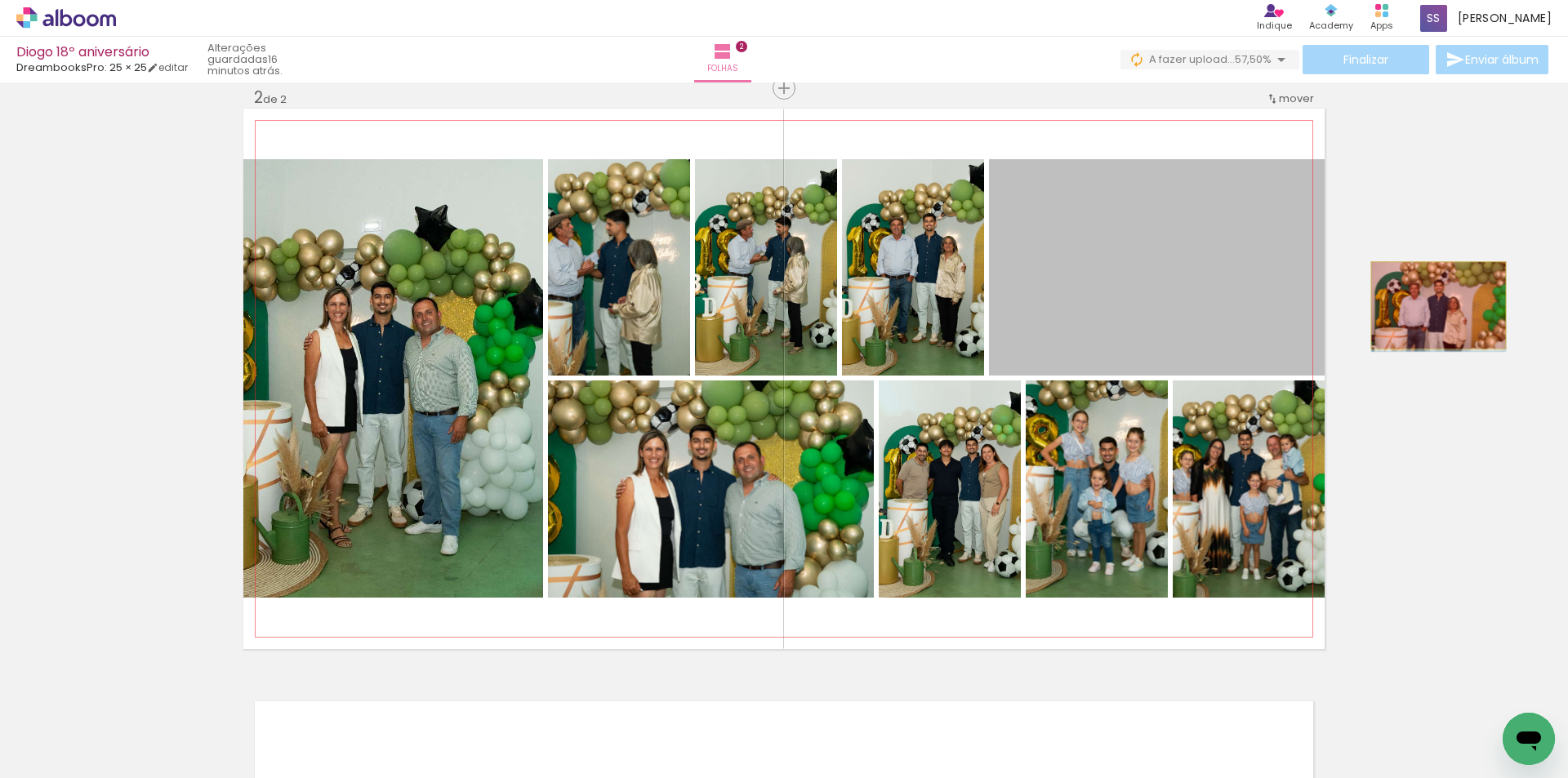
drag, startPoint x: 1152, startPoint y: 302, endPoint x: 1443, endPoint y: 303, distance: 291.0
click at [1443, 303] on div "Inserir folha 1 de 2 Inserir folha 2 de 2" at bounding box center [784, 358] width 1568 height 1744
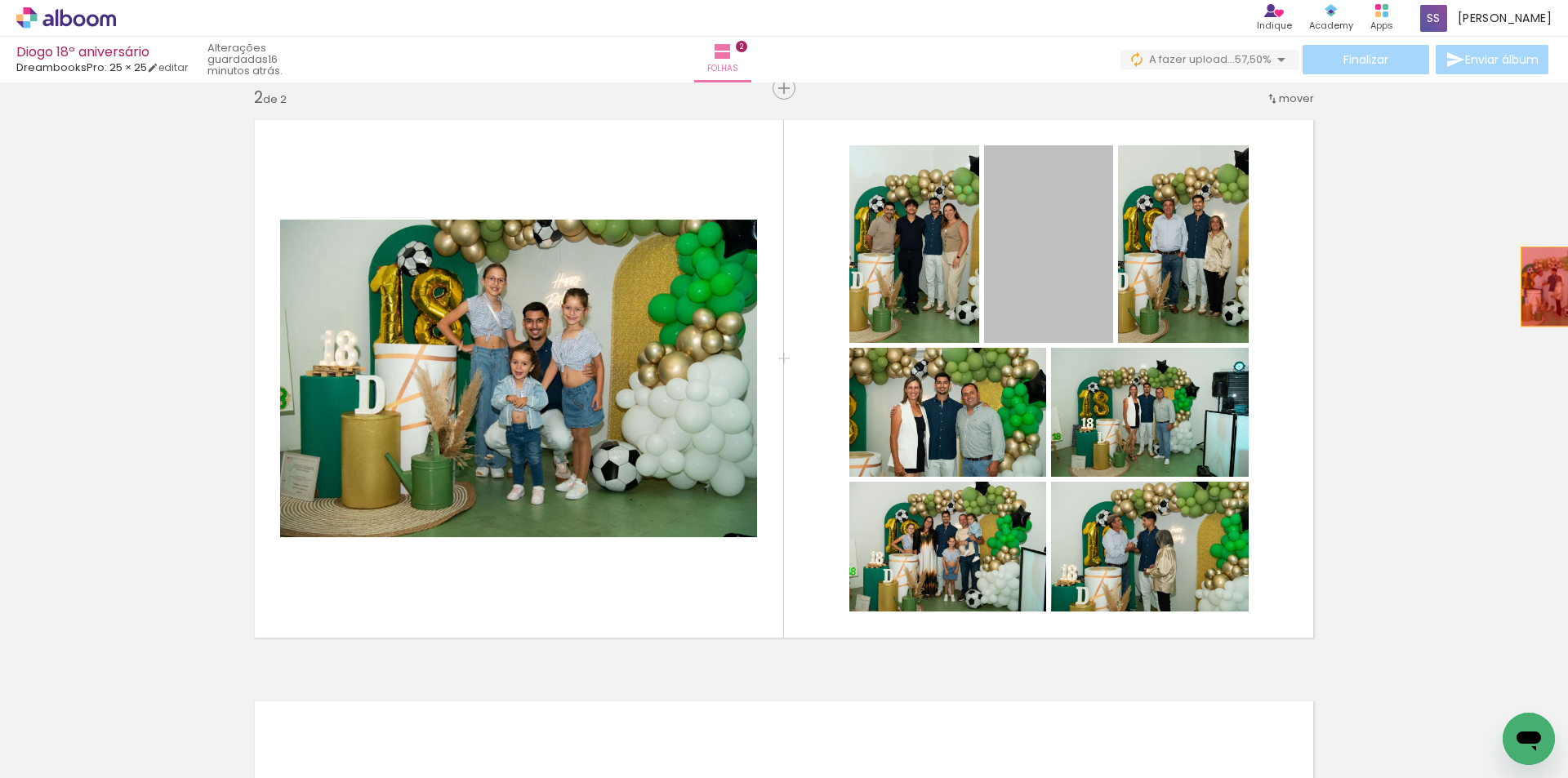
drag, startPoint x: 1066, startPoint y: 312, endPoint x: 1541, endPoint y: 286, distance: 475.7
click at [1541, 286] on div "Inserir folha 1 de 2 Inserir folha 2 de 2" at bounding box center [784, 358] width 1568 height 1744
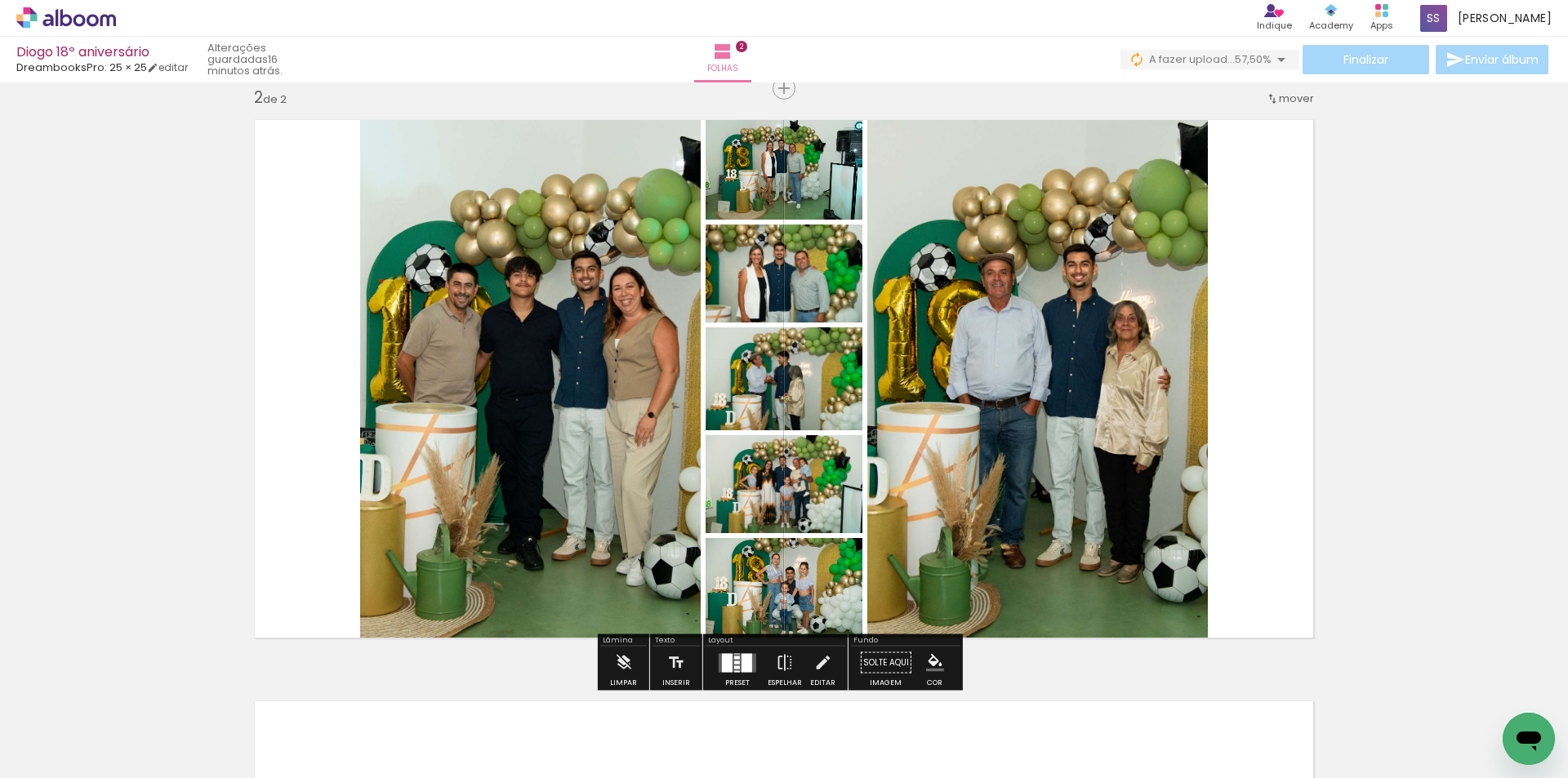
click at [742, 659] on div at bounding box center [747, 663] width 10 height 19
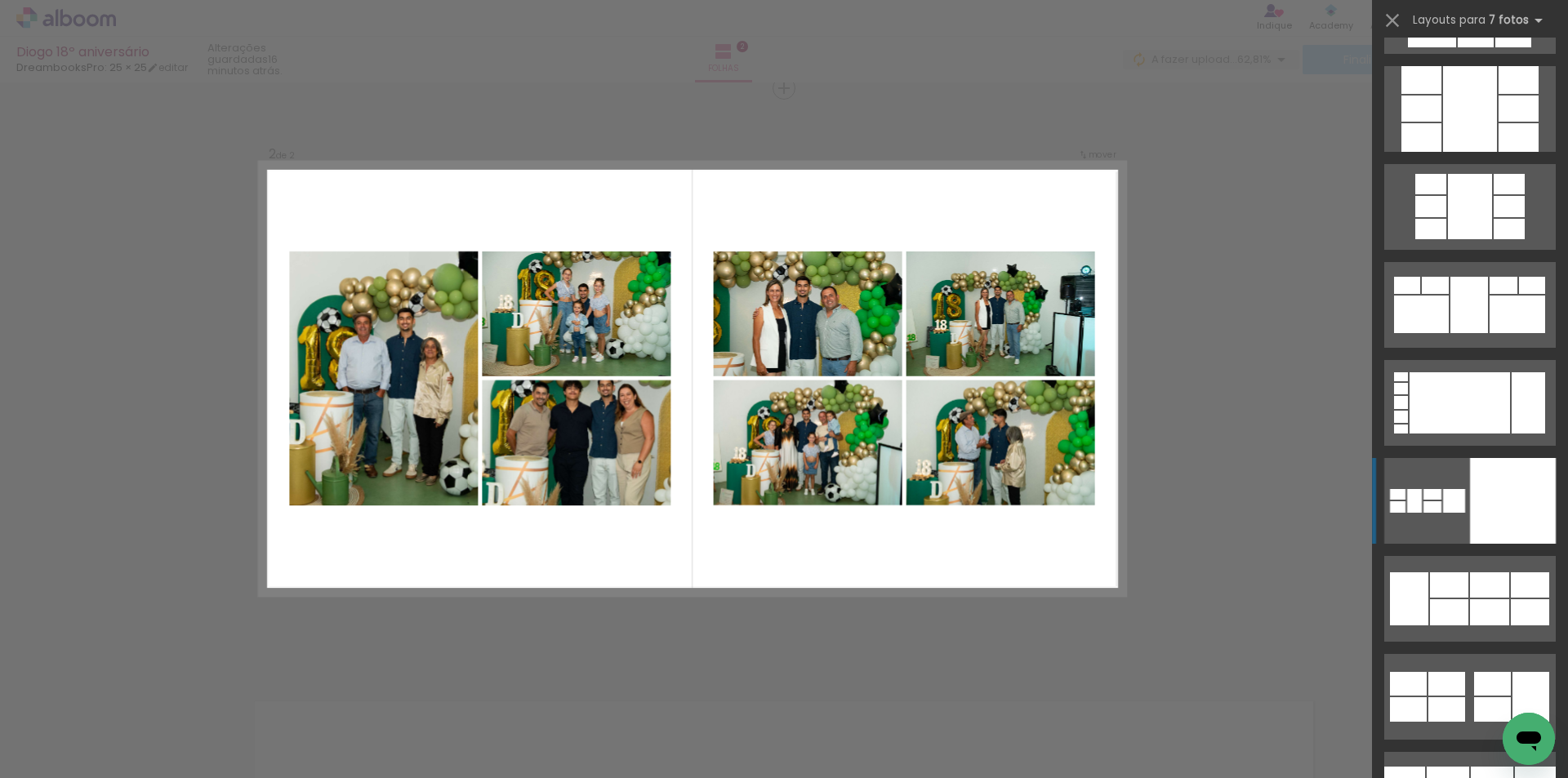
scroll to position [5551, 0]
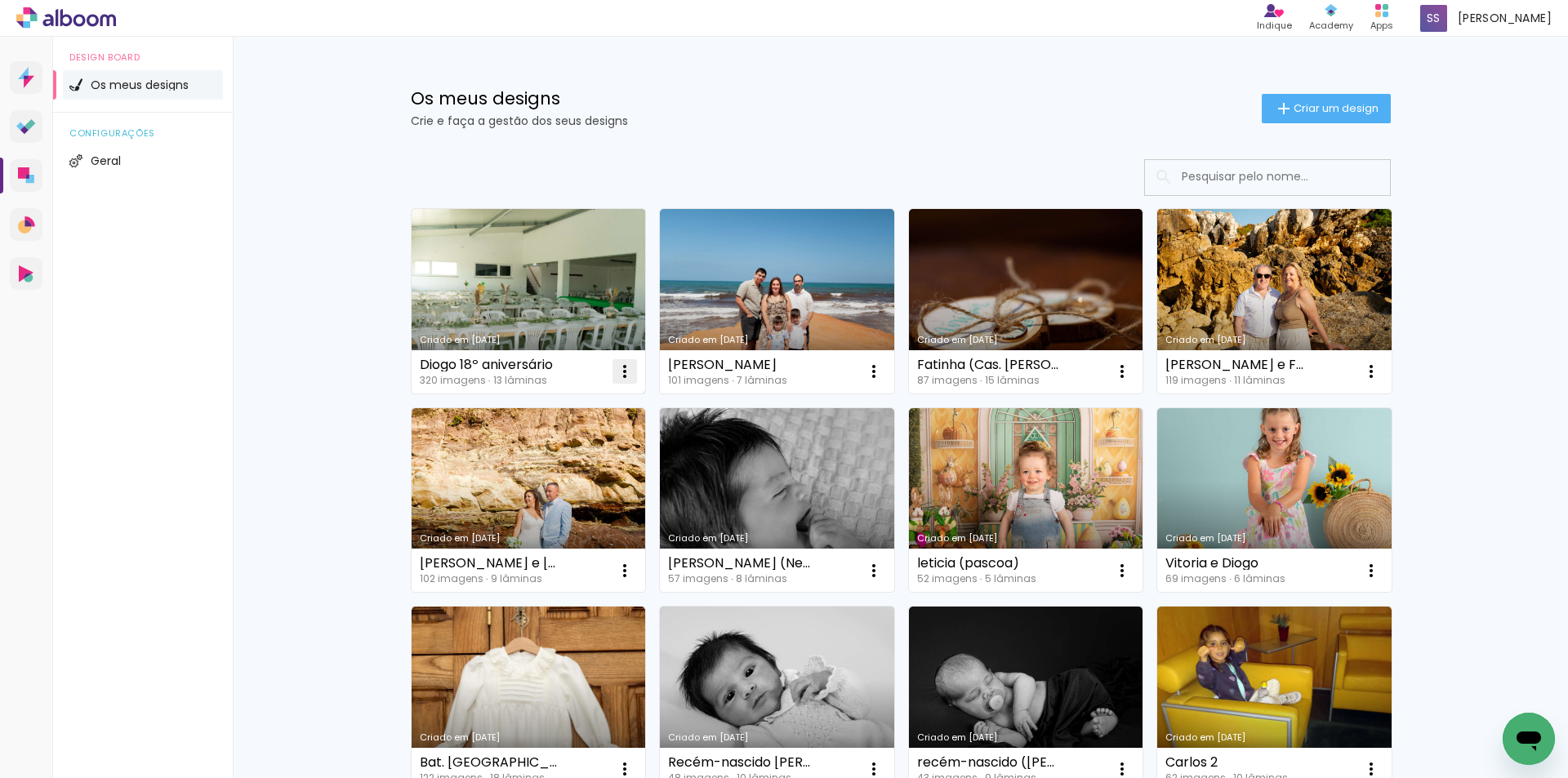
click at [621, 371] on iron-icon at bounding box center [624, 371] width 20 height 20
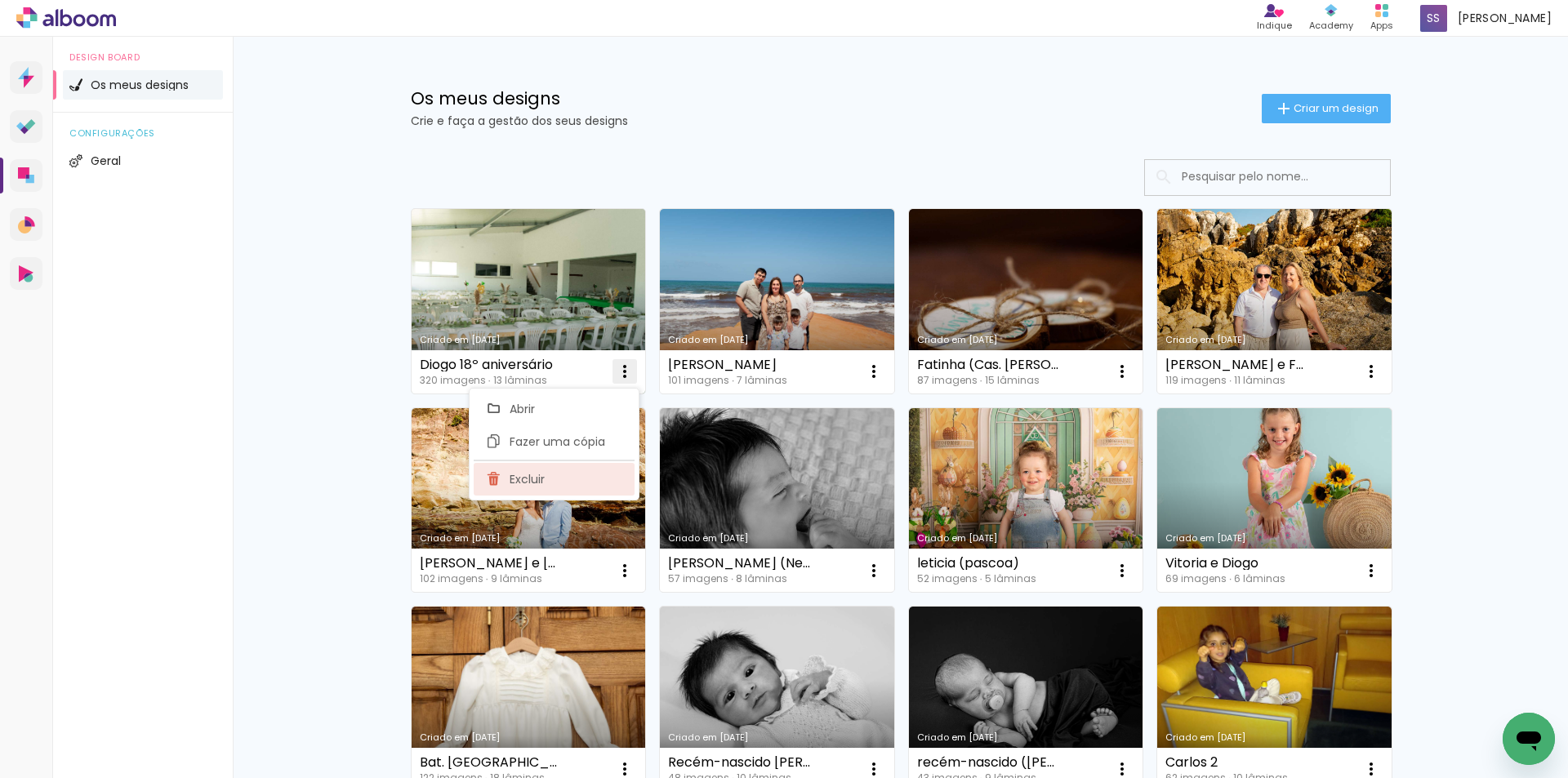
click at [534, 475] on span "Excluir" at bounding box center [527, 479] width 35 height 11
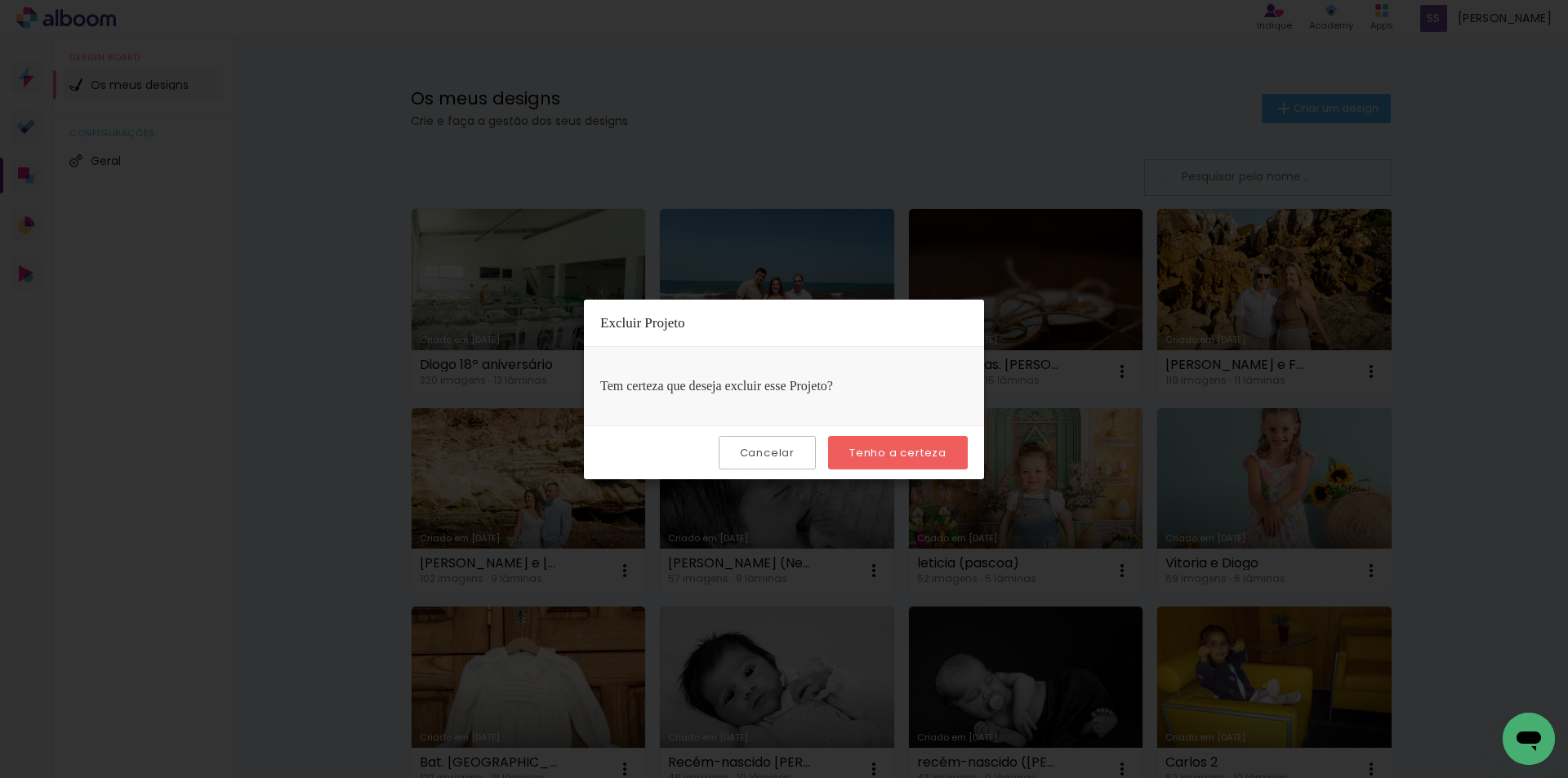
click at [0, 0] on slot "Tenho a certeza" at bounding box center [0, 0] width 0 height 0
